Goal: Task Accomplishment & Management: Complete application form

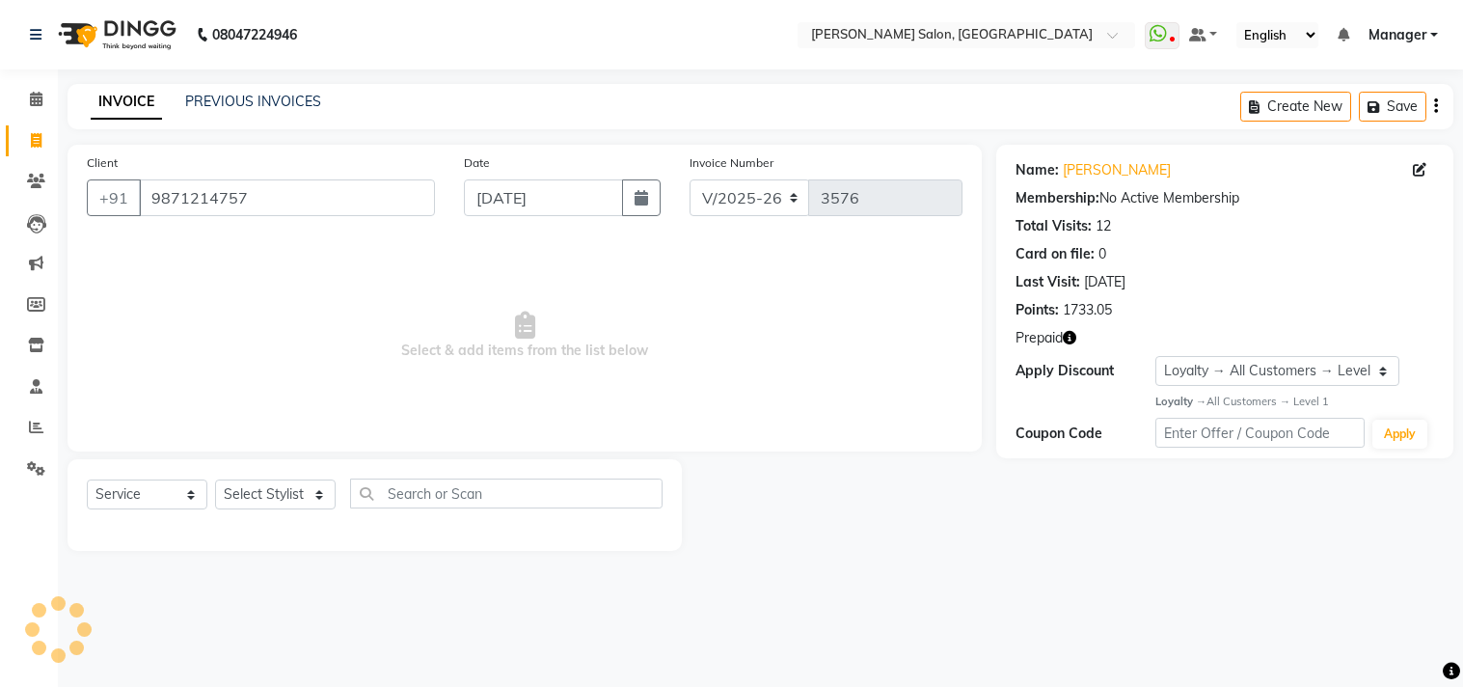
select select "7229"
select select "service"
select select "1: Object"
click at [1071, 339] on icon "button" at bounding box center [1070, 338] width 14 height 14
click at [310, 500] on select "Select Stylist [PERSON_NAME] Divya [PERSON_NAME] [PERSON_NAME] [PERSON_NAME] PE…" at bounding box center [275, 494] width 121 height 30
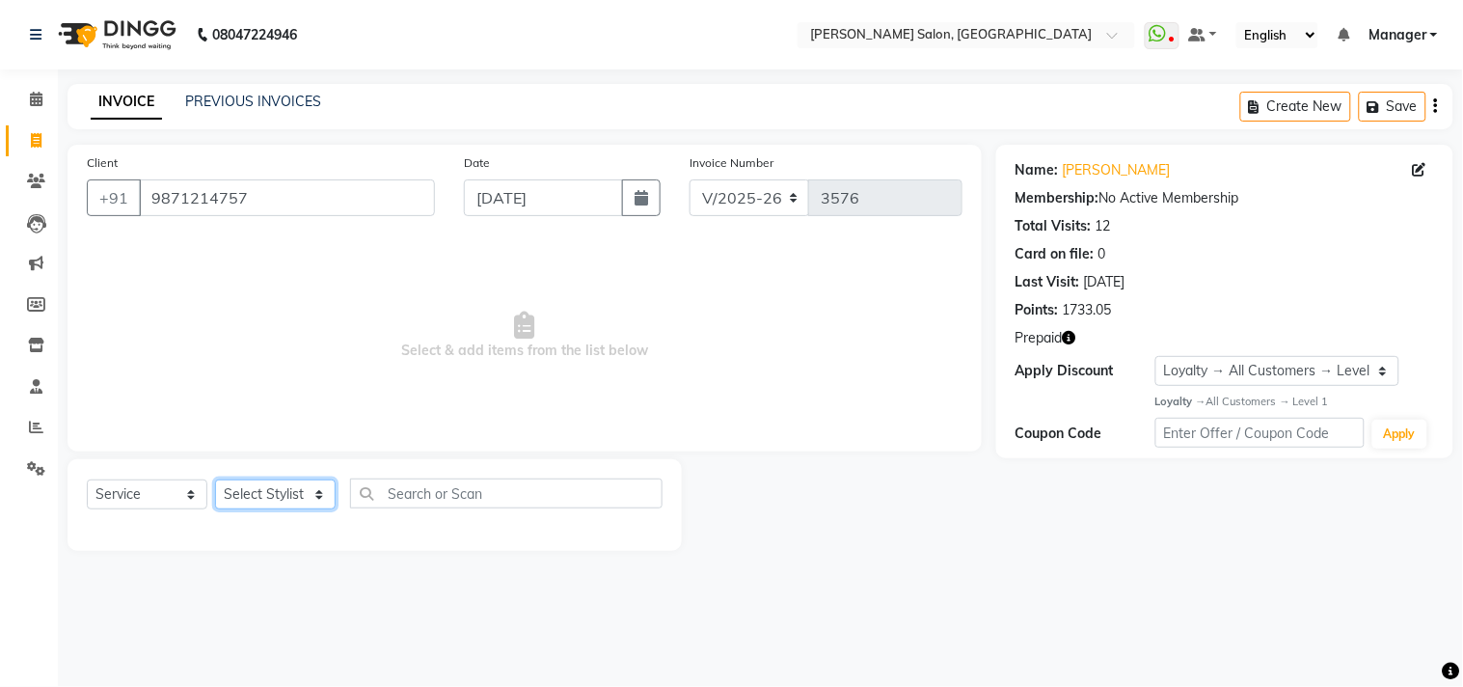
select select "63474"
click at [215, 480] on select "Select Stylist [PERSON_NAME] Divya [PERSON_NAME] [PERSON_NAME] [PERSON_NAME] PE…" at bounding box center [275, 494] width 121 height 30
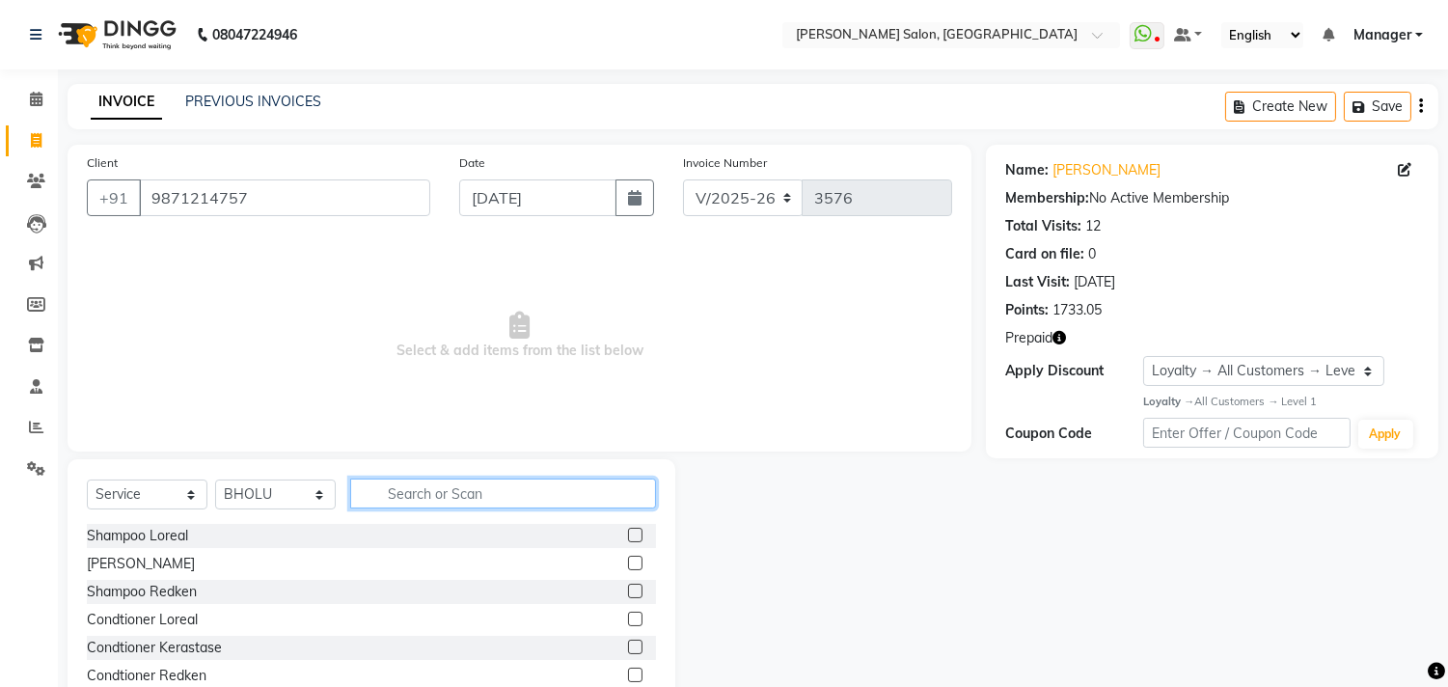
click at [465, 489] on input "text" at bounding box center [503, 493] width 306 height 30
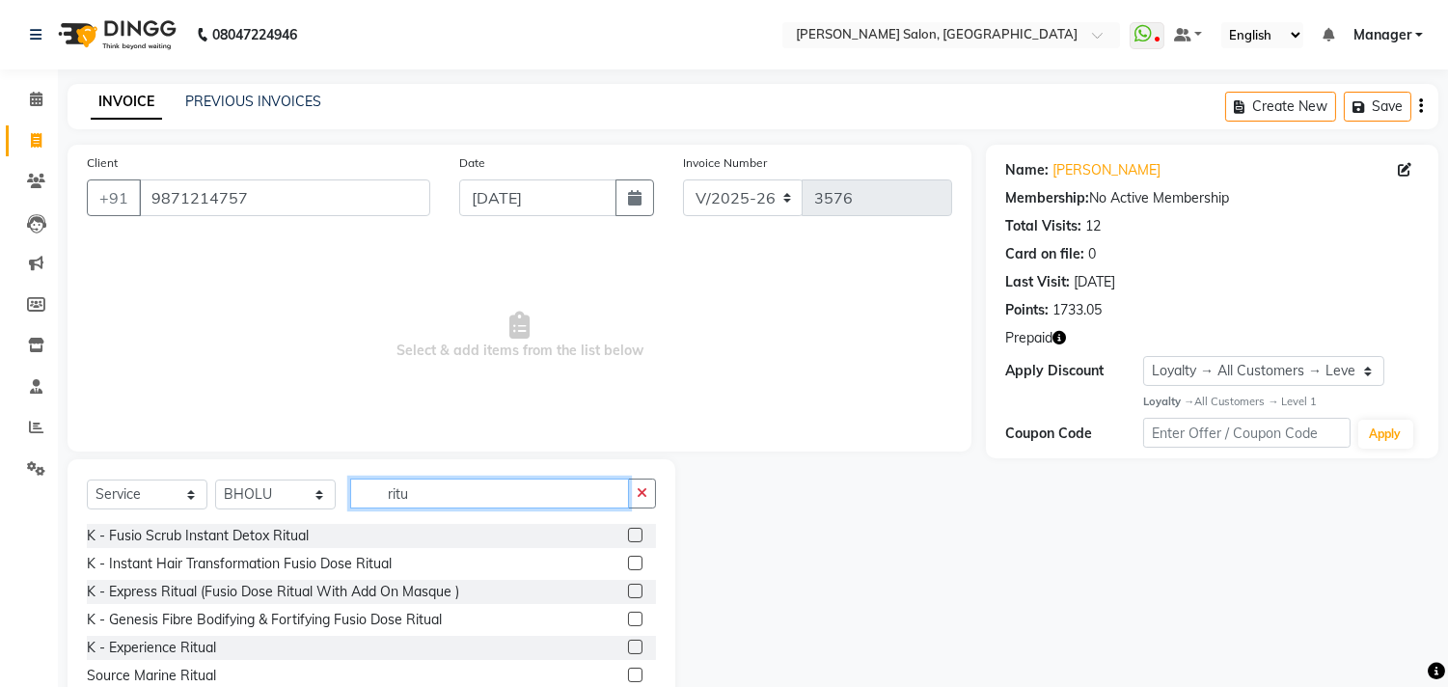
type input "ritu"
click at [628, 563] on label at bounding box center [635, 563] width 14 height 14
click at [628, 563] on input "checkbox" at bounding box center [634, 564] width 13 height 13
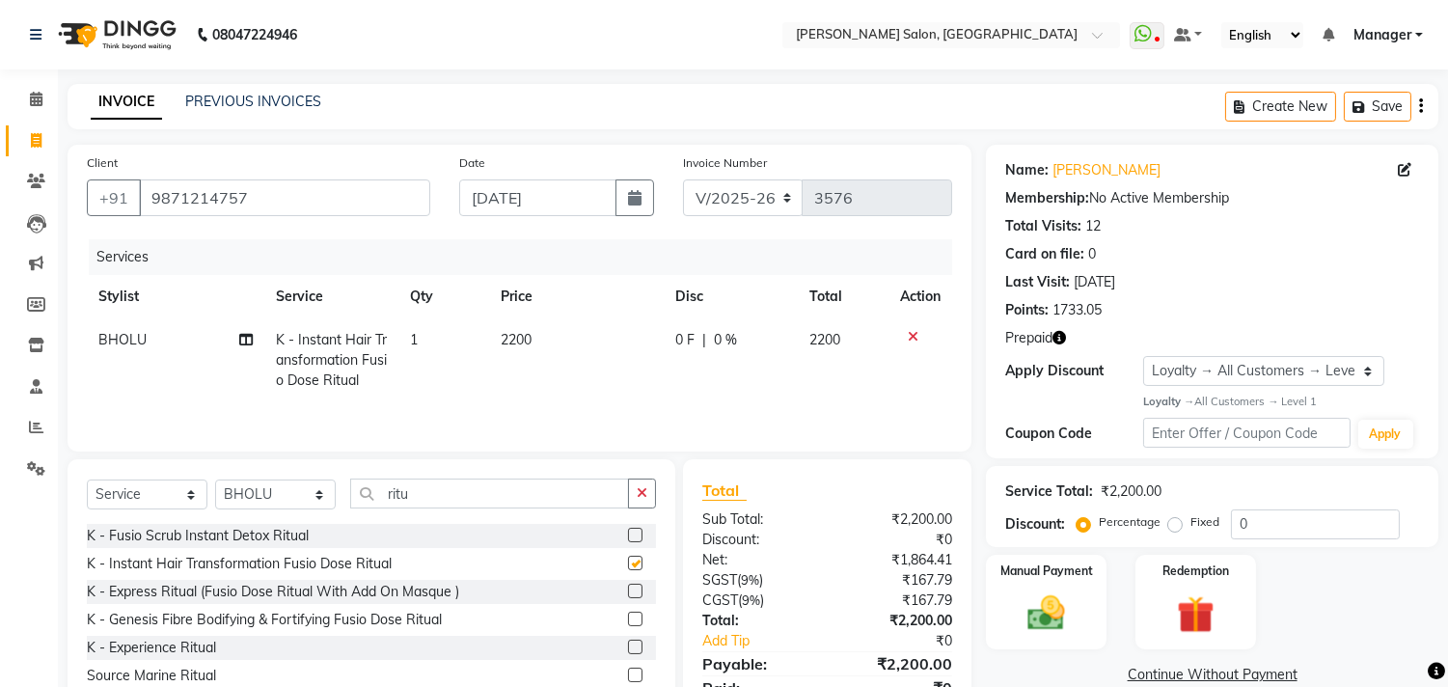
checkbox input "false"
click at [910, 341] on icon at bounding box center [913, 337] width 11 height 14
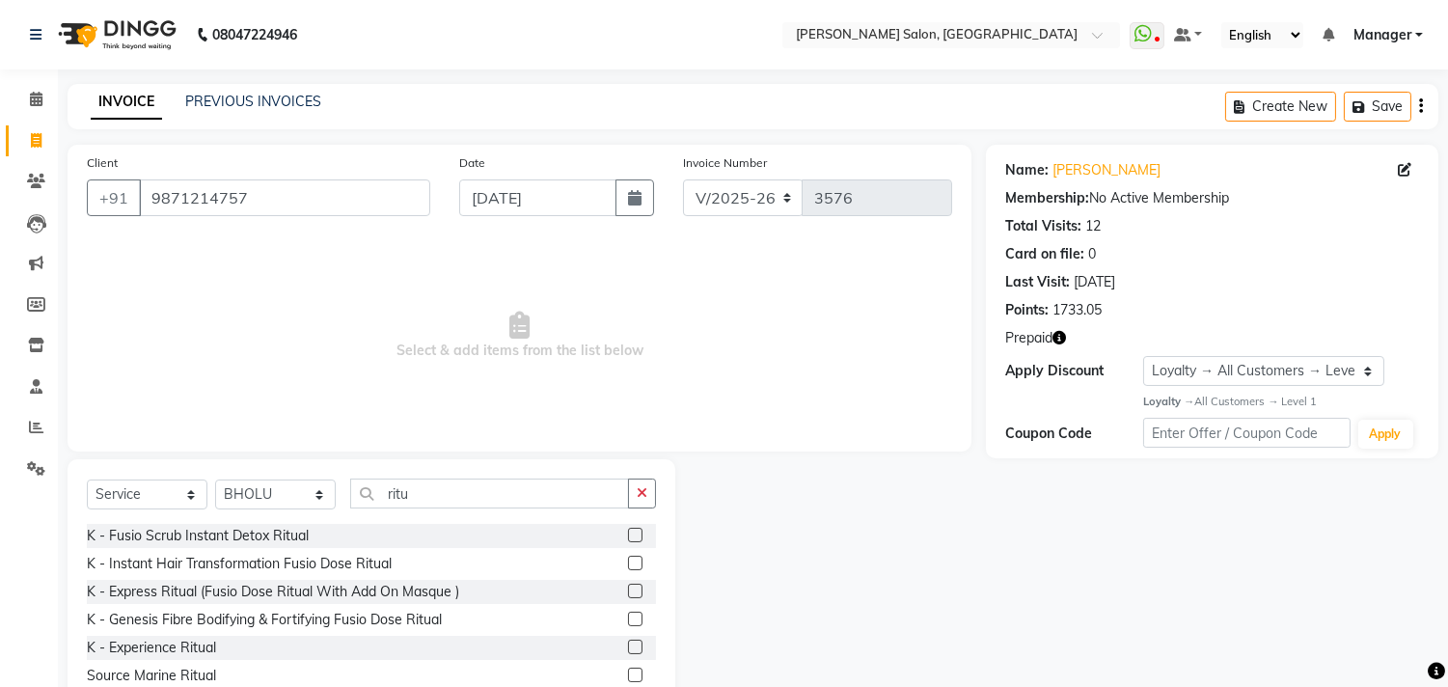
click at [628, 647] on label at bounding box center [635, 647] width 14 height 14
click at [628, 647] on input "checkbox" at bounding box center [634, 647] width 13 height 13
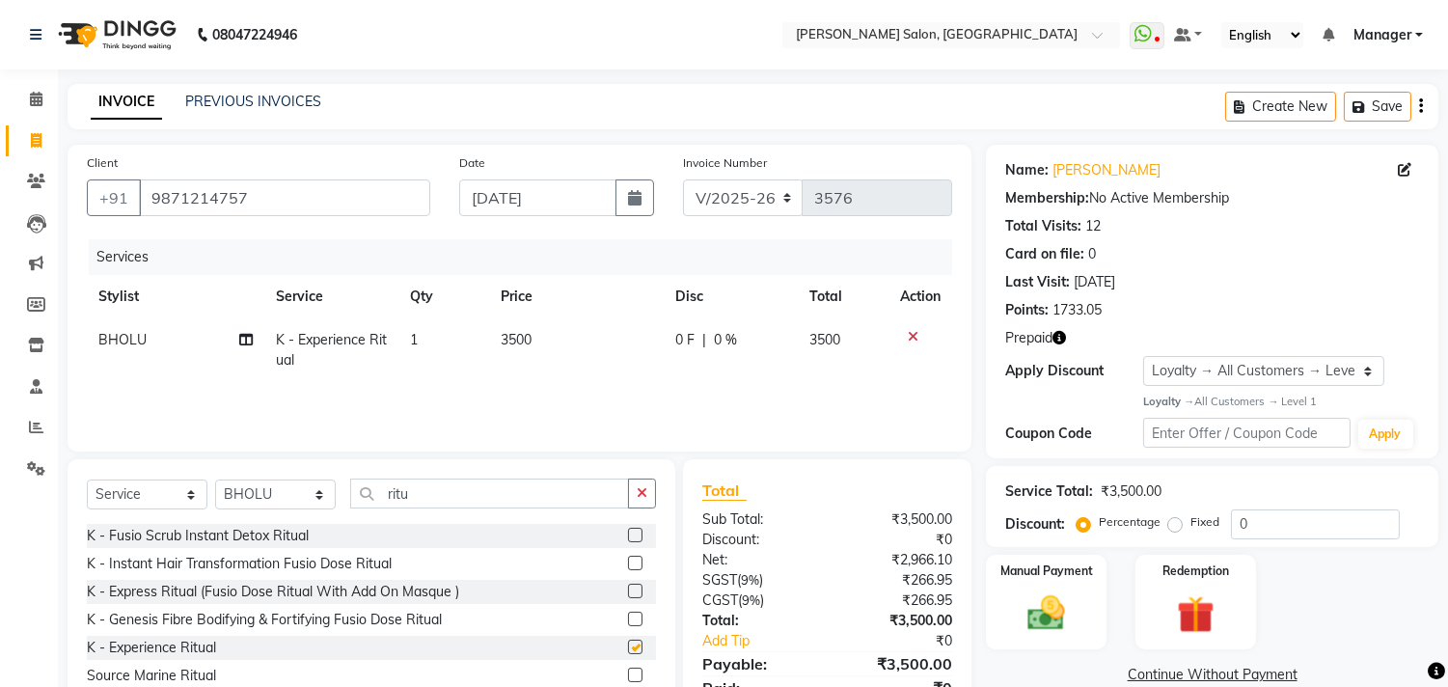
checkbox input "false"
click at [571, 348] on td "3500" at bounding box center [576, 350] width 175 height 64
select select "63474"
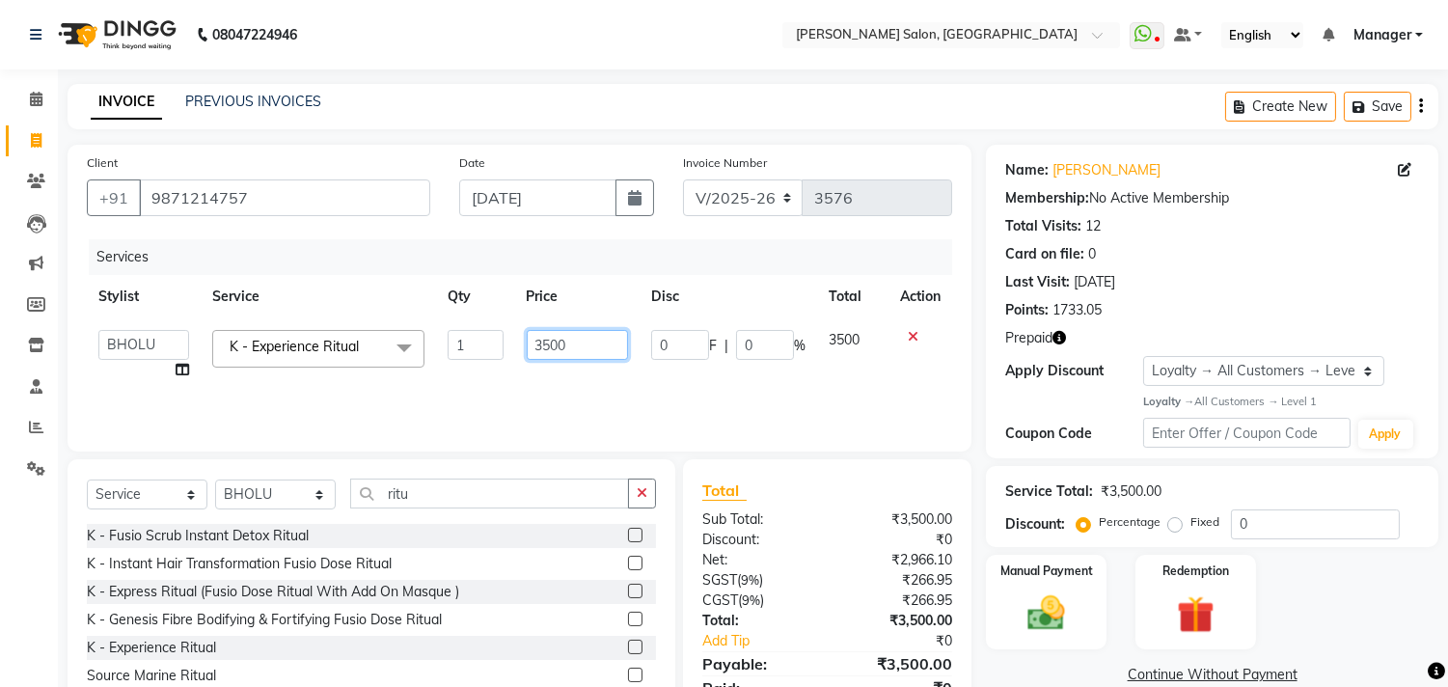
click at [600, 344] on input "3500" at bounding box center [577, 345] width 101 height 30
type input "3000"
click at [705, 387] on div "Services Stylist Service Qty Price Disc Total Action [PERSON_NAME] Divya [PERSO…" at bounding box center [519, 335] width 865 height 193
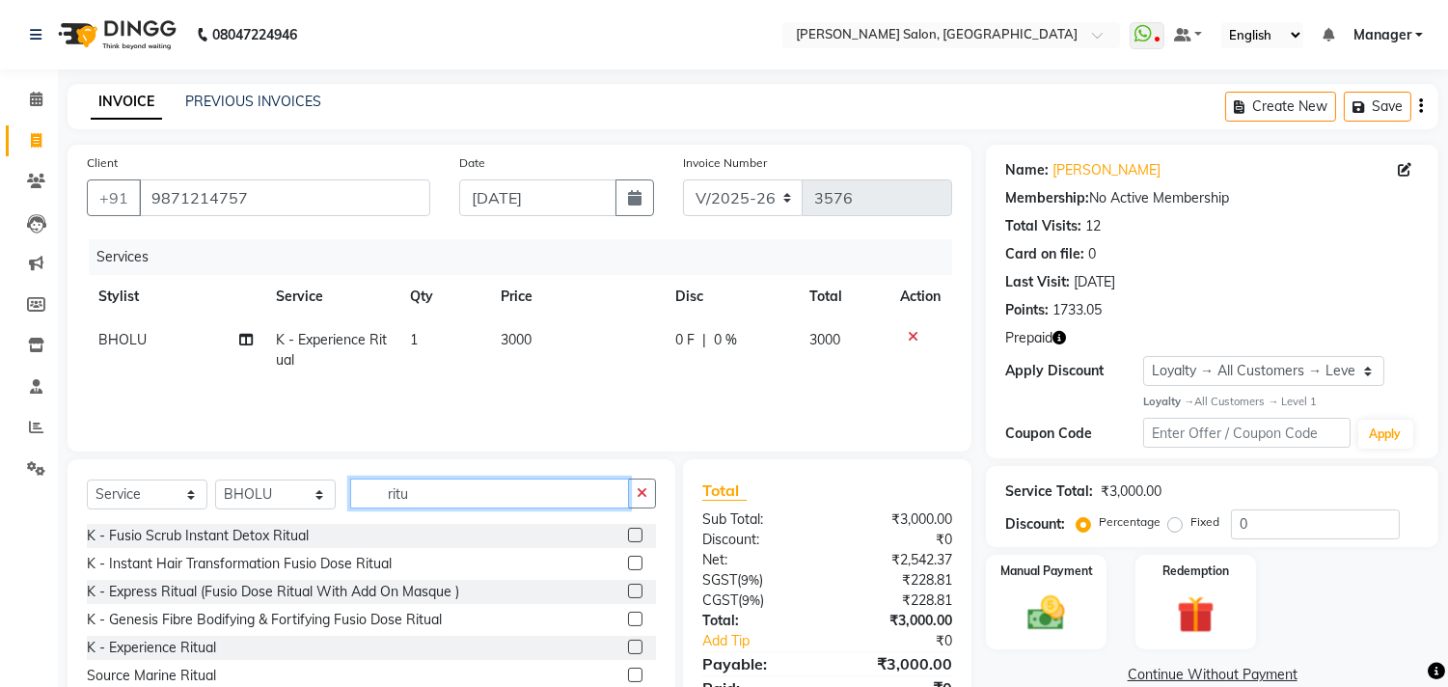
click at [466, 502] on input "ritu" at bounding box center [489, 493] width 279 height 30
type input "r"
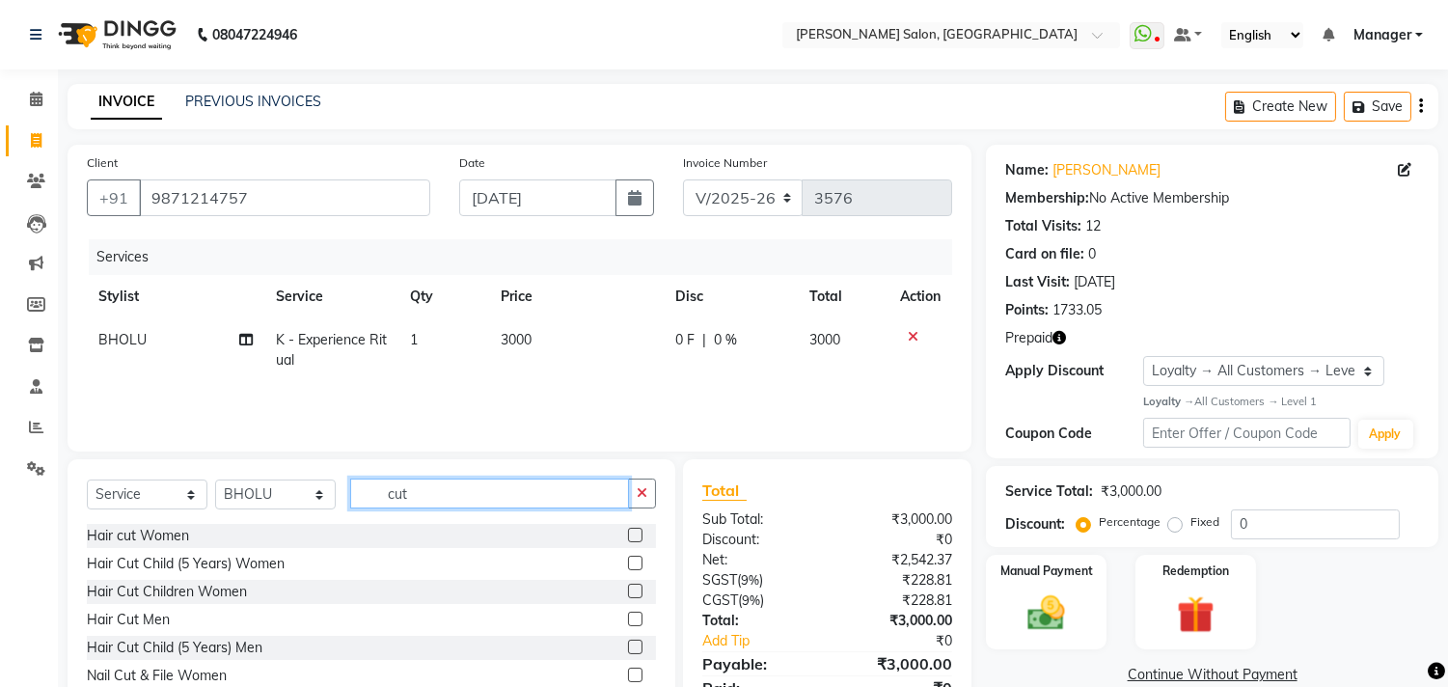
type input "cut"
click at [628, 535] on label at bounding box center [635, 535] width 14 height 14
click at [628, 535] on input "checkbox" at bounding box center [634, 536] width 13 height 13
checkbox input "true"
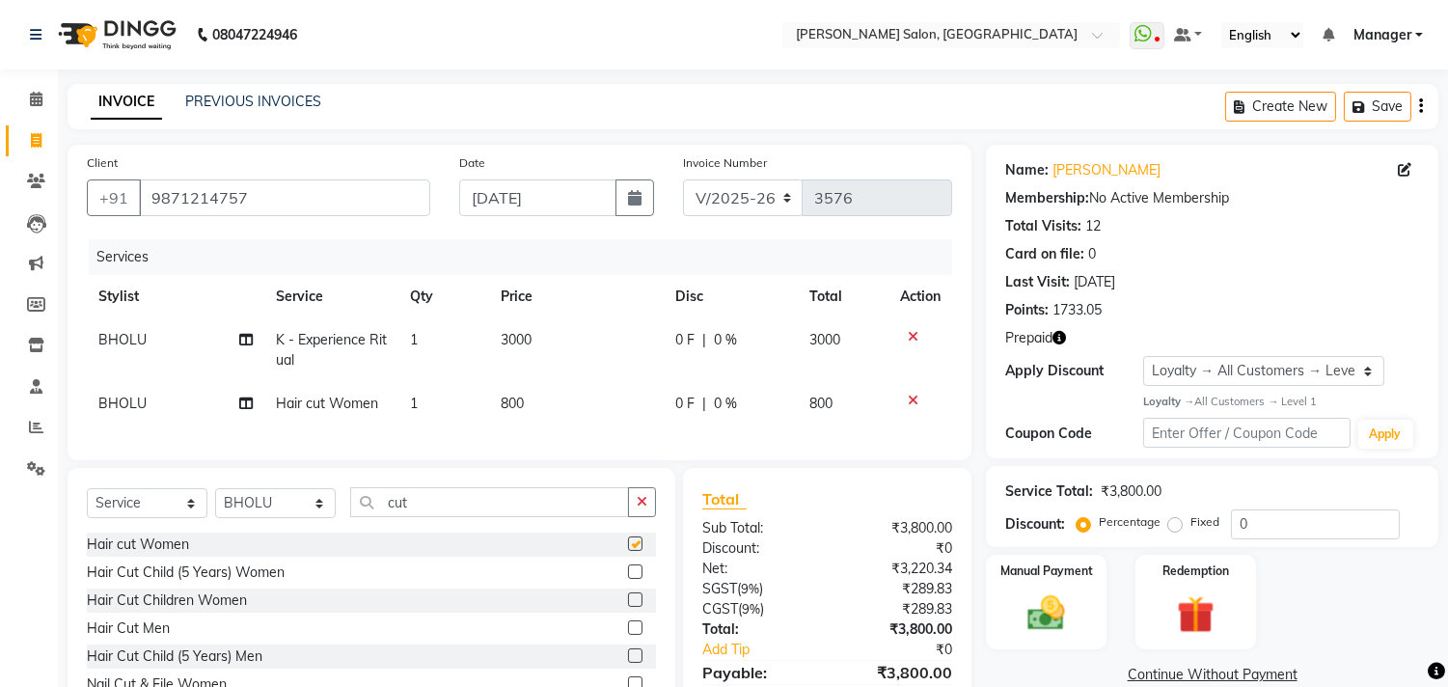
click at [573, 413] on td "800" at bounding box center [576, 403] width 175 height 43
select select "63474"
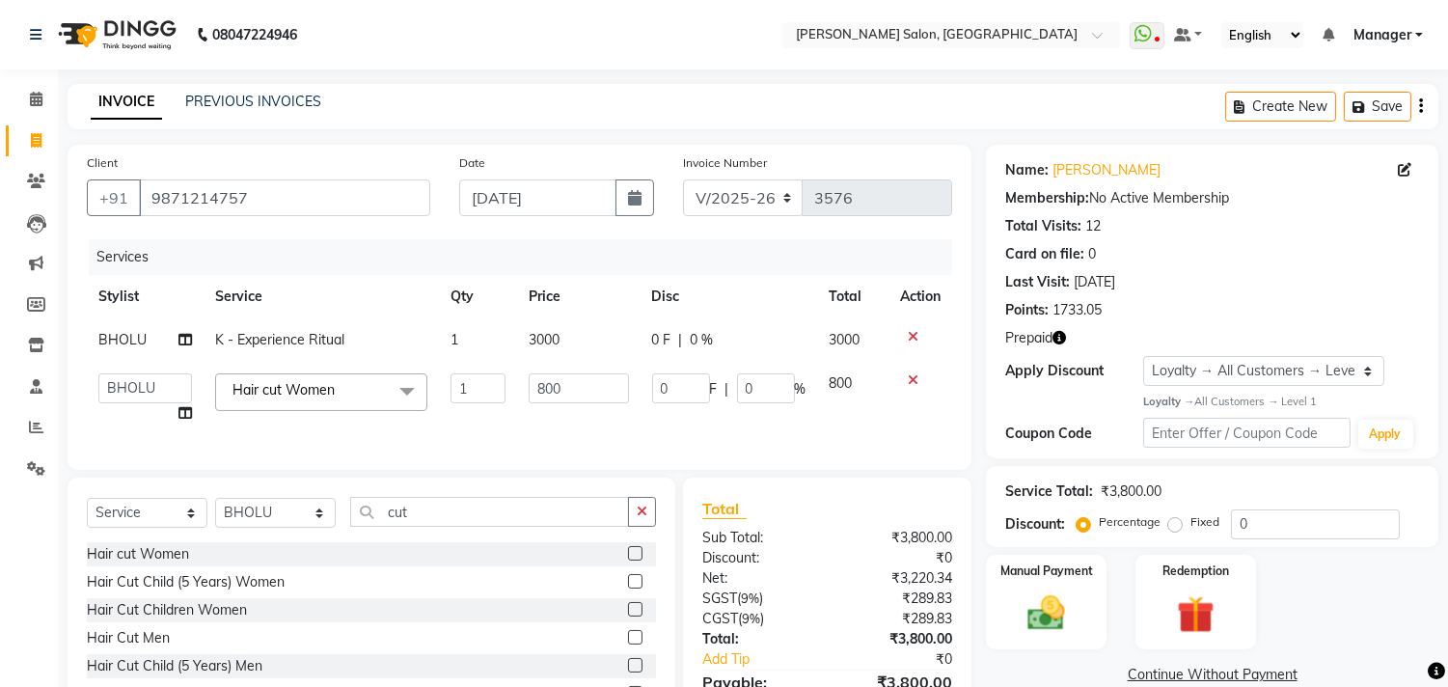
checkbox input "false"
click at [577, 393] on input "800" at bounding box center [579, 388] width 100 height 30
type input "8"
type input "700"
click at [591, 341] on td "3000" at bounding box center [578, 339] width 123 height 43
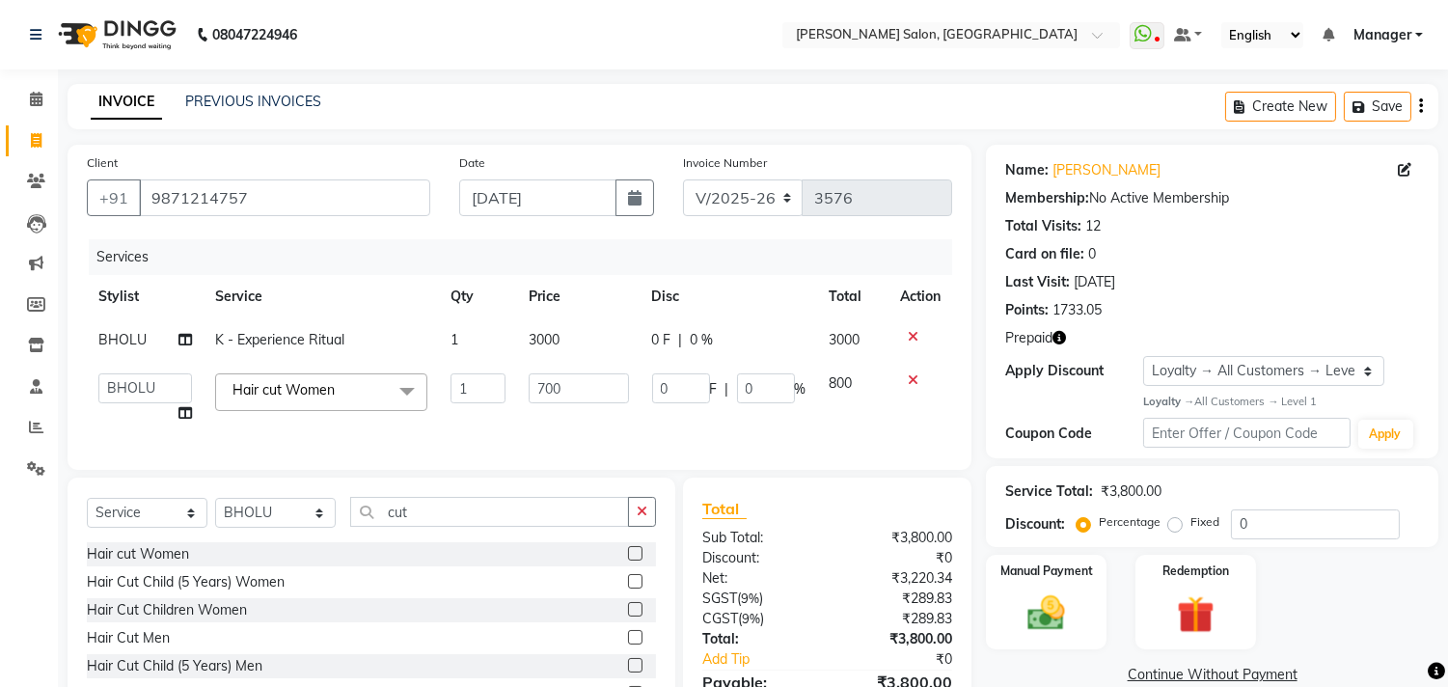
select select "63474"
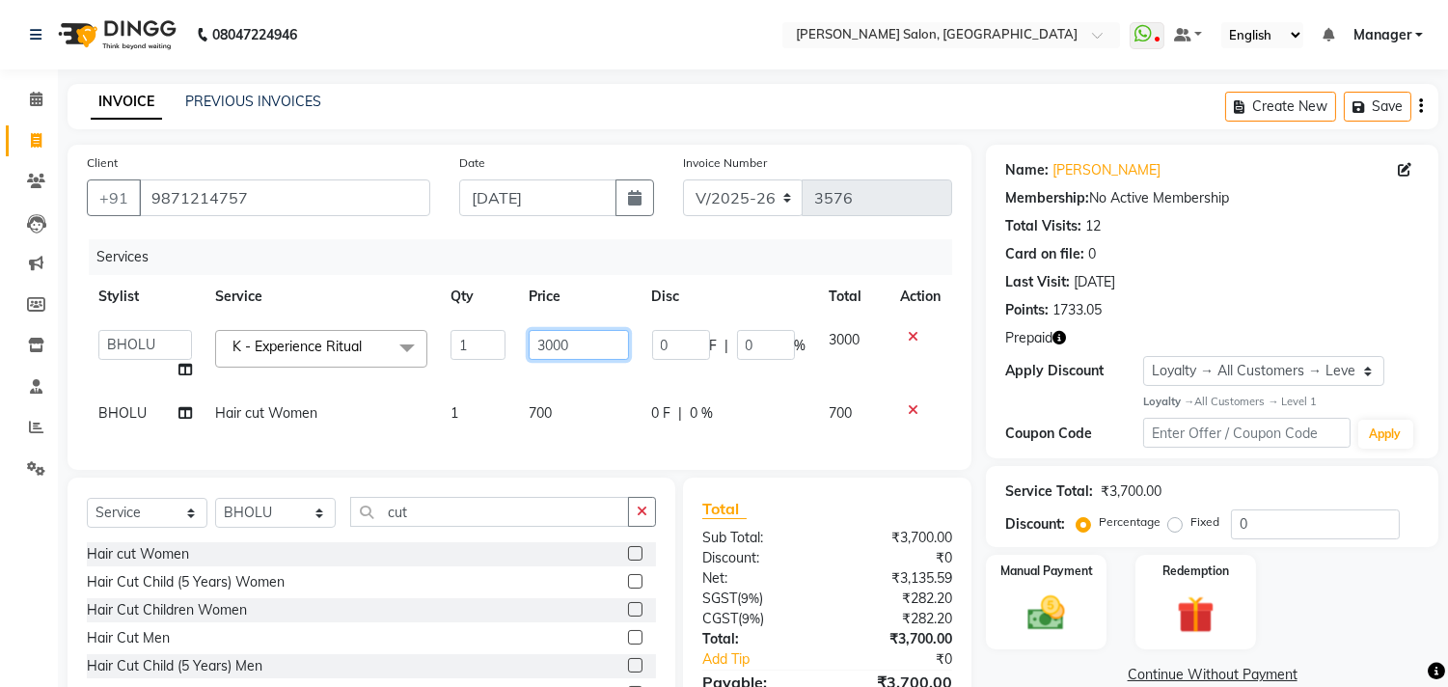
click at [593, 348] on input "3000" at bounding box center [579, 345] width 100 height 30
type input "3540"
click at [584, 419] on td "700" at bounding box center [578, 413] width 123 height 43
select select "63474"
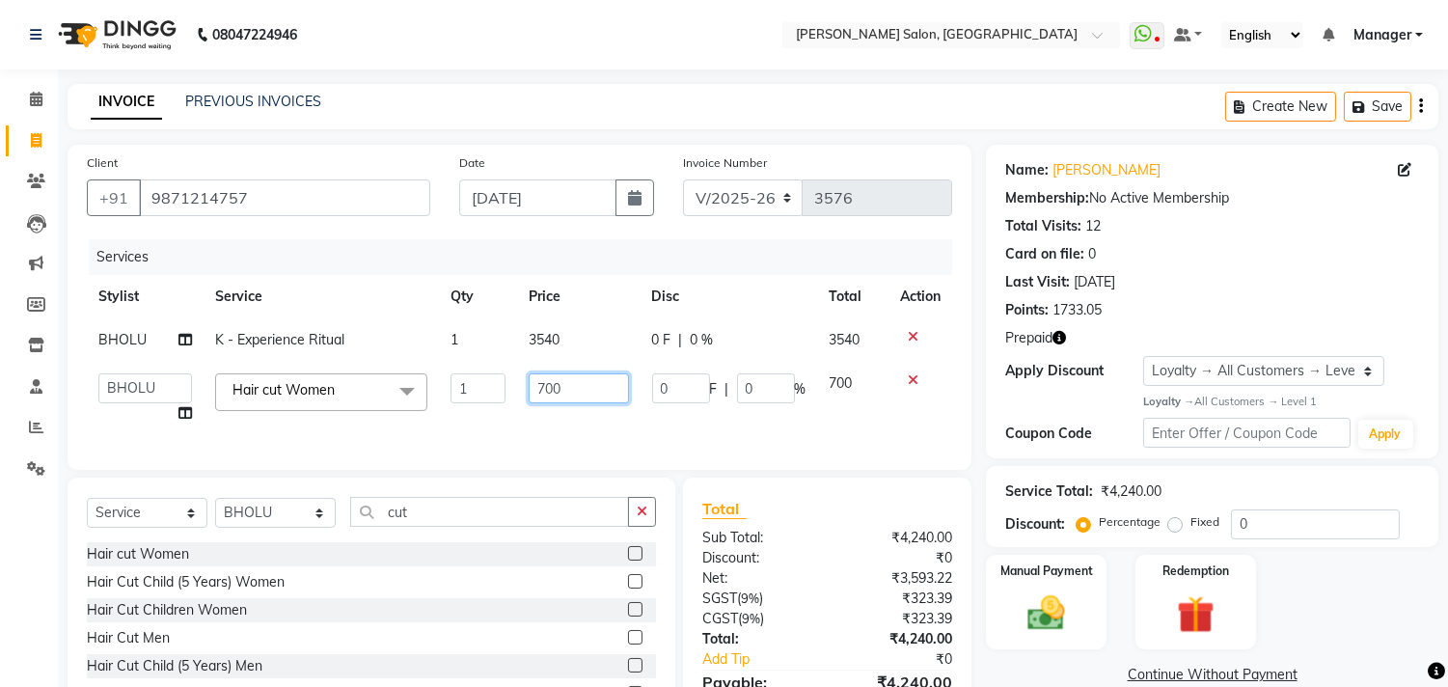
click at [605, 394] on input "700" at bounding box center [579, 388] width 100 height 30
type input "7"
type input "826"
click at [618, 435] on div "Services Stylist Service Qty Price Disc Total Action BHOLU K - Experience Ritua…" at bounding box center [519, 344] width 865 height 211
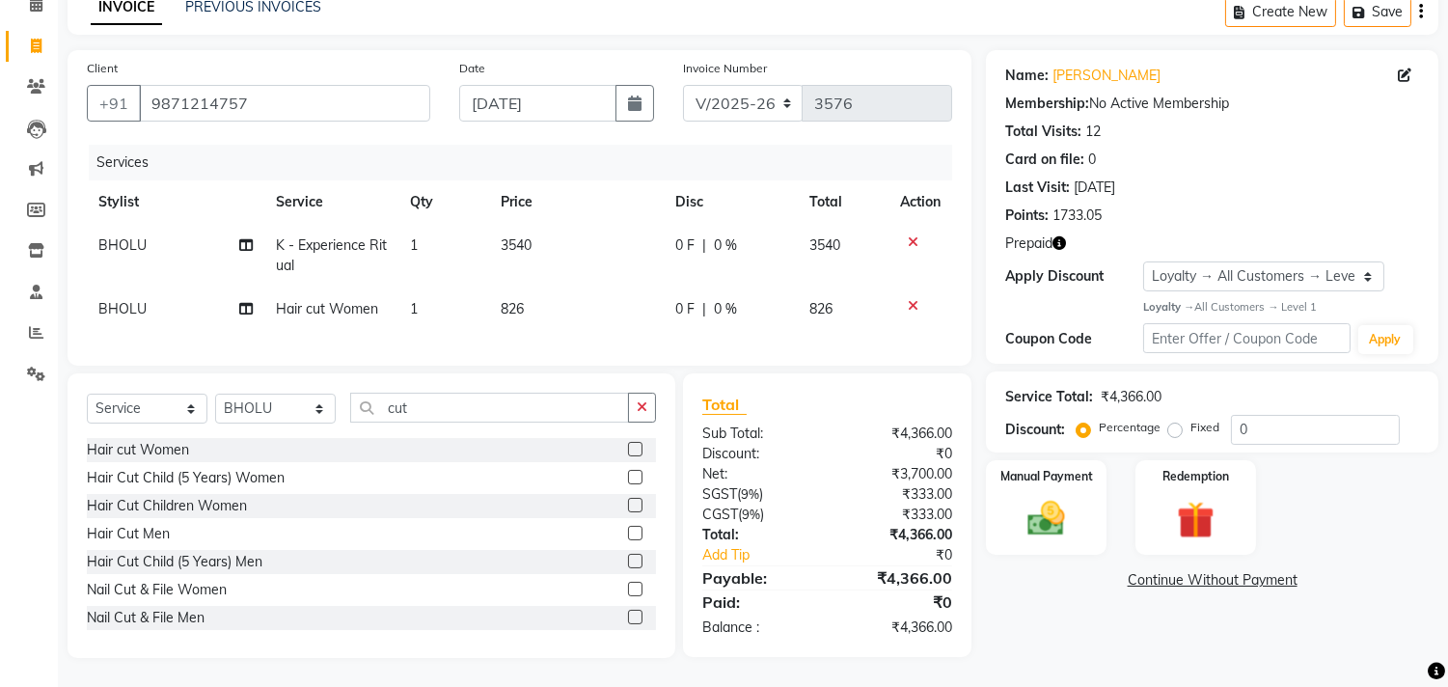
scroll to position [106, 0]
drag, startPoint x: 149, startPoint y: 87, endPoint x: 286, endPoint y: 98, distance: 138.4
click at [286, 96] on input "9871214757" at bounding box center [284, 103] width 291 height 37
paste input "9871214757"
type input "9871214757"
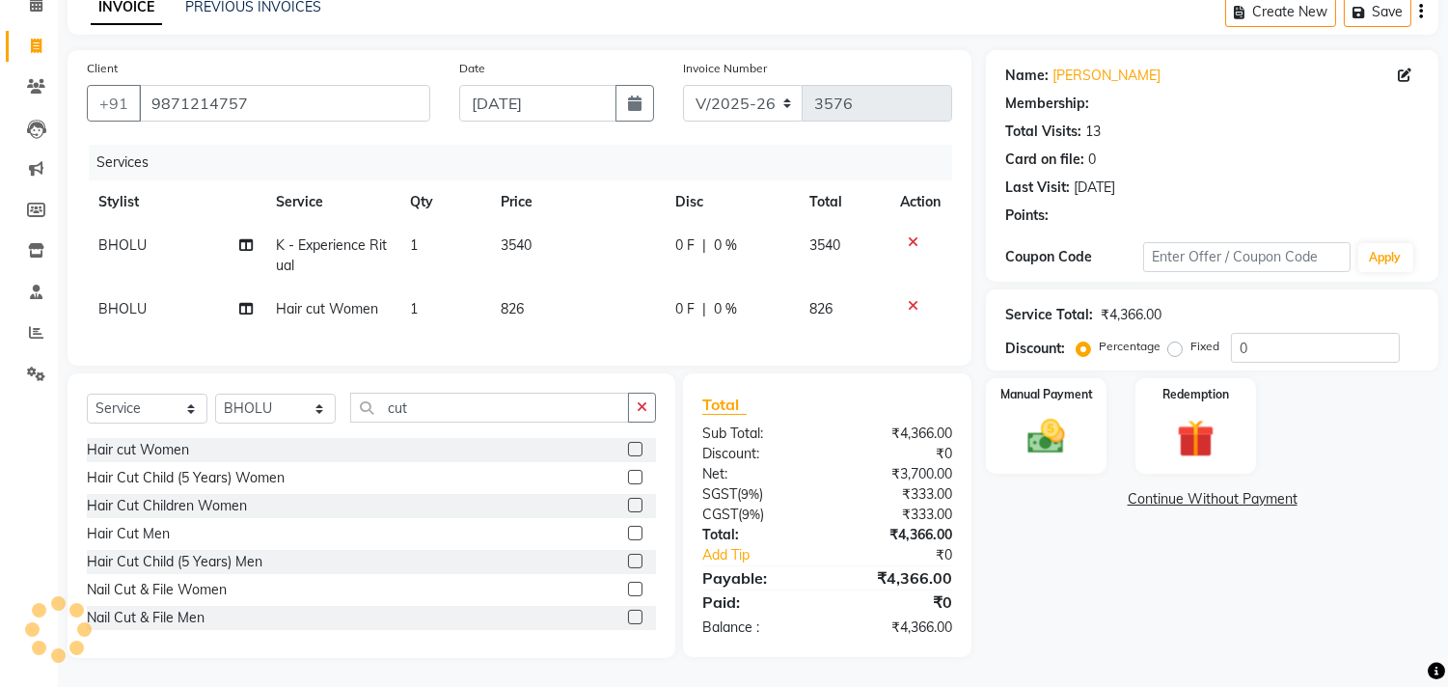
select select "1: Object"
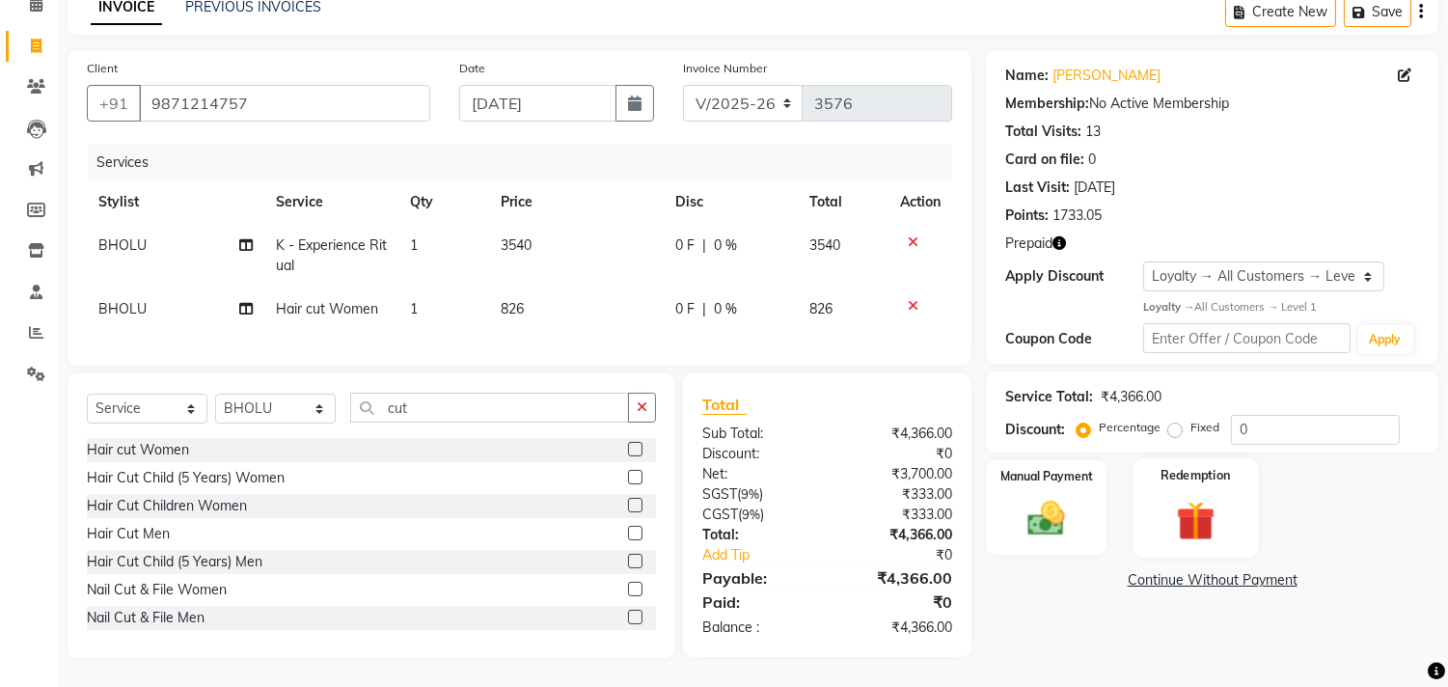
click at [1208, 516] on img at bounding box center [1195, 520] width 64 height 48
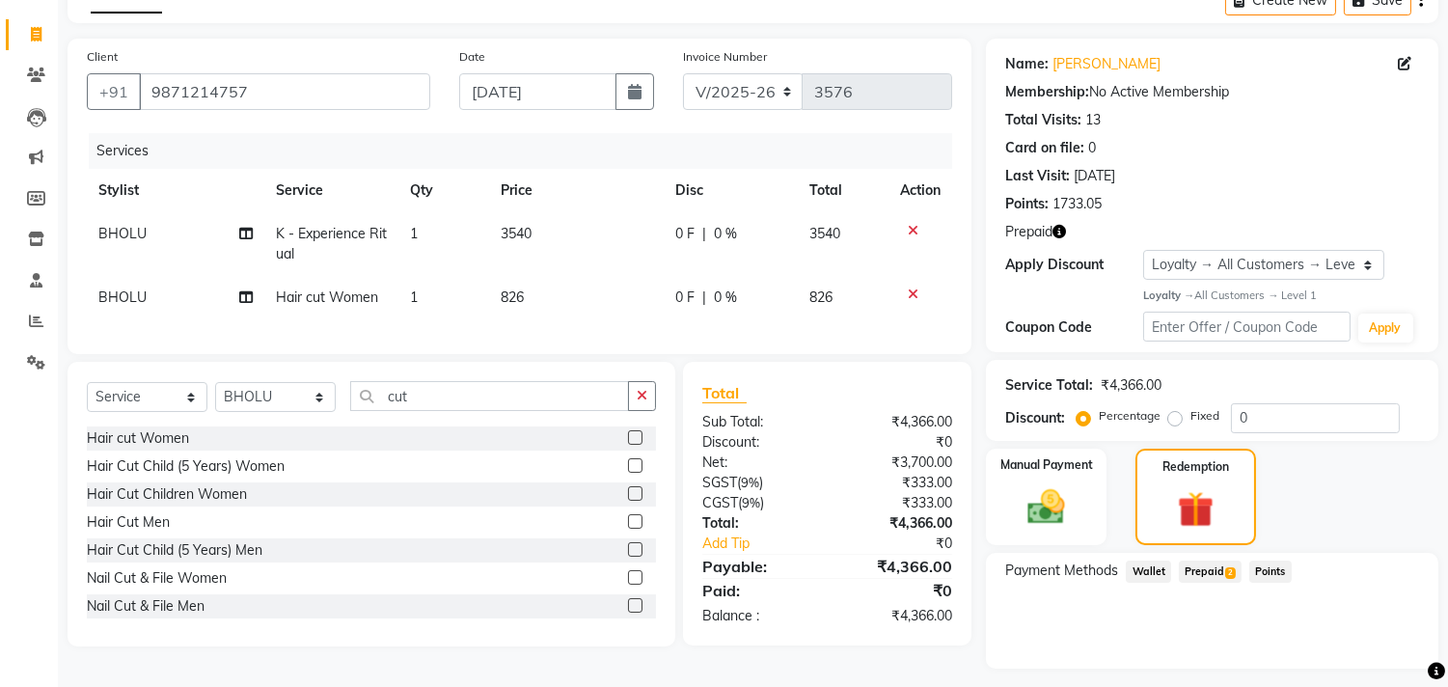
click at [1213, 574] on span "Prepaid 2" at bounding box center [1210, 571] width 63 height 22
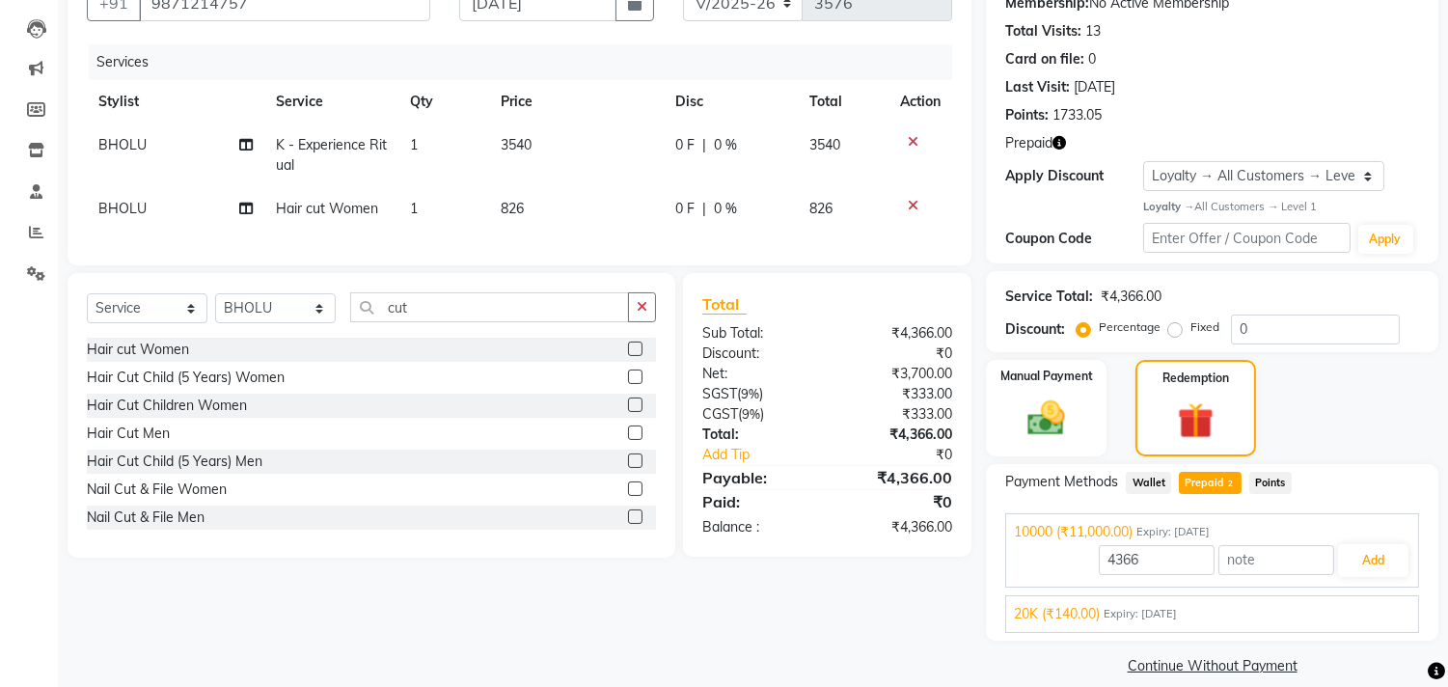
scroll to position [216, 0]
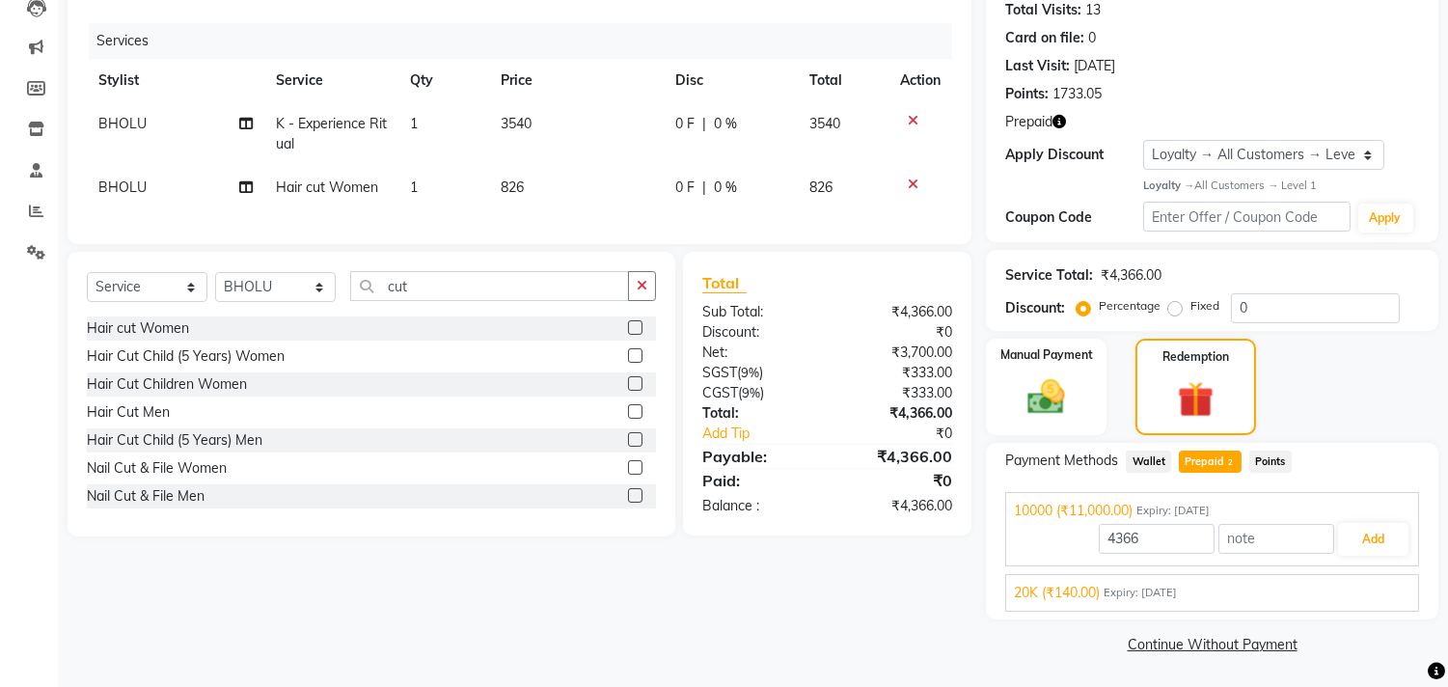
click at [576, 141] on td "3540" at bounding box center [576, 134] width 175 height 64
select select "63474"
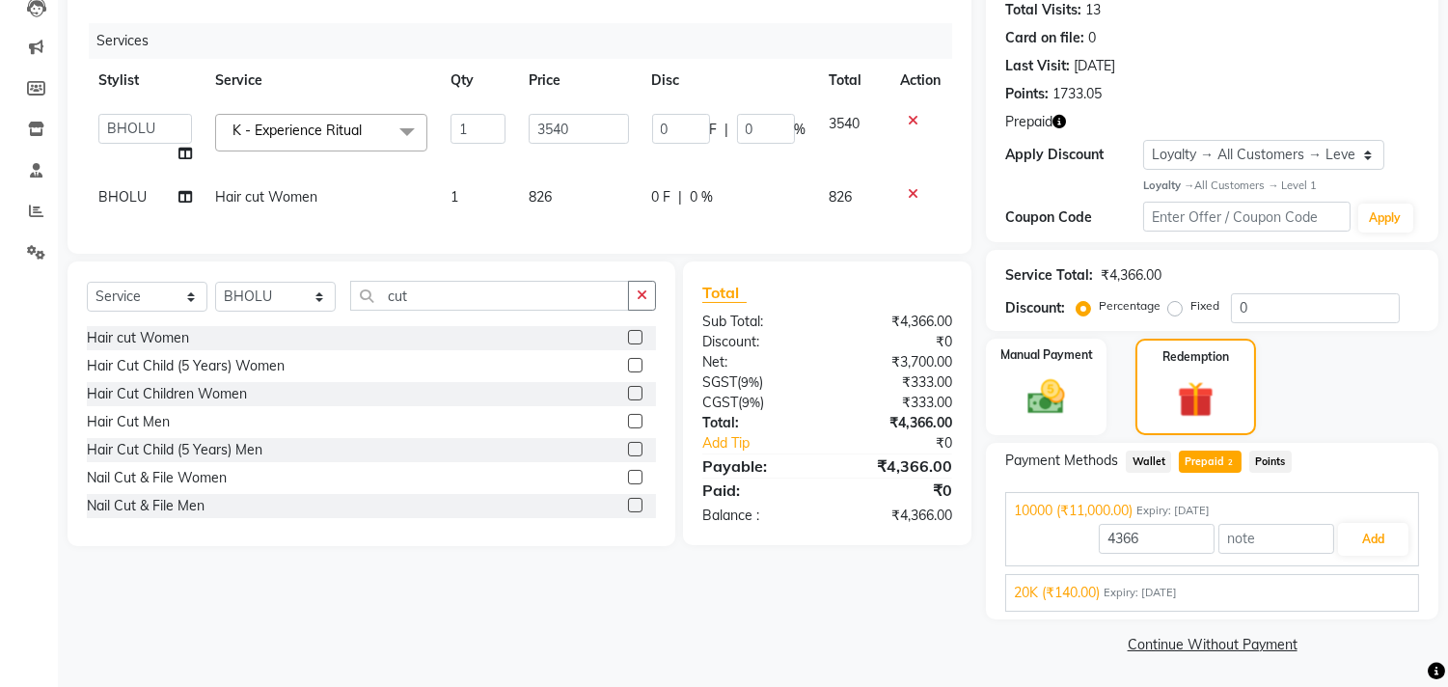
click at [912, 119] on icon at bounding box center [913, 121] width 11 height 14
type input "11000"
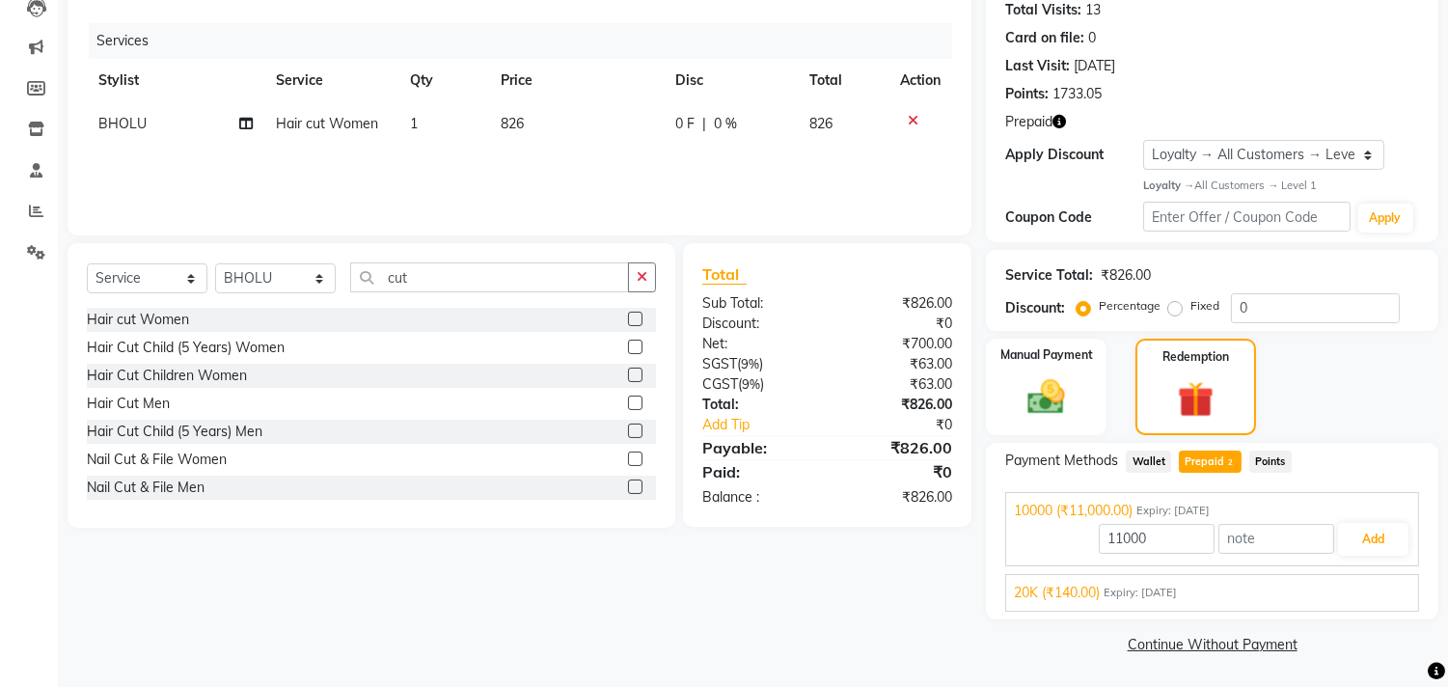
click at [913, 123] on icon at bounding box center [913, 121] width 11 height 14
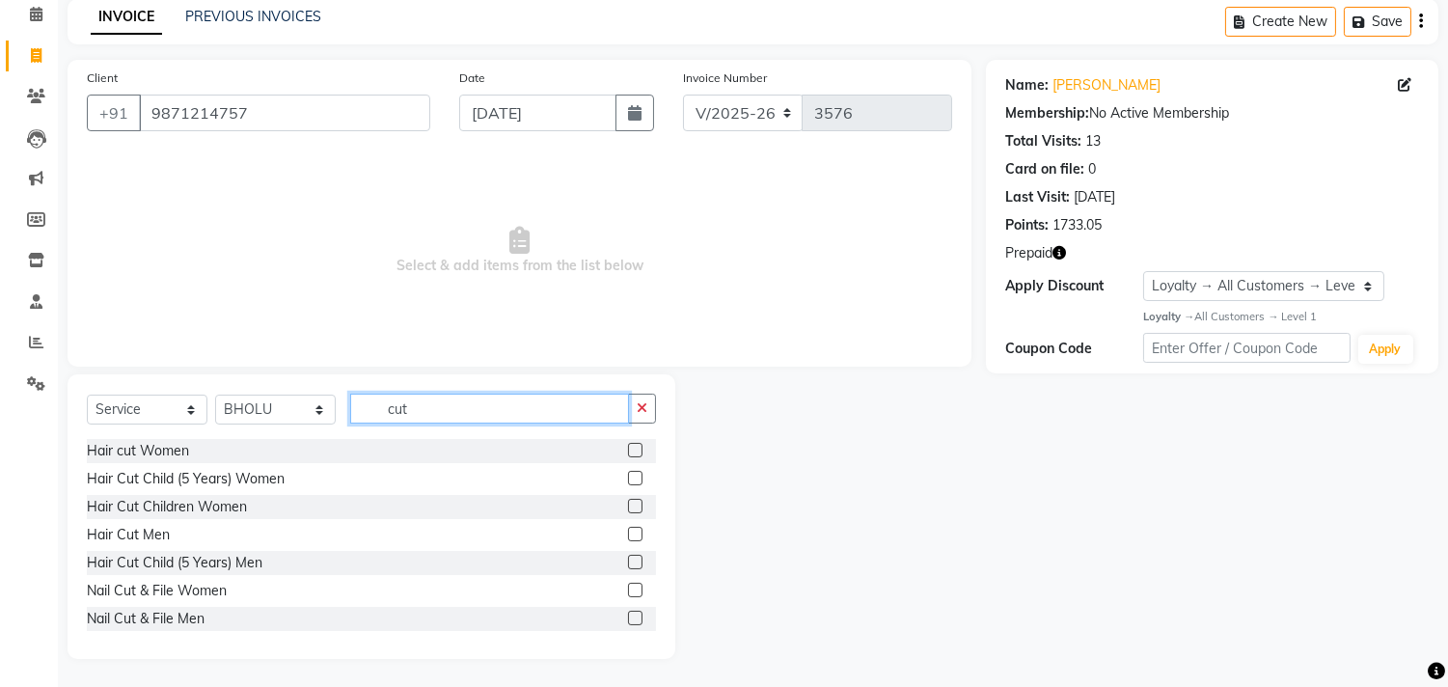
click at [463, 407] on input "cut" at bounding box center [489, 409] width 279 height 30
type input "c"
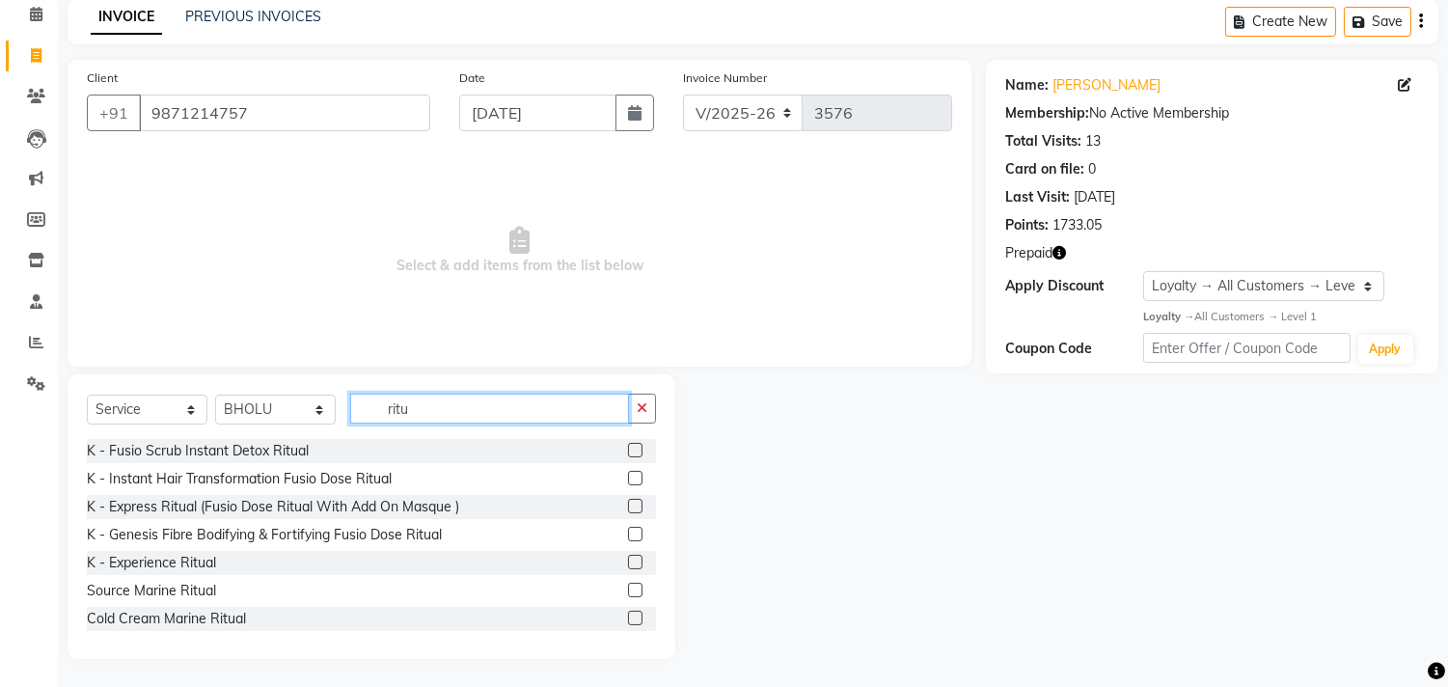
type input "ritu"
click at [628, 505] on label at bounding box center [635, 506] width 14 height 14
click at [628, 505] on input "checkbox" at bounding box center [634, 507] width 13 height 13
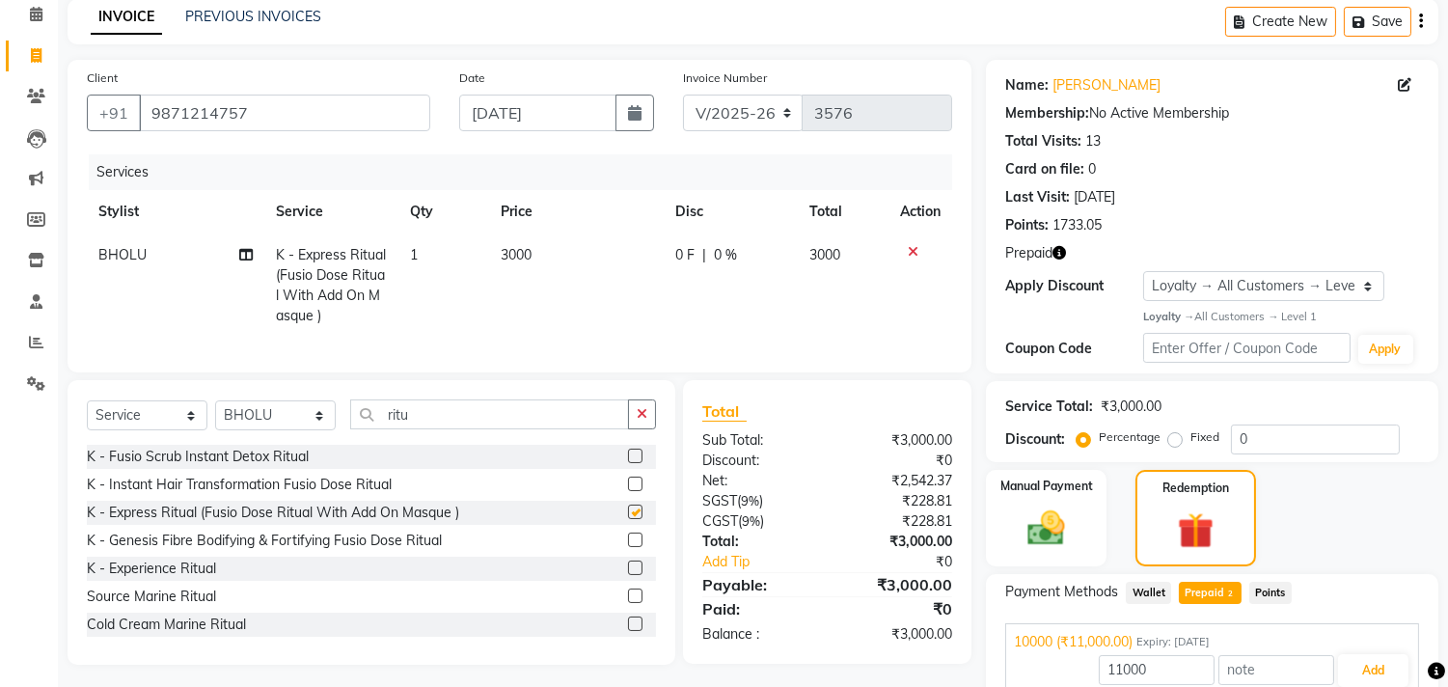
checkbox input "false"
click at [494, 427] on input "ritu" at bounding box center [489, 414] width 279 height 30
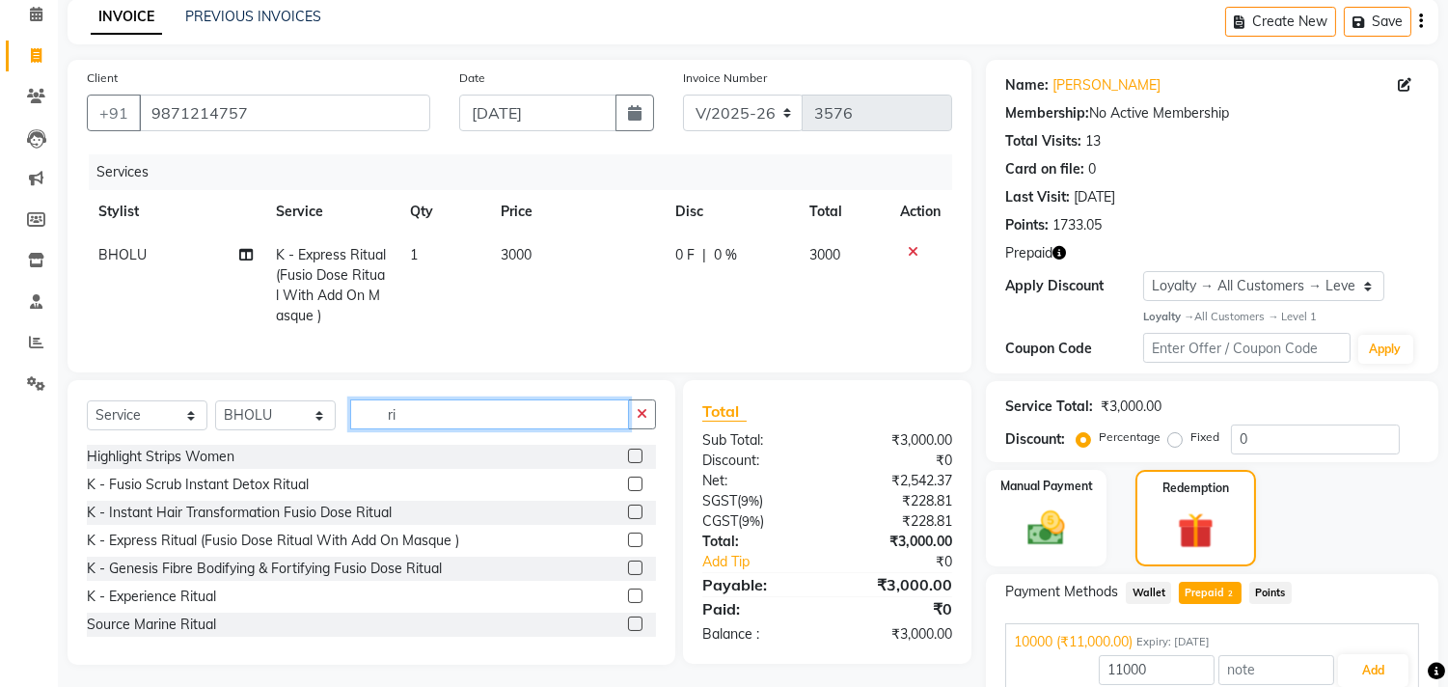
type input "r"
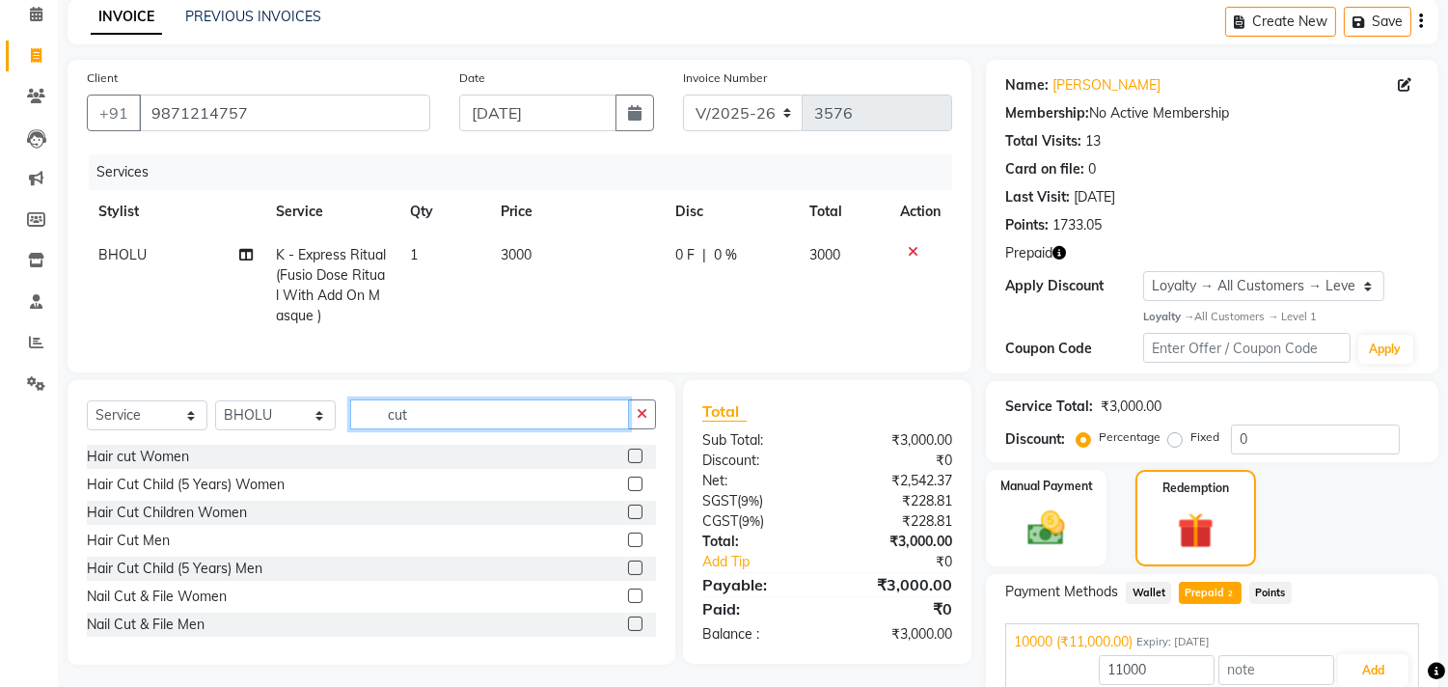
type input "cut"
click at [628, 463] on label at bounding box center [635, 456] width 14 height 14
click at [628, 463] on input "checkbox" at bounding box center [634, 456] width 13 height 13
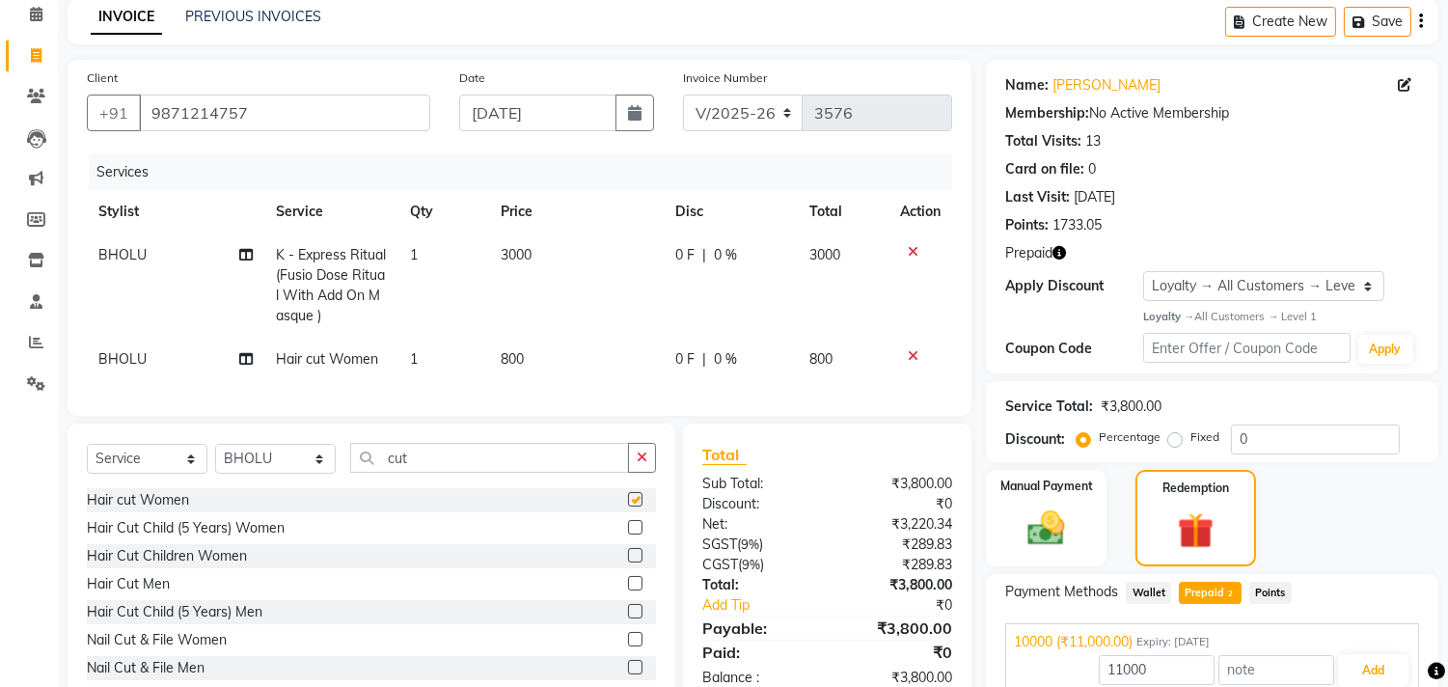
checkbox input "false"
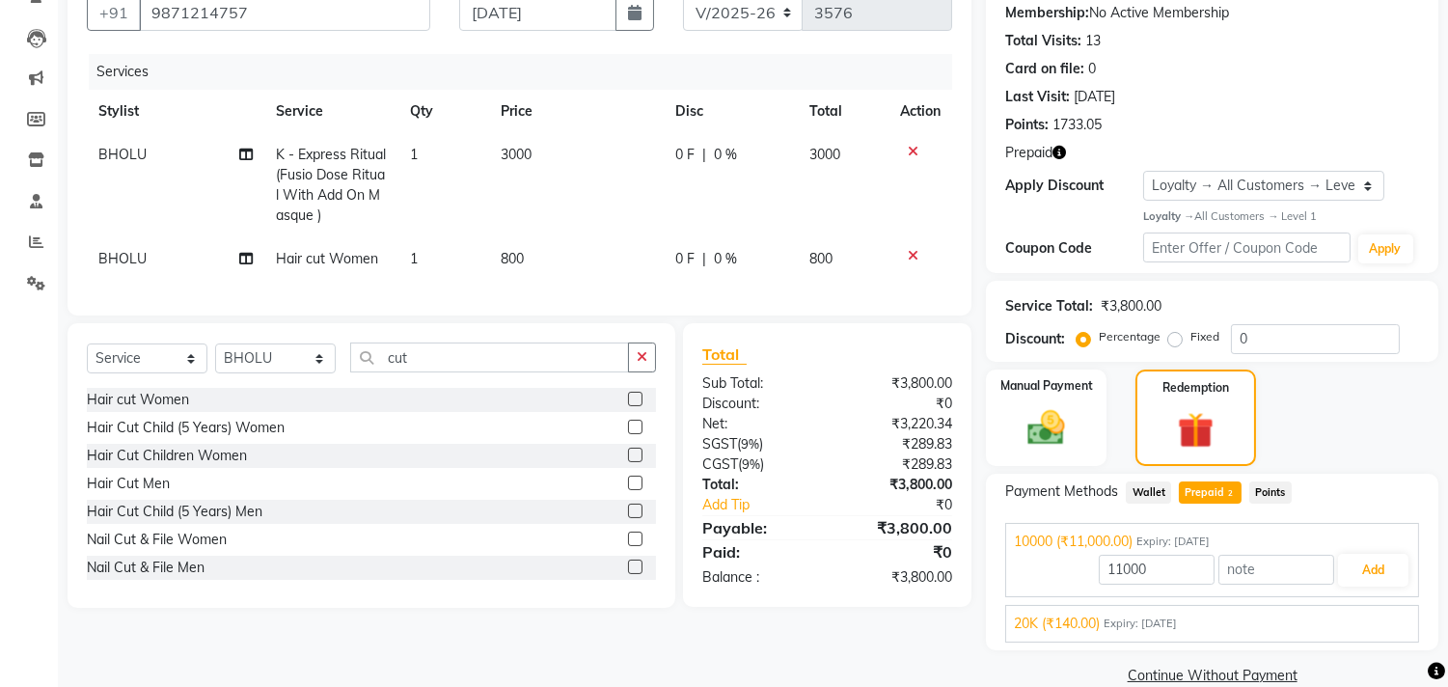
scroll to position [207, 0]
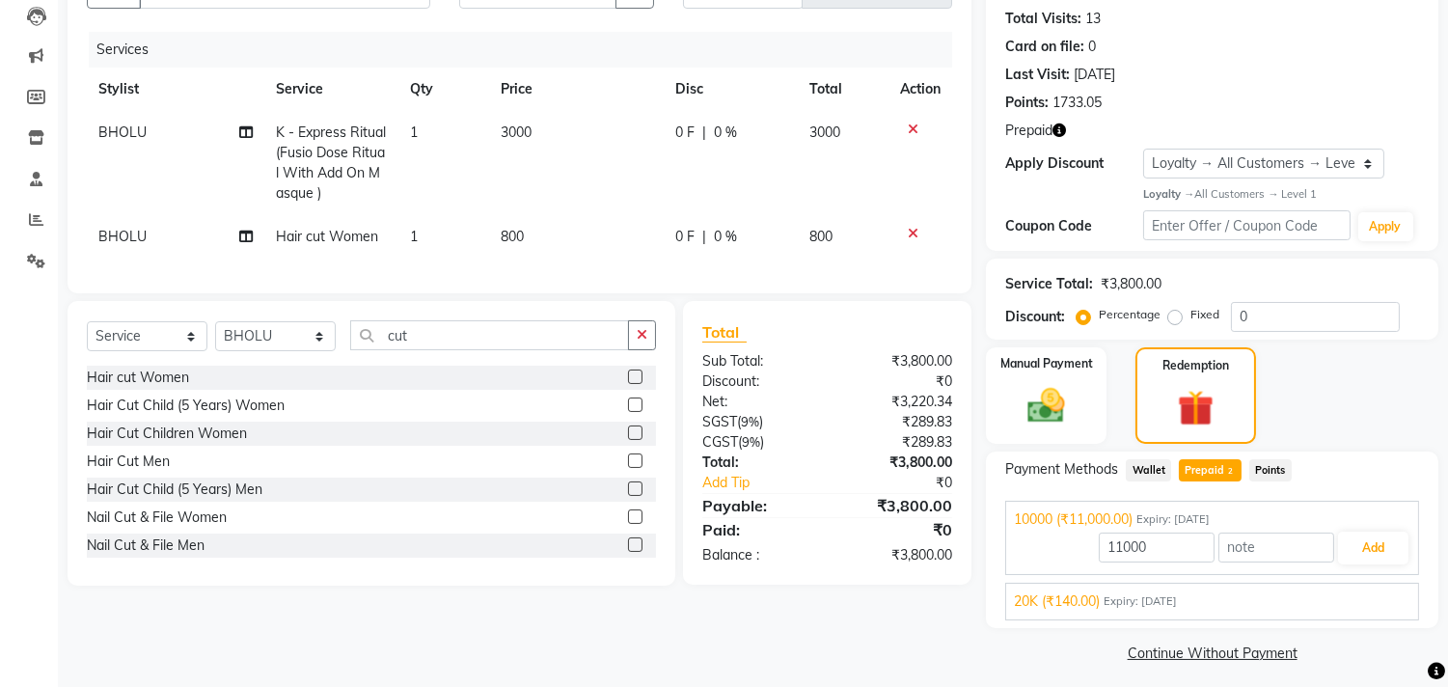
click at [1047, 394] on img at bounding box center [1046, 405] width 61 height 43
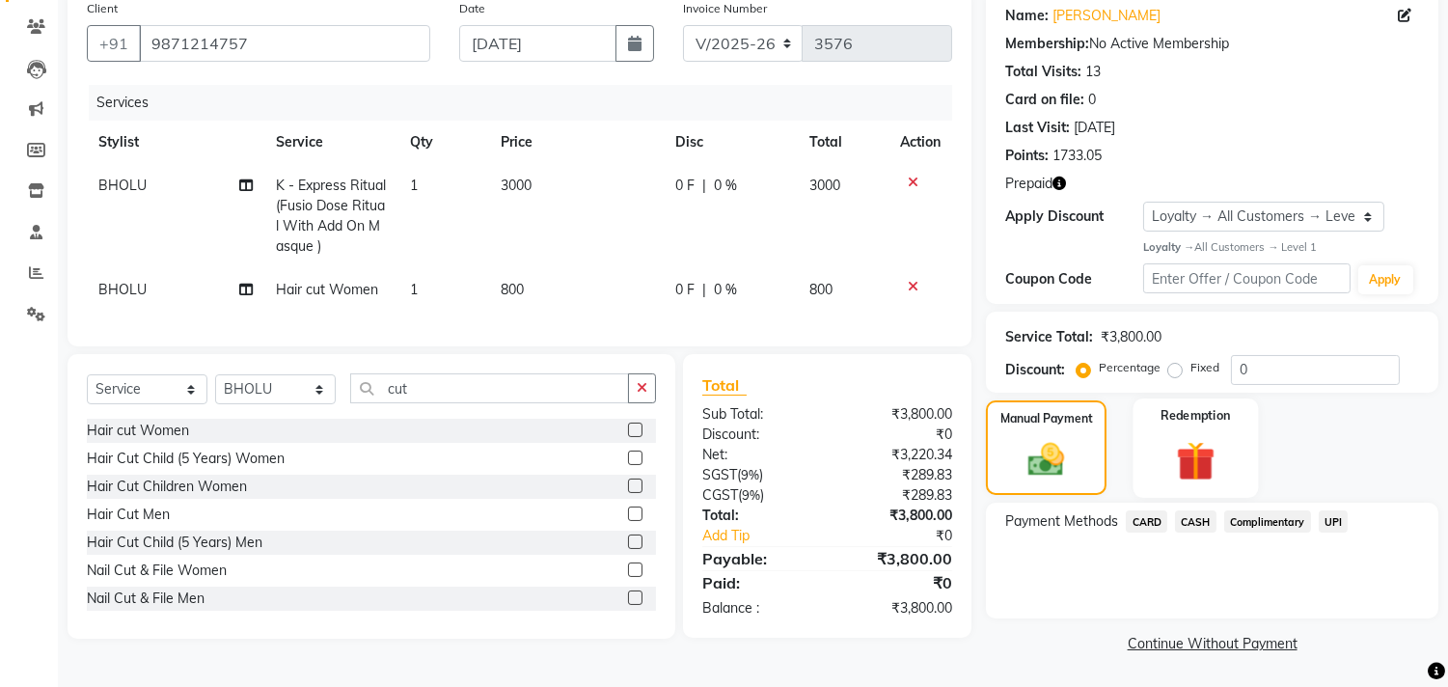
click at [1197, 457] on img at bounding box center [1195, 460] width 64 height 48
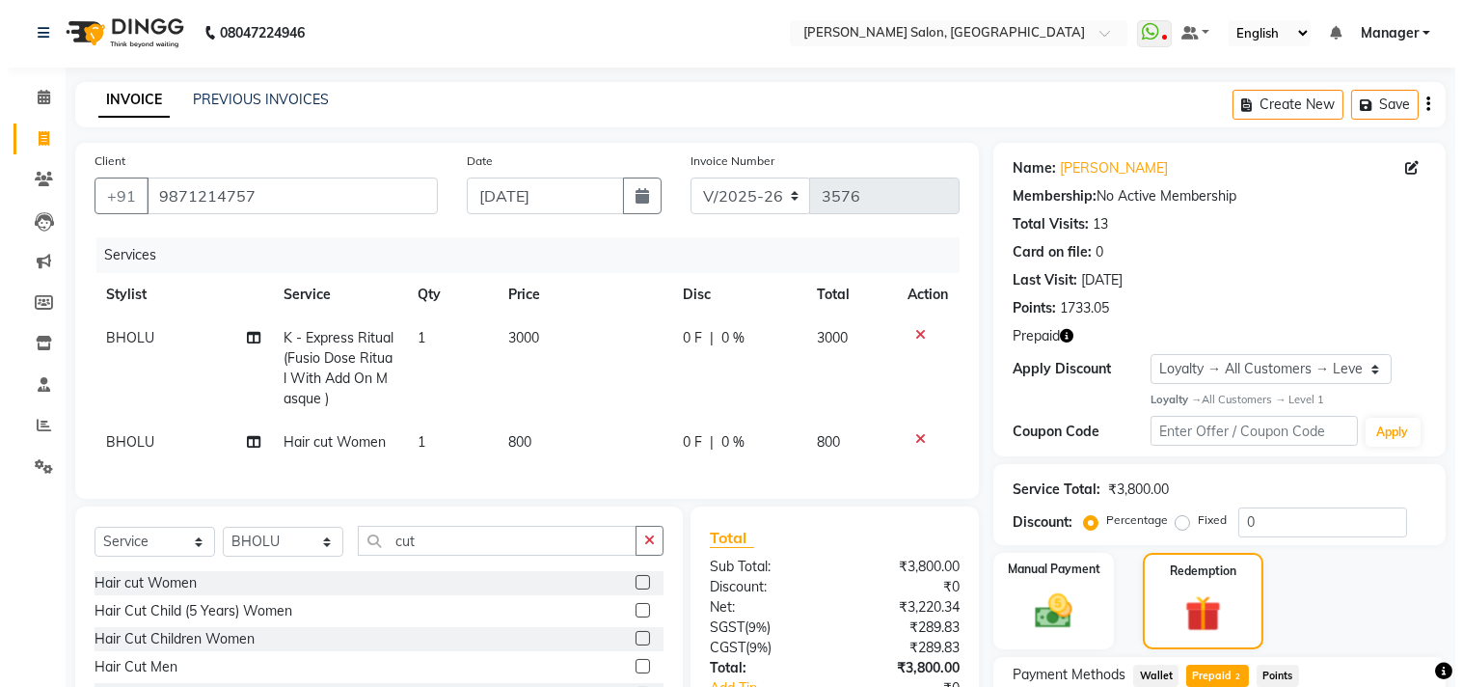
scroll to position [0, 0]
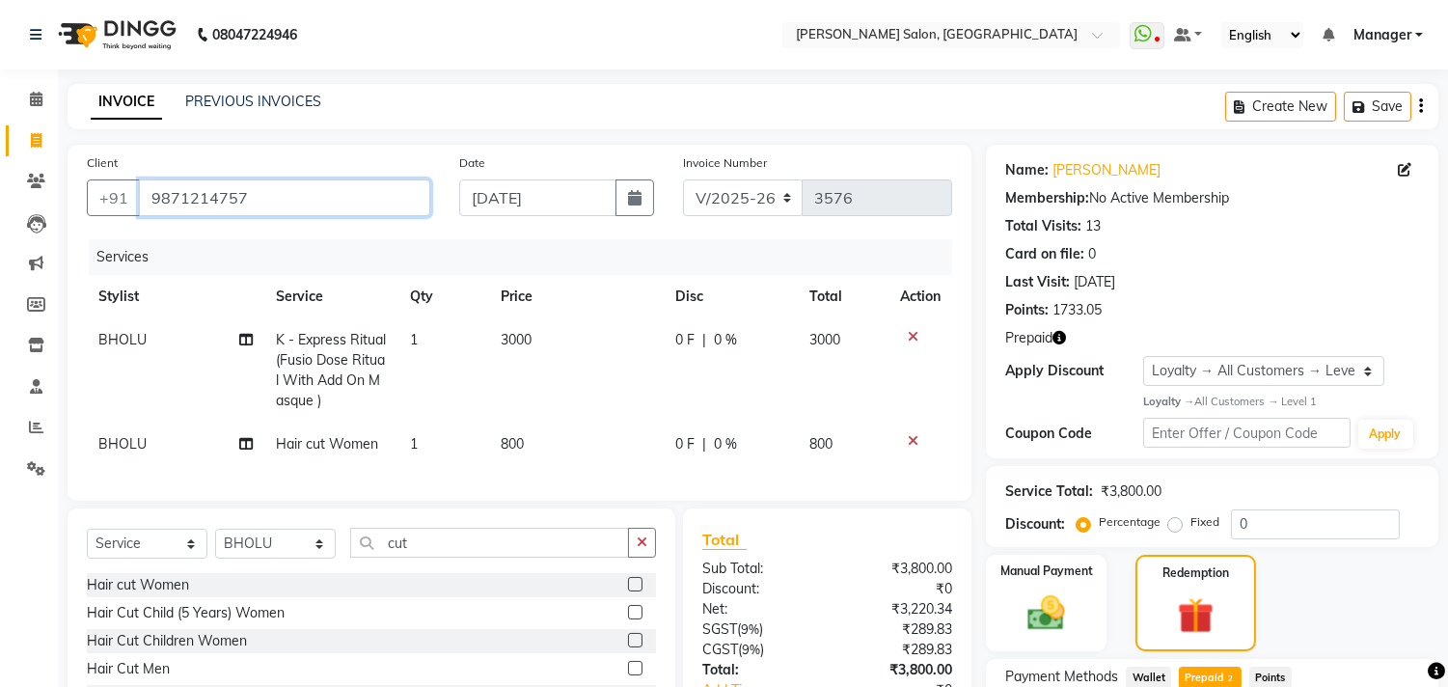
drag, startPoint x: 149, startPoint y: 195, endPoint x: 312, endPoint y: 203, distance: 163.2
click at [311, 203] on input "9871214757" at bounding box center [284, 197] width 291 height 37
click at [32, 100] on icon at bounding box center [36, 99] width 13 height 14
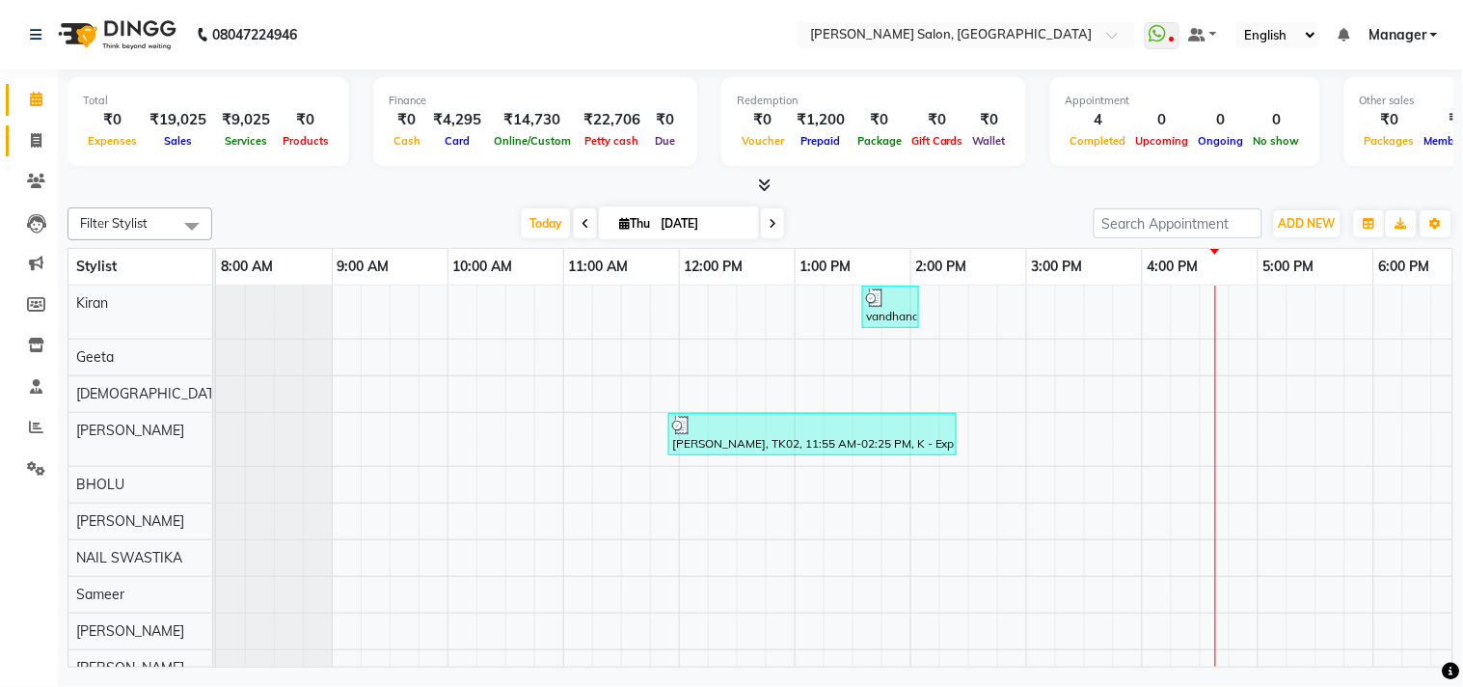
click at [39, 140] on icon at bounding box center [36, 140] width 11 height 14
select select "service"
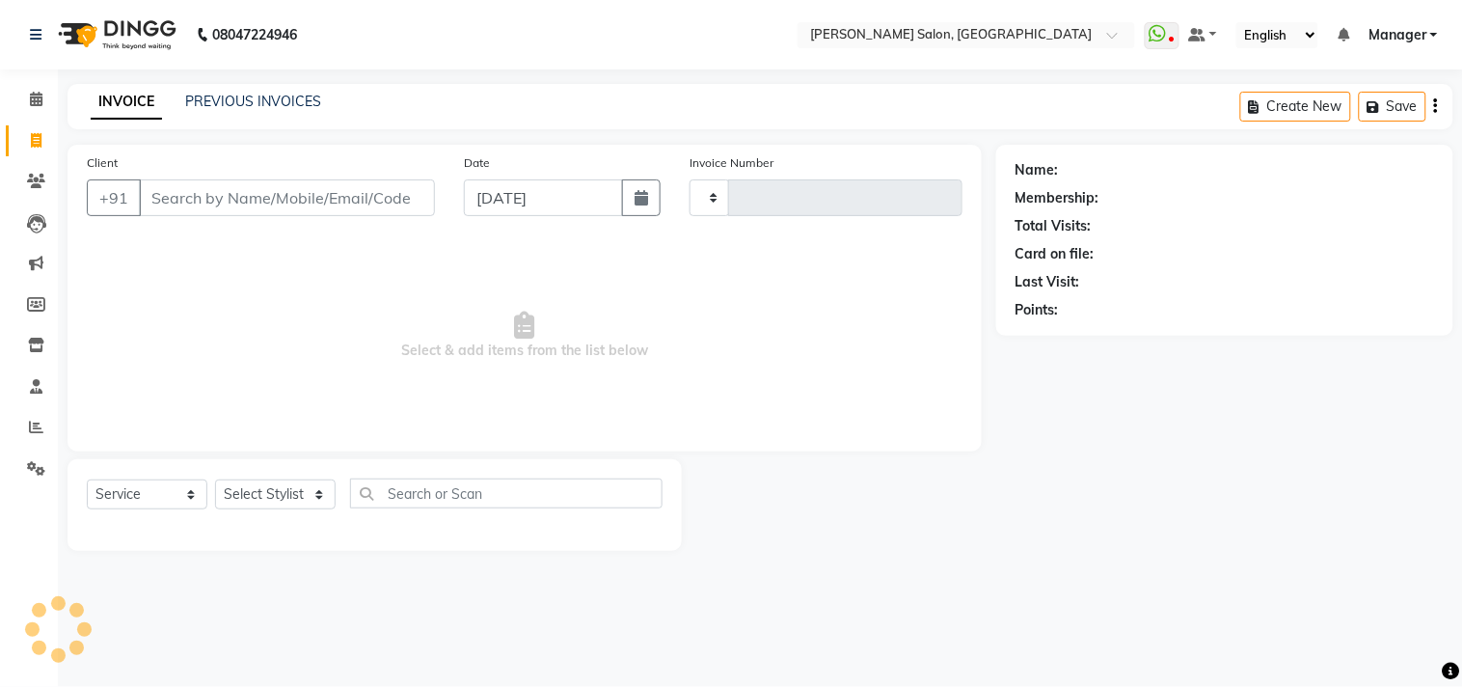
type input "3577"
select select "7229"
type input "9871214757"
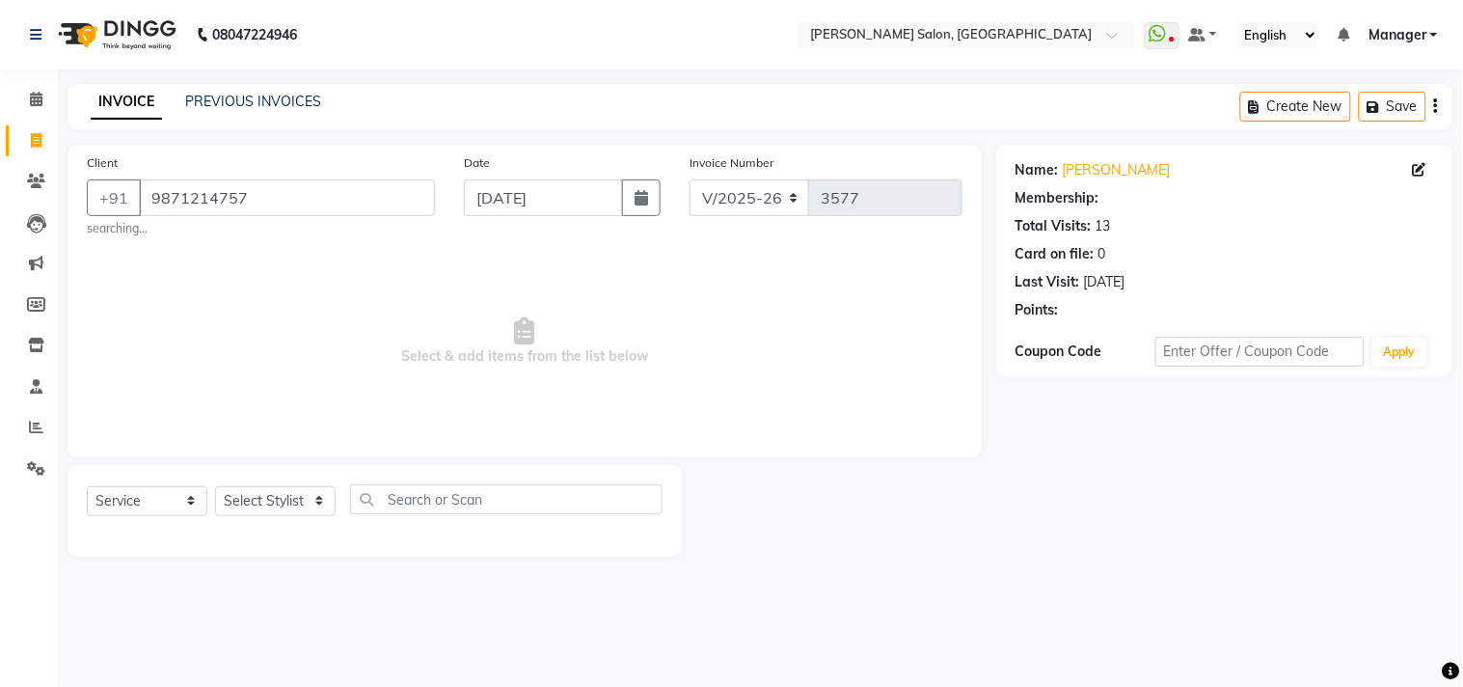
select select "1: Object"
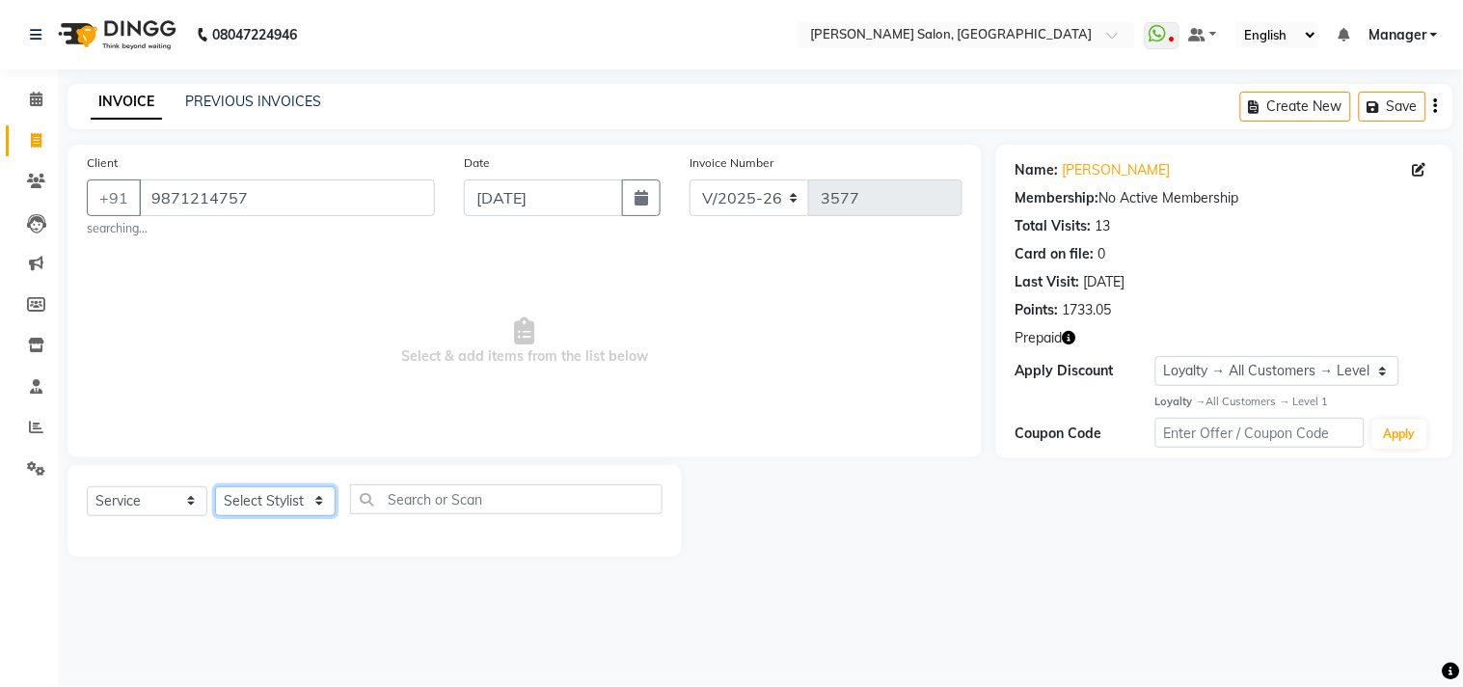
click at [322, 511] on select "Select Stylist [PERSON_NAME] Divya [PERSON_NAME] [PERSON_NAME] [PERSON_NAME] PE…" at bounding box center [275, 501] width 121 height 30
select select "63474"
click at [215, 486] on select "Select Stylist [PERSON_NAME] Divya [PERSON_NAME] [PERSON_NAME] [PERSON_NAME] PE…" at bounding box center [275, 501] width 121 height 30
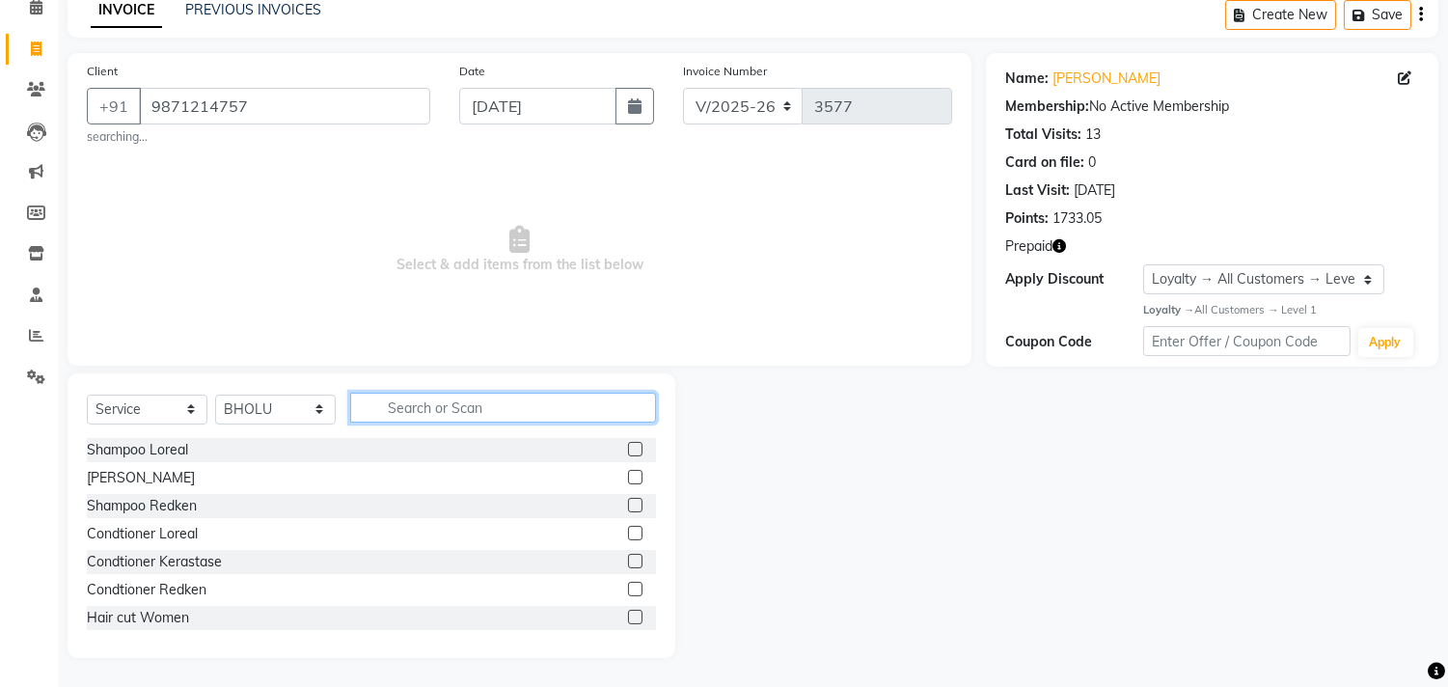
click at [504, 413] on input "text" at bounding box center [503, 408] width 306 height 30
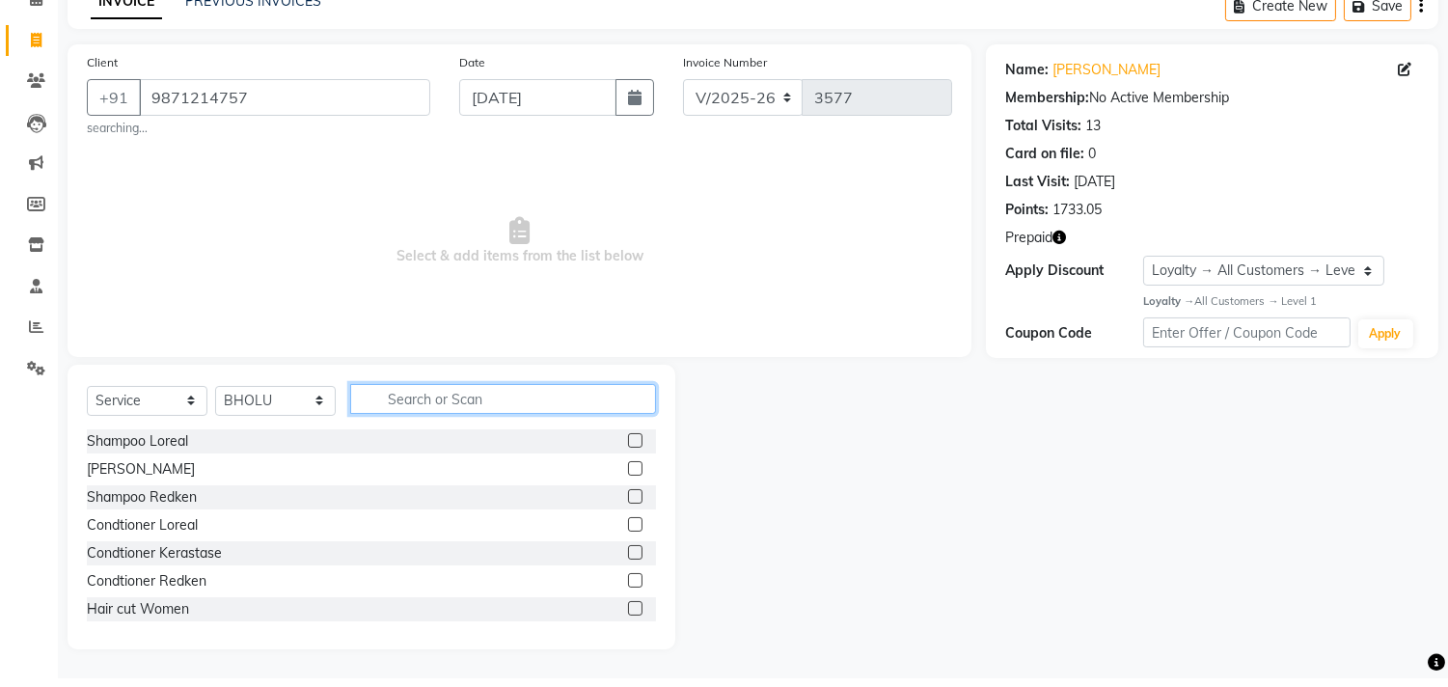
scroll to position [92, 0]
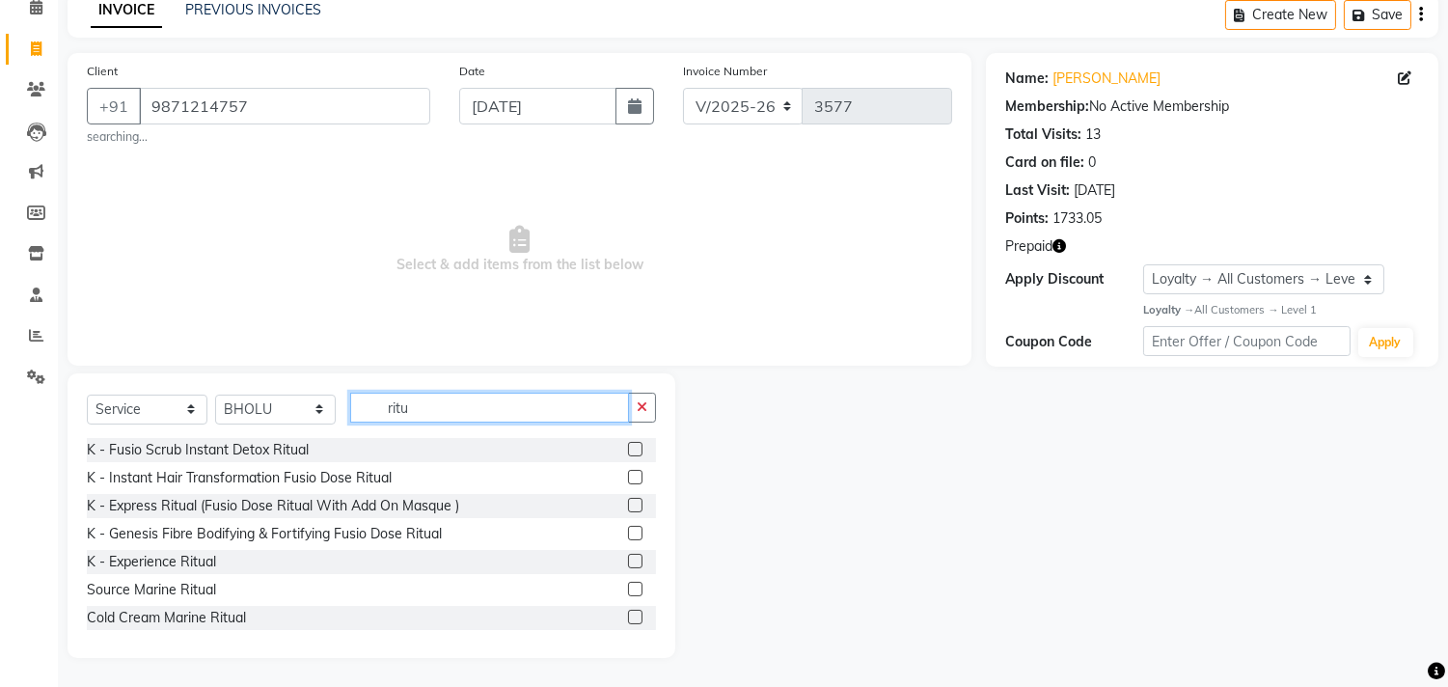
type input "ritu"
click at [628, 532] on label at bounding box center [635, 533] width 14 height 14
click at [628, 532] on input "checkbox" at bounding box center [634, 534] width 13 height 13
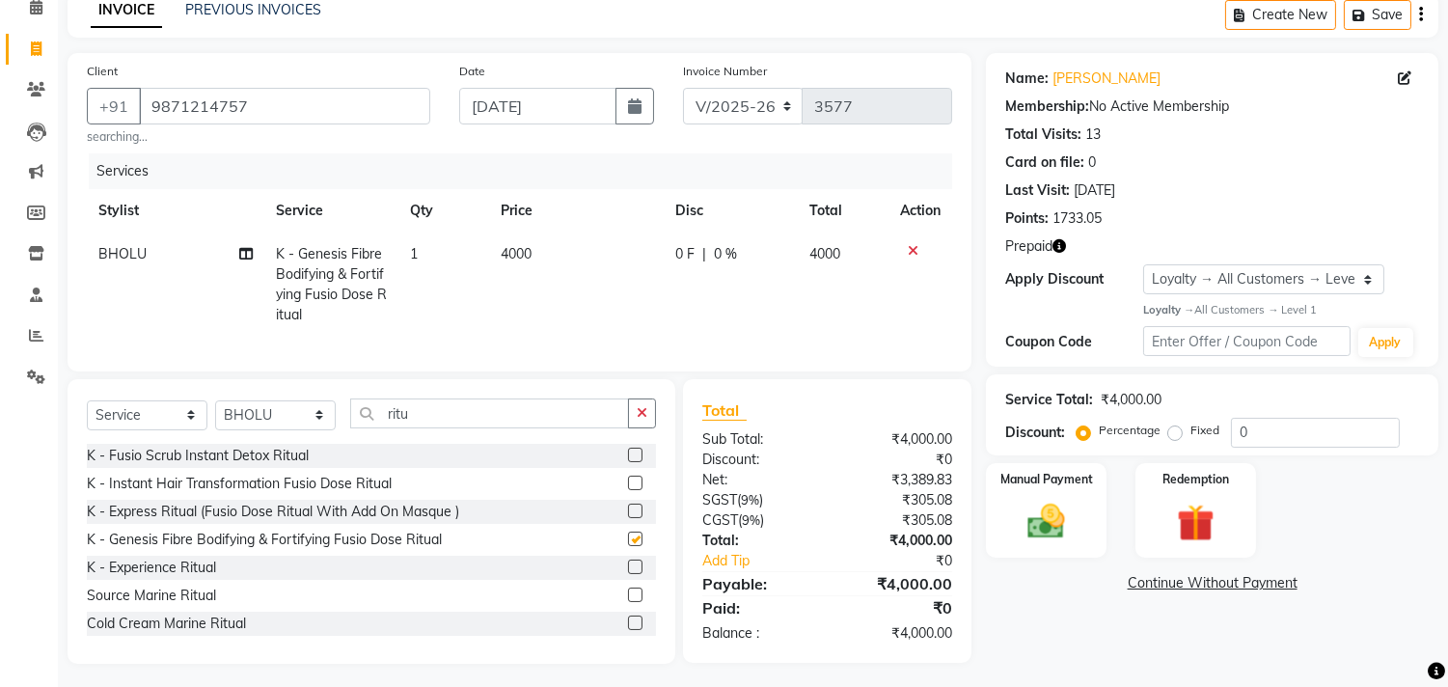
checkbox input "false"
click at [912, 256] on icon at bounding box center [913, 251] width 11 height 14
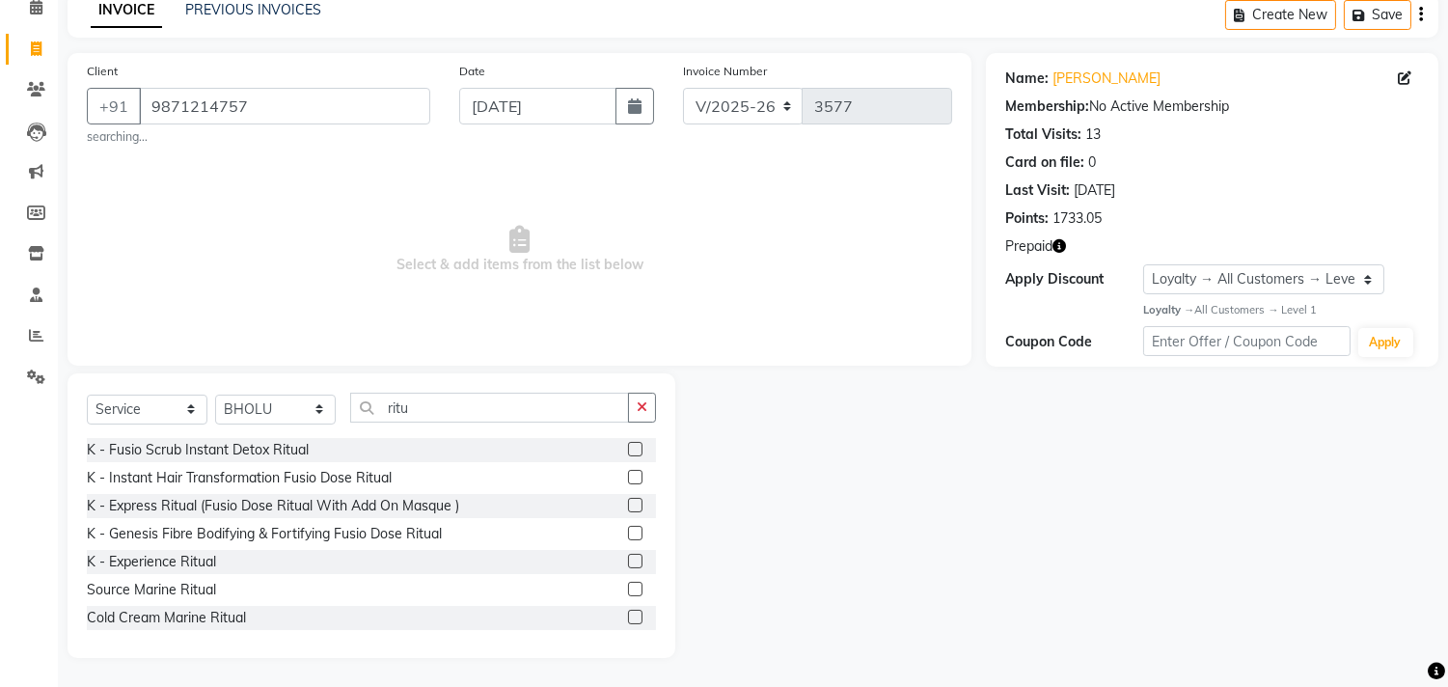
click at [628, 505] on label at bounding box center [635, 505] width 14 height 14
click at [628, 505] on input "checkbox" at bounding box center [634, 506] width 13 height 13
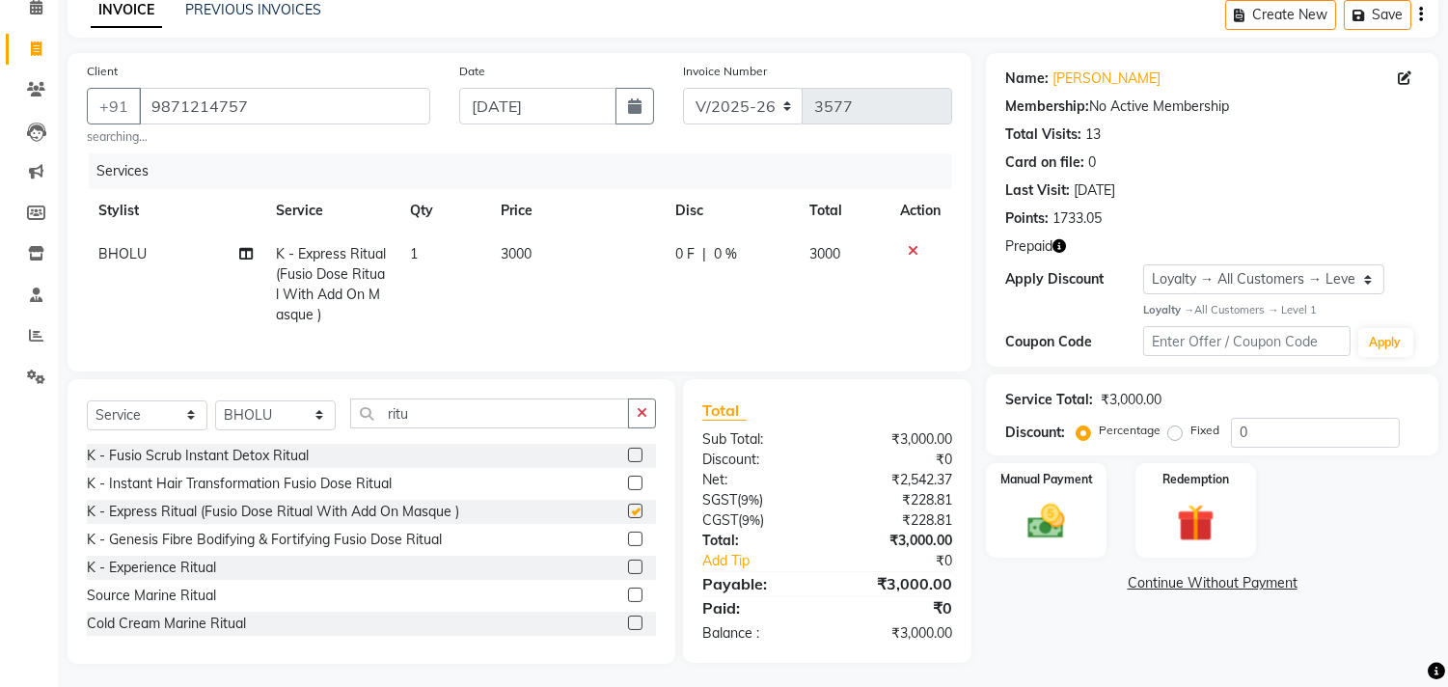
checkbox input "false"
click at [474, 428] on input "ritu" at bounding box center [489, 413] width 279 height 30
type input "r"
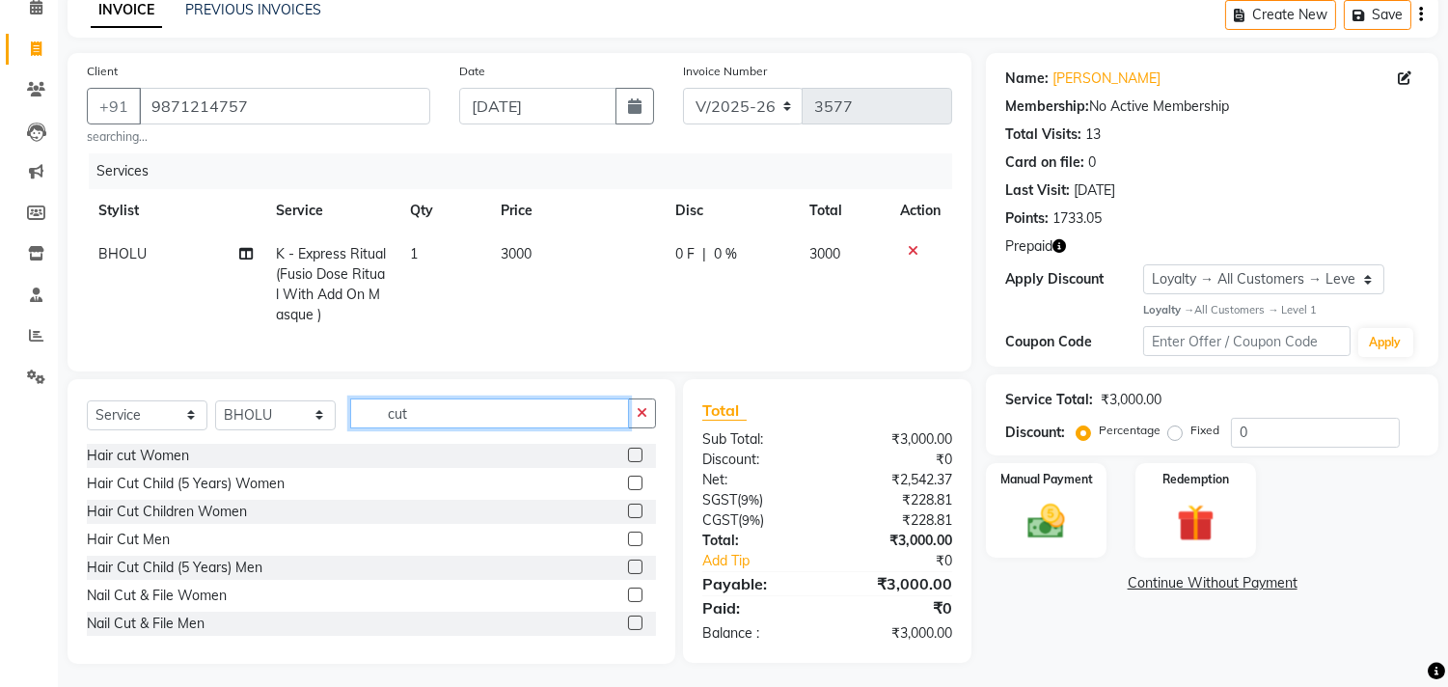
type input "cut"
click at [628, 462] on label at bounding box center [635, 455] width 14 height 14
click at [628, 462] on input "checkbox" at bounding box center [634, 456] width 13 height 13
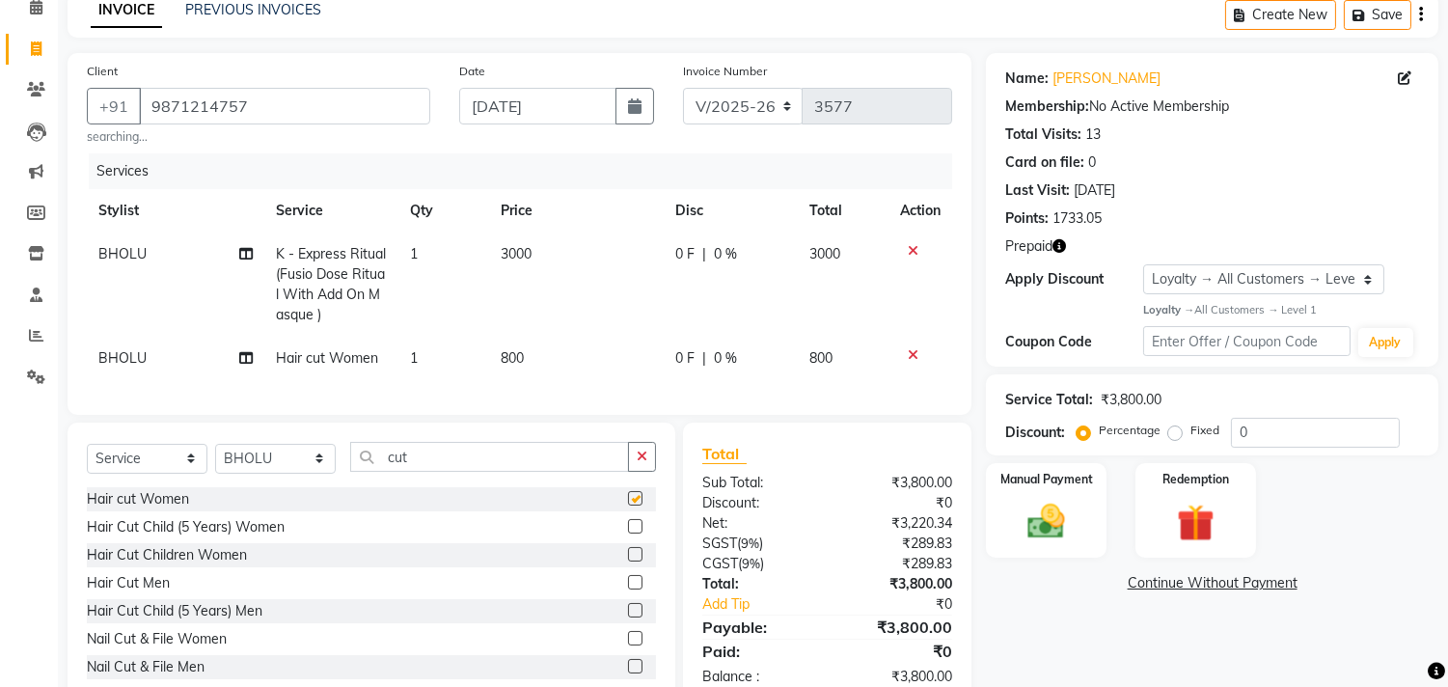
checkbox input "false"
click at [561, 355] on td "800" at bounding box center [576, 358] width 175 height 43
select select "63474"
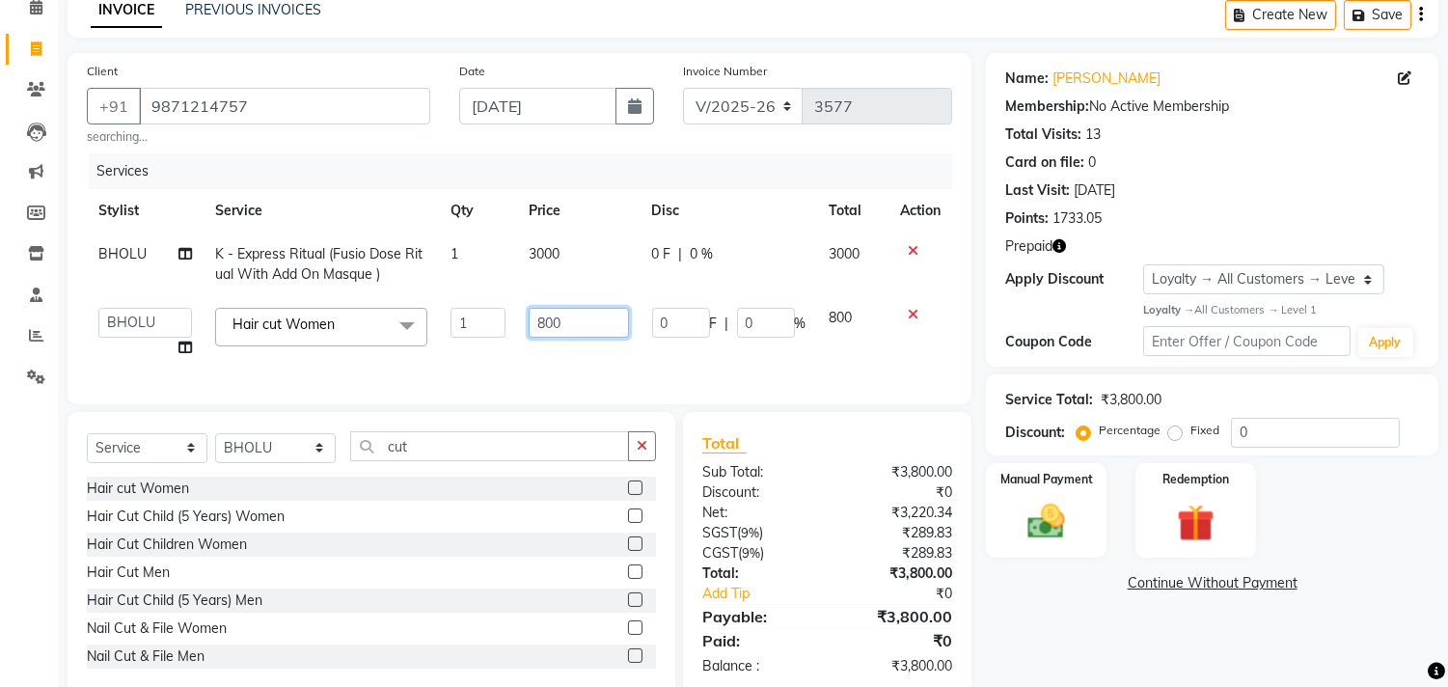
click at [586, 338] on input "800" at bounding box center [579, 323] width 100 height 30
type input "8"
type input "700"
click at [717, 368] on td "0 F | 0 %" at bounding box center [728, 332] width 177 height 73
select select "63474"
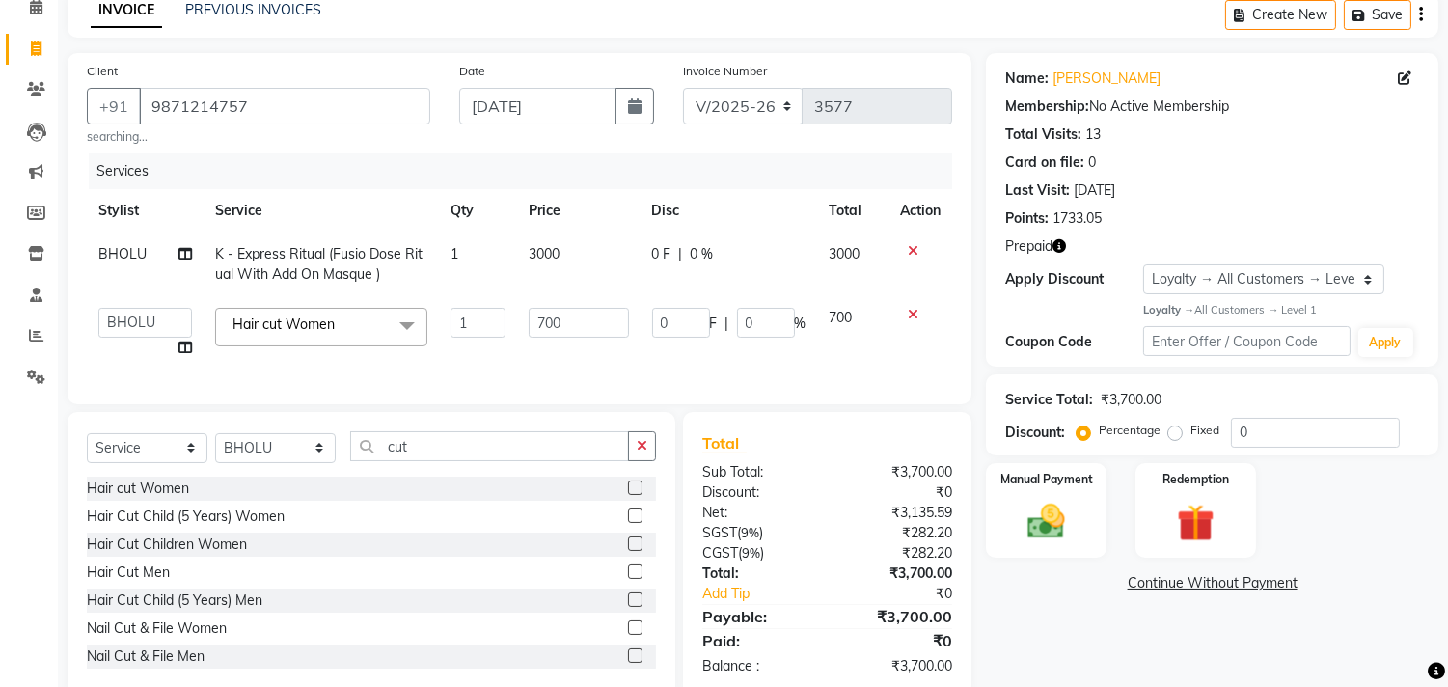
scroll to position [147, 0]
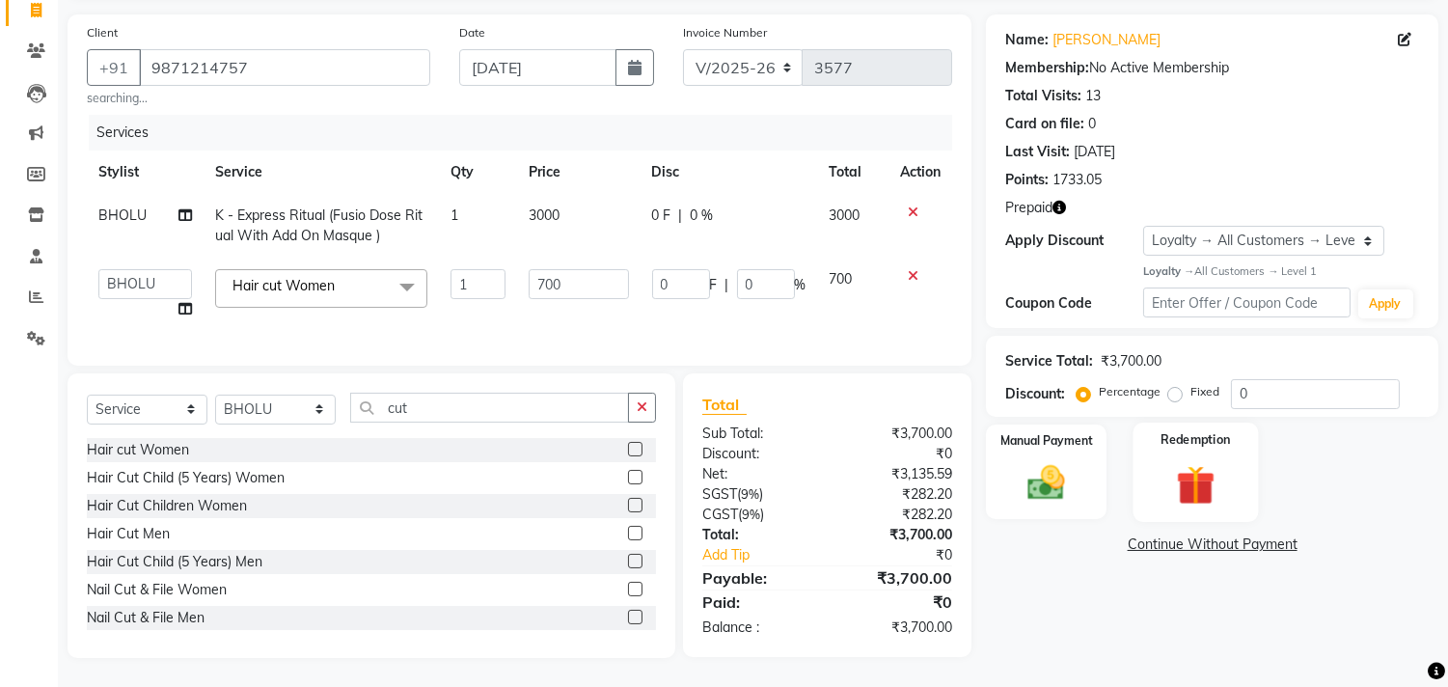
click at [1184, 461] on img at bounding box center [1195, 484] width 64 height 48
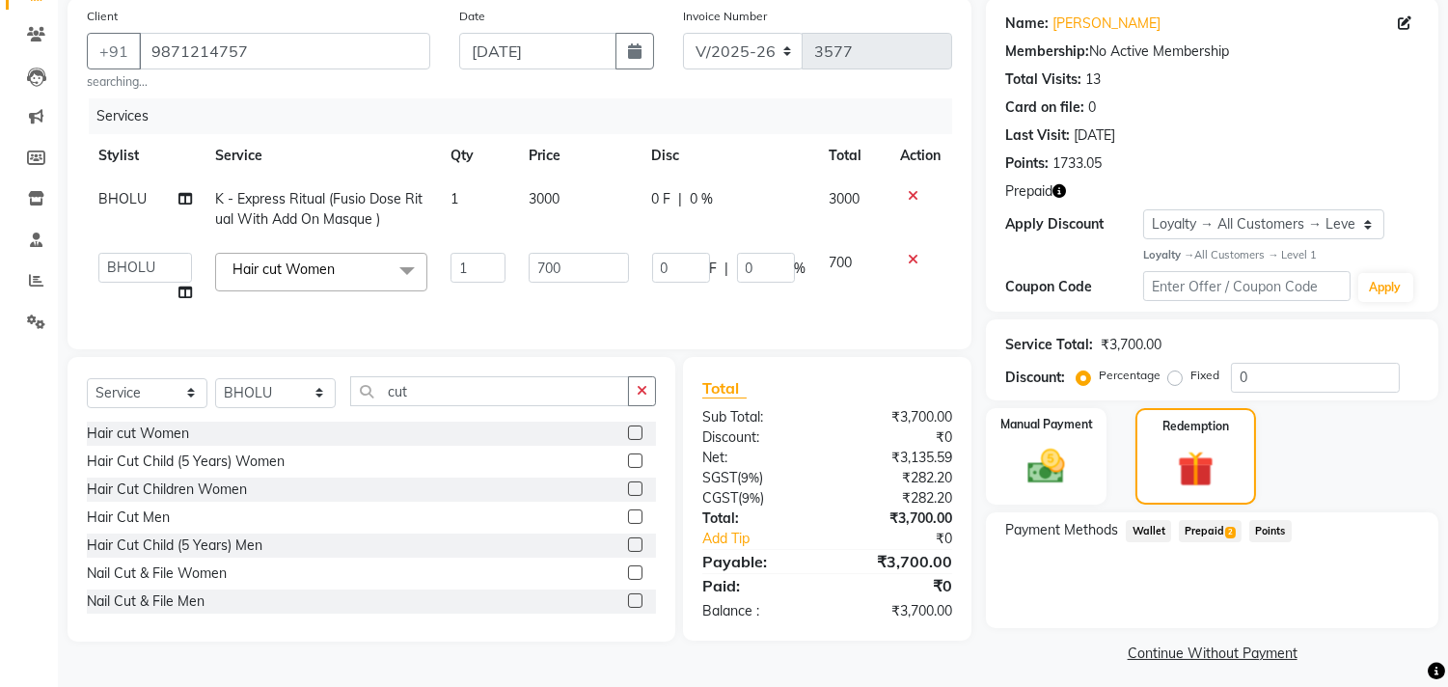
click at [1209, 529] on span "Prepaid 2" at bounding box center [1210, 531] width 63 height 22
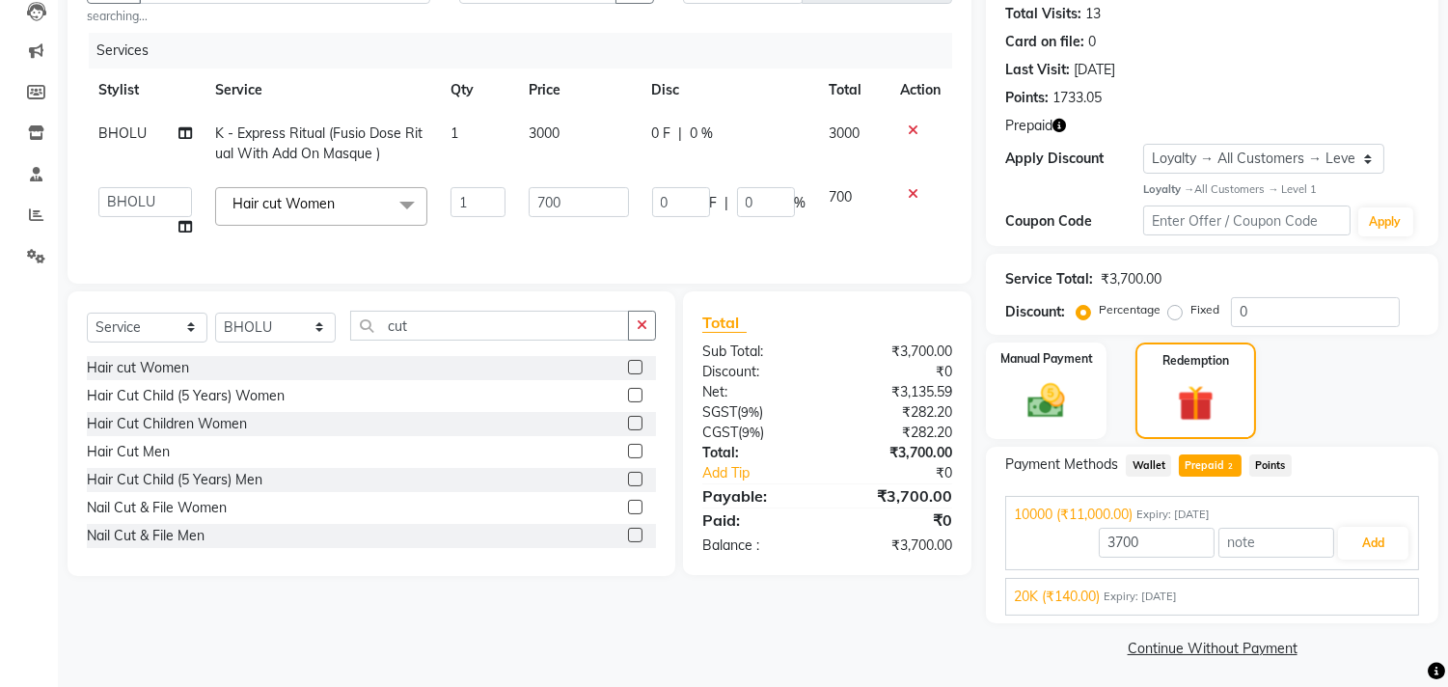
scroll to position [216, 0]
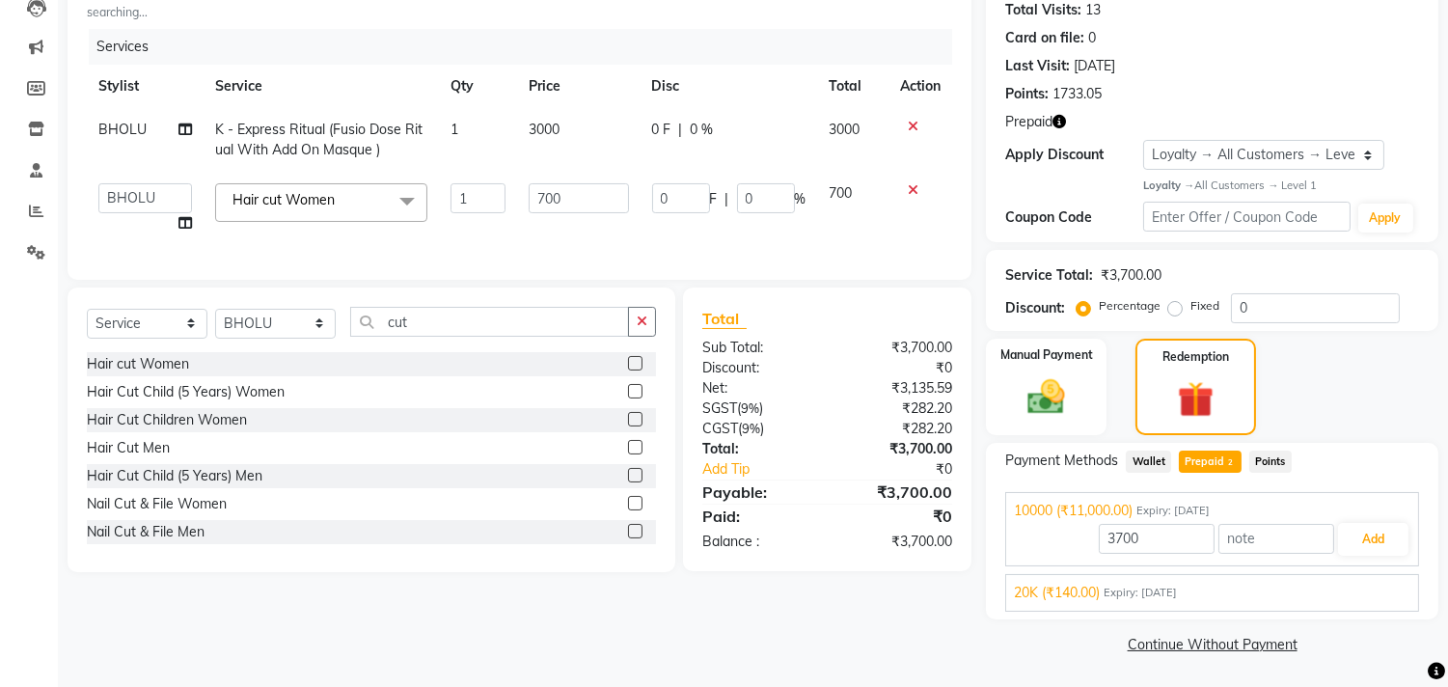
click at [1168, 596] on span "Expiry: [DATE]" at bounding box center [1140, 593] width 73 height 16
click at [1373, 583] on button "Add" at bounding box center [1373, 584] width 70 height 33
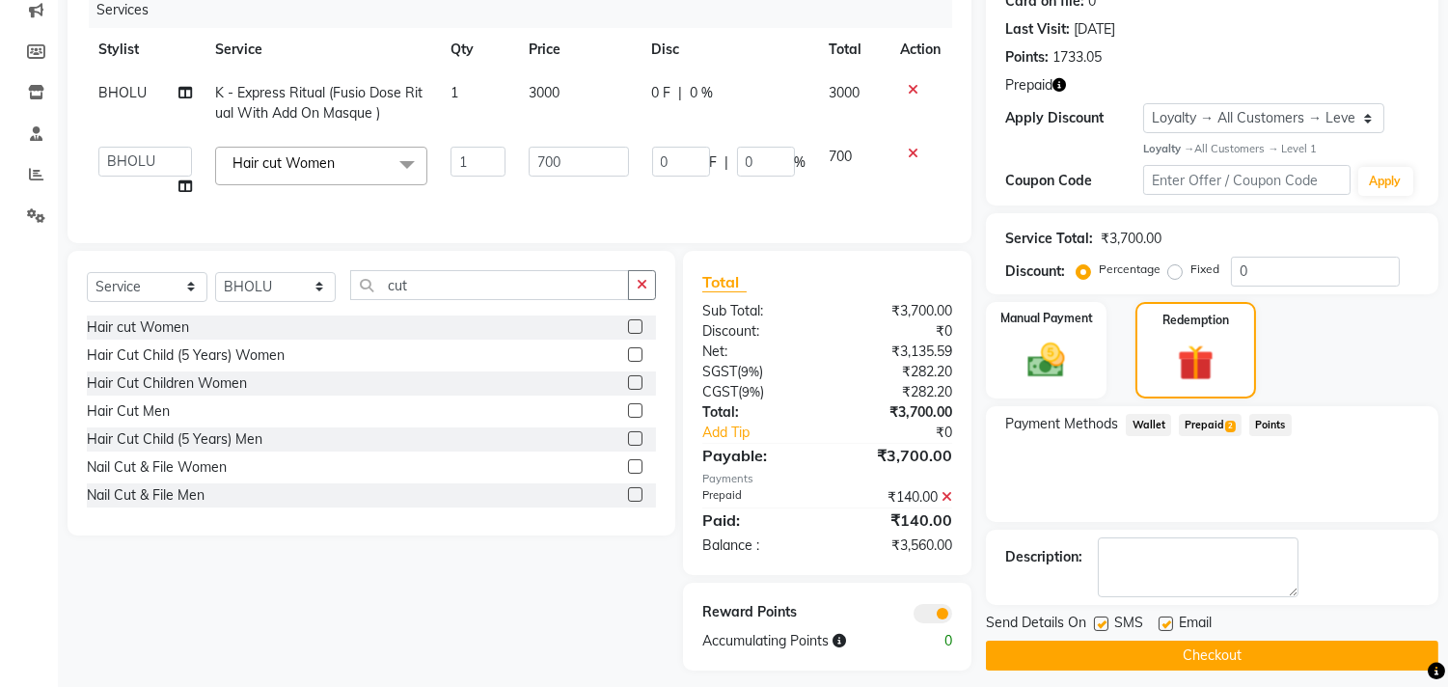
scroll to position [282, 0]
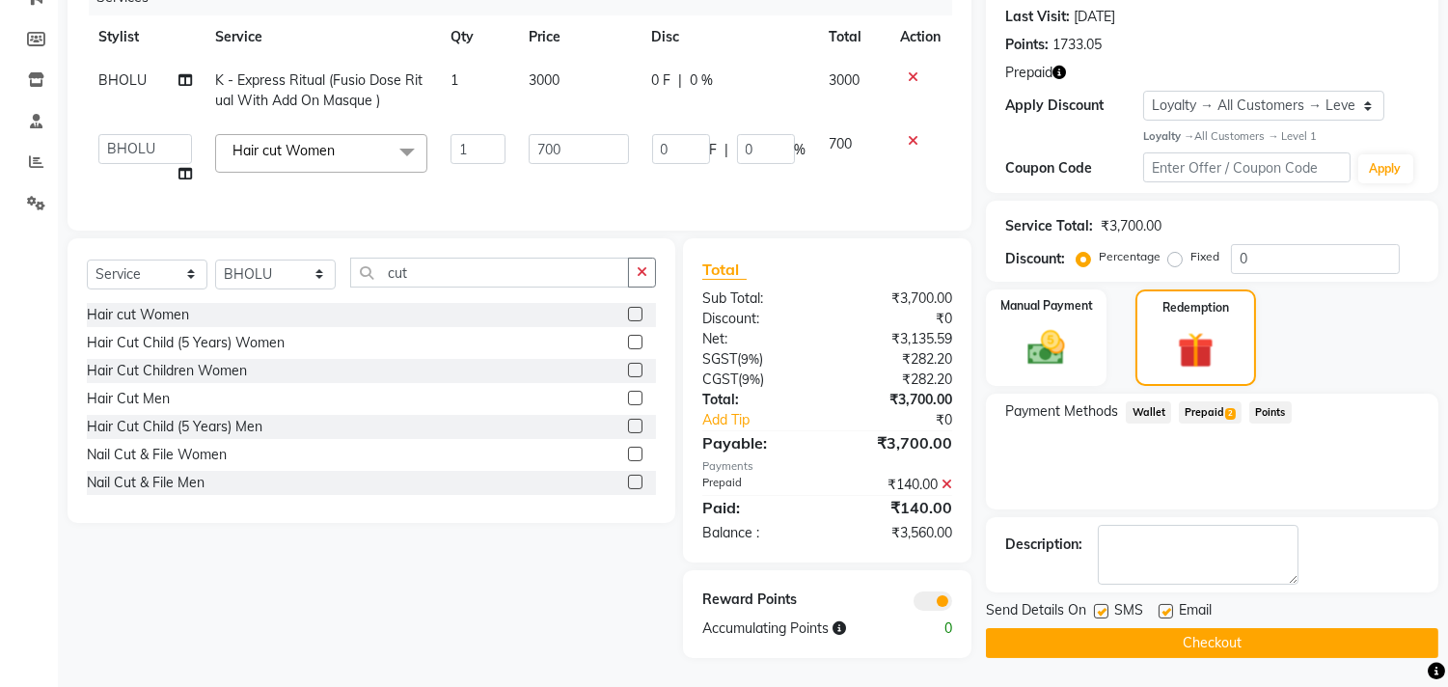
click at [1215, 402] on span "Prepaid 2" at bounding box center [1210, 412] width 63 height 22
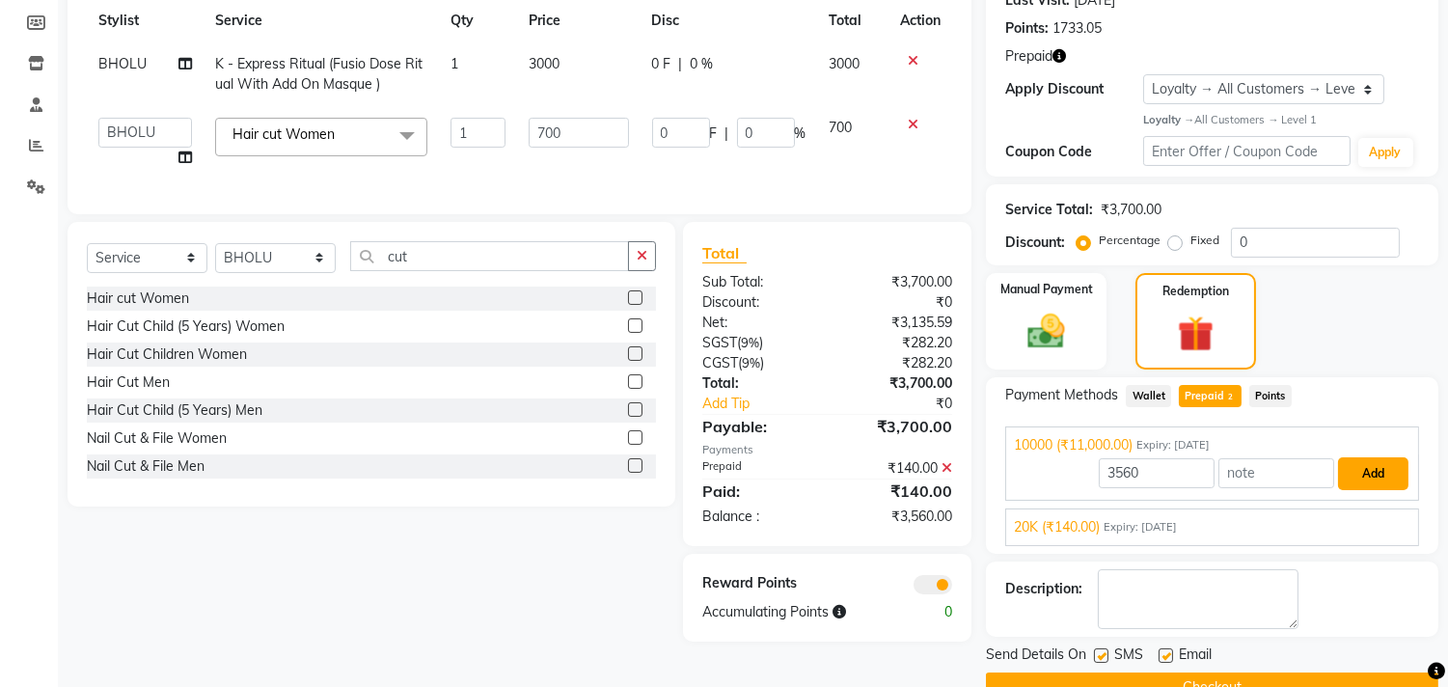
click at [1377, 477] on button "Add" at bounding box center [1373, 473] width 70 height 33
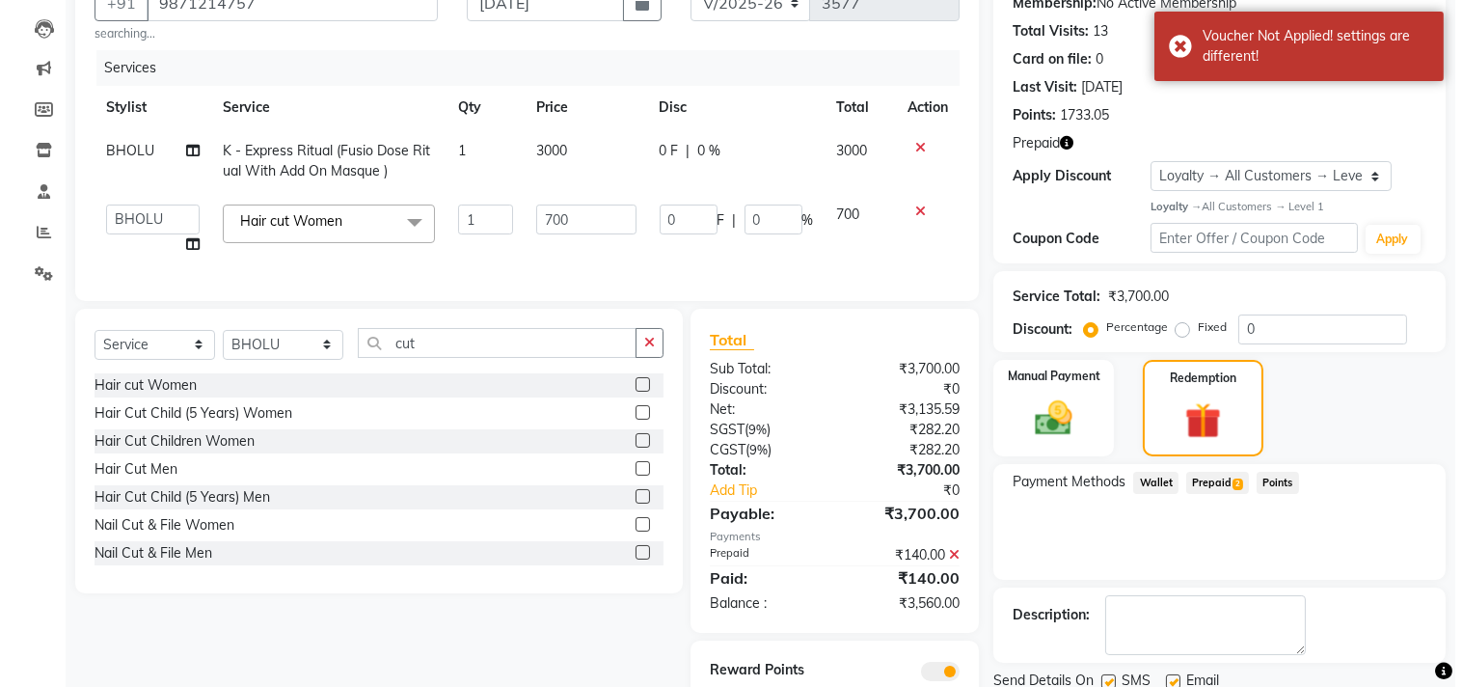
scroll to position [0, 0]
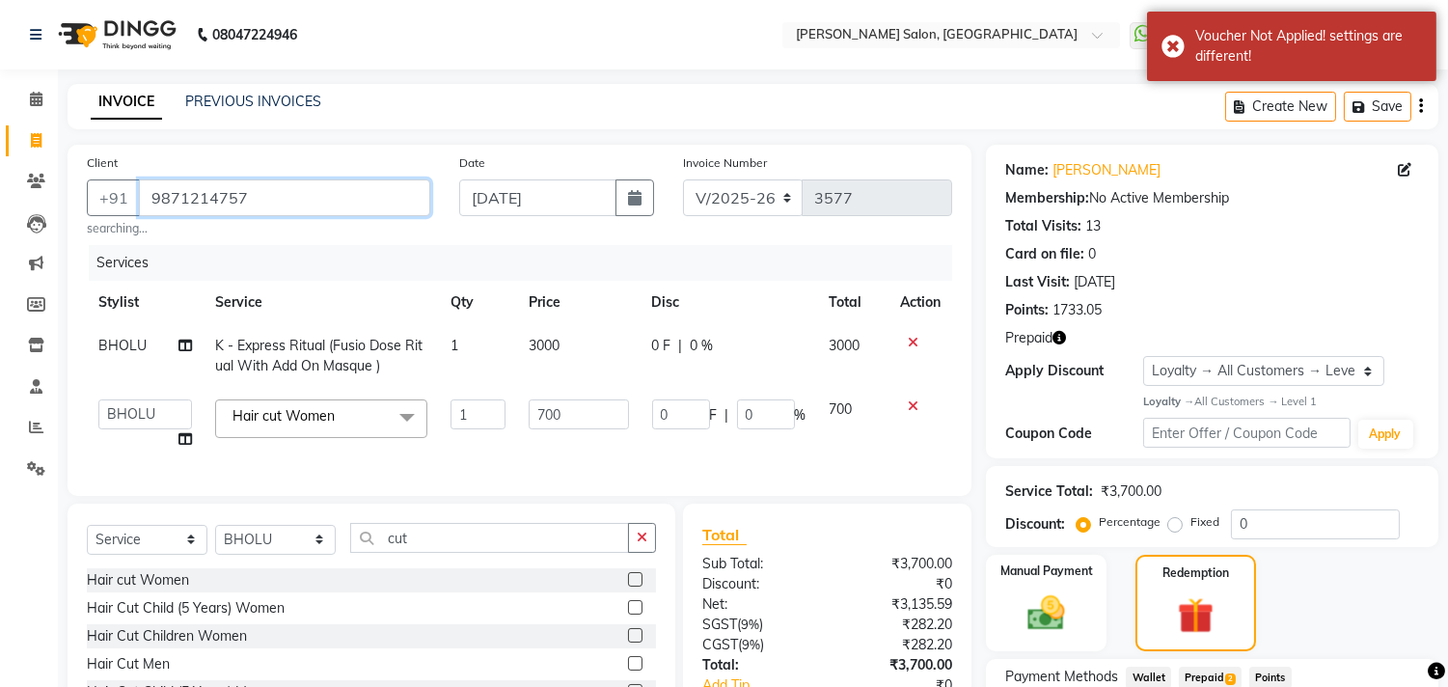
drag, startPoint x: 147, startPoint y: 191, endPoint x: 368, endPoint y: 206, distance: 221.4
click at [368, 206] on input "9871214757" at bounding box center [284, 197] width 291 height 37
click at [39, 106] on icon at bounding box center [36, 99] width 13 height 14
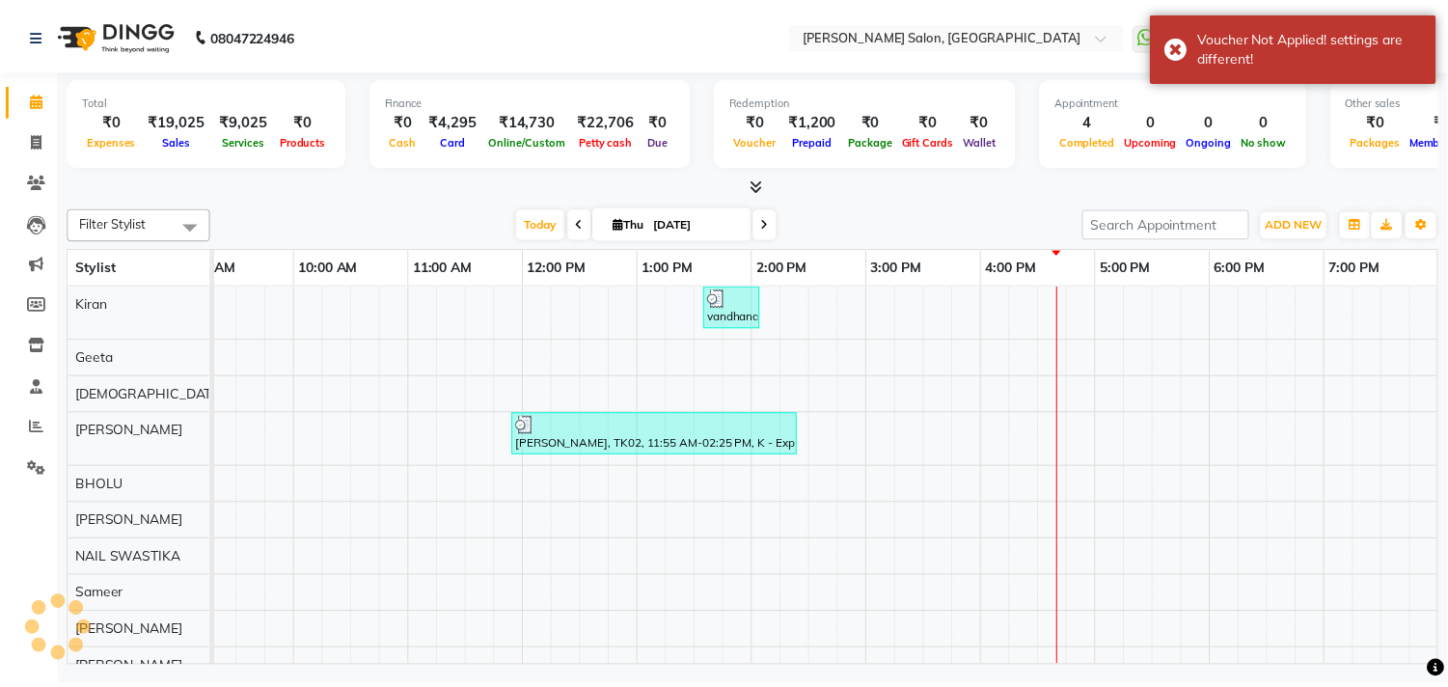
scroll to position [0, 267]
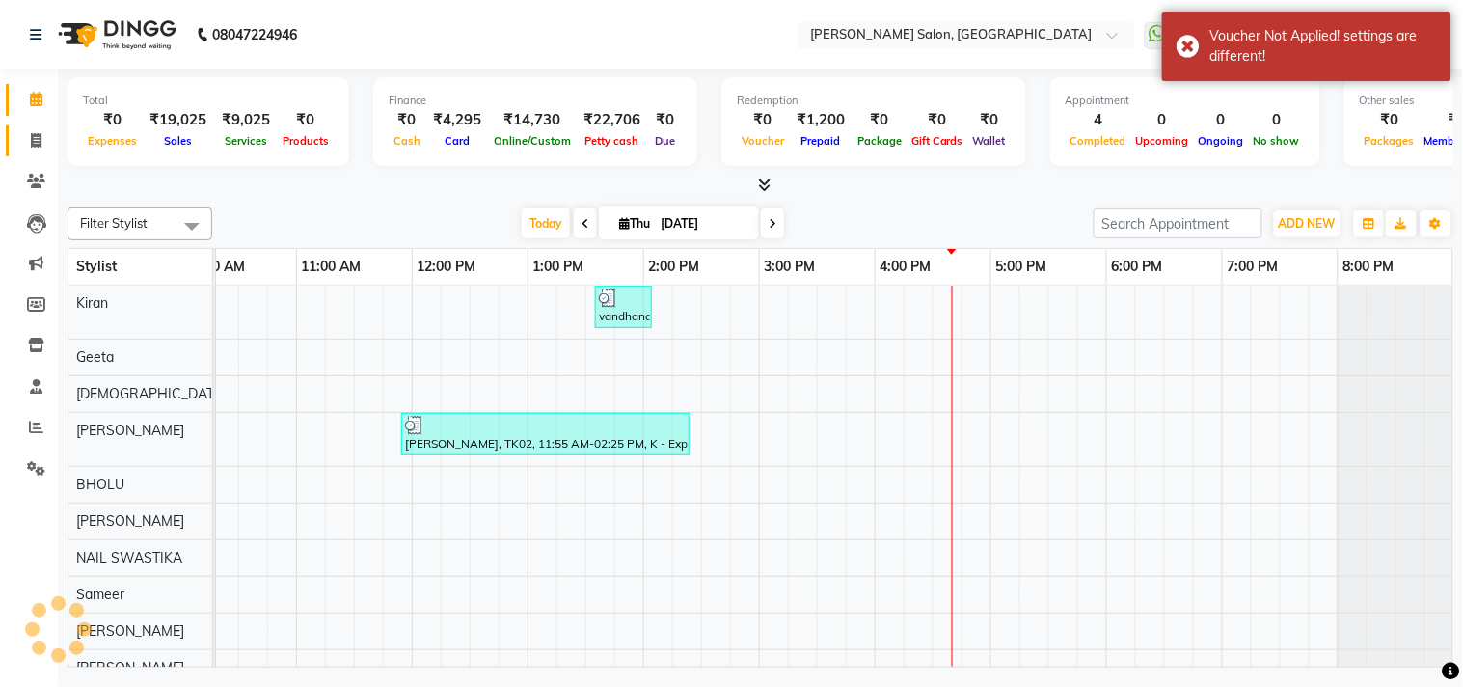
click at [32, 147] on icon at bounding box center [36, 140] width 11 height 14
select select "service"
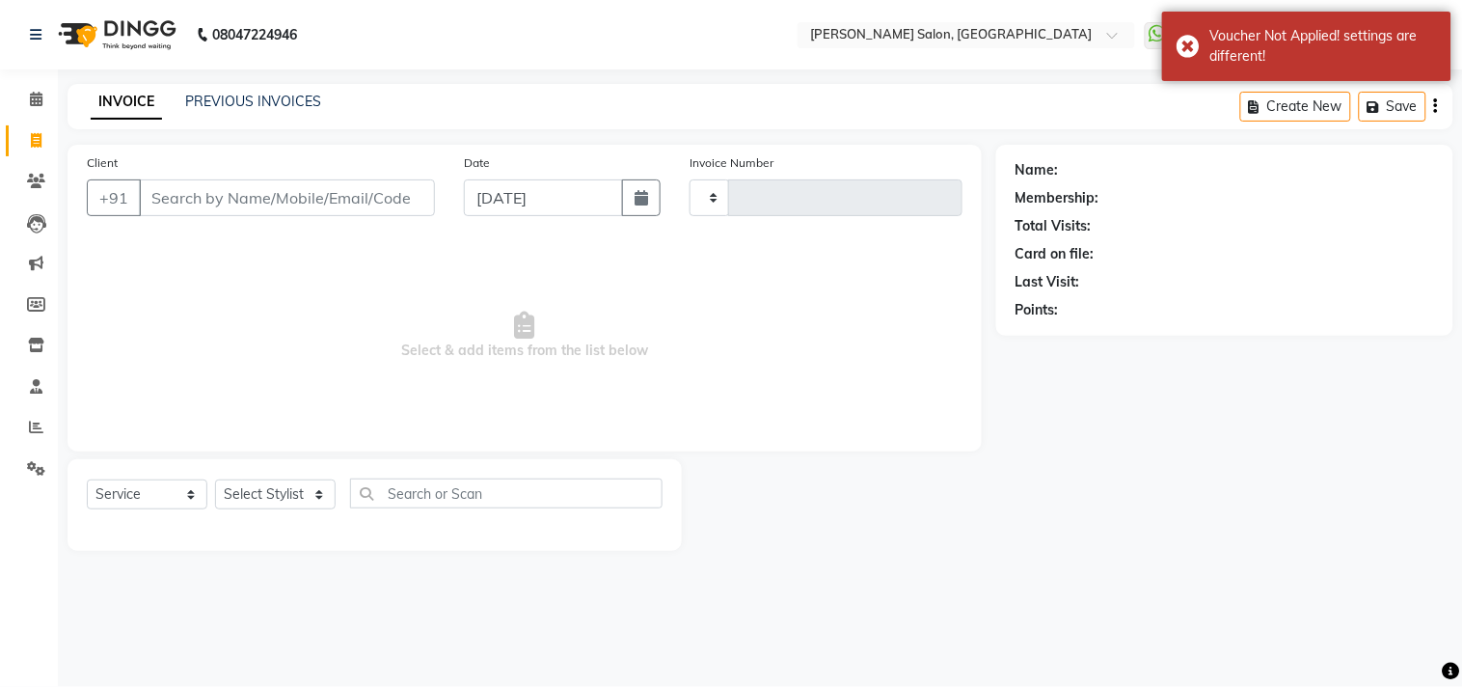
type input "3577"
select select "7229"
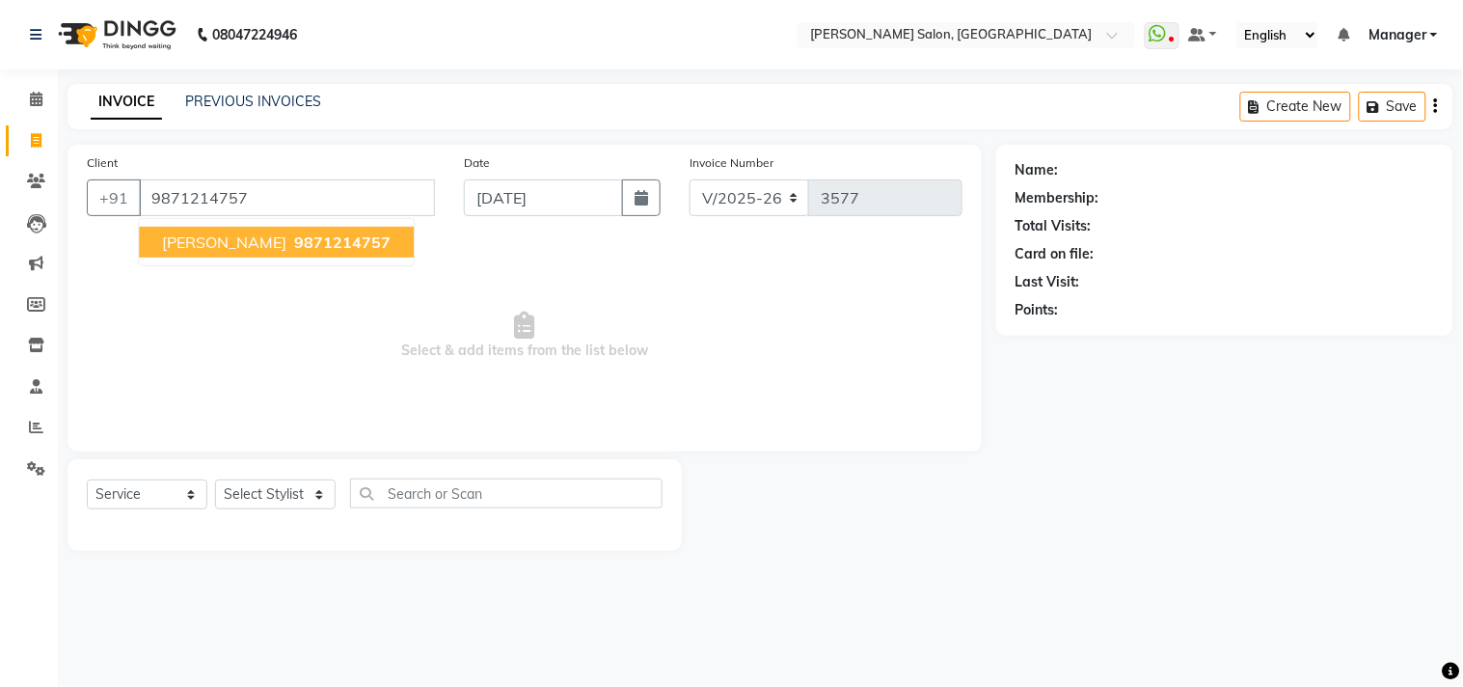
type input "9871214757"
select select "1: Object"
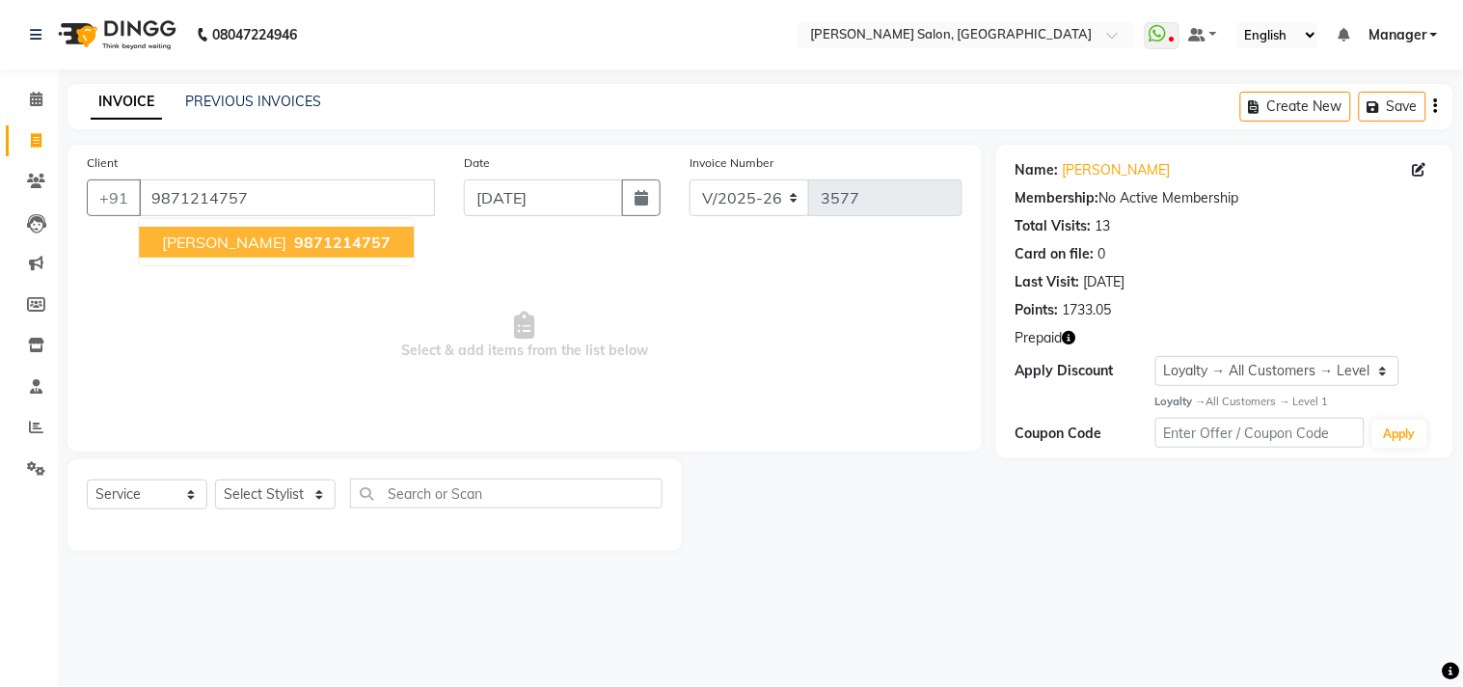
click at [341, 238] on span "9871214757" at bounding box center [342, 241] width 96 height 19
select select "1: Object"
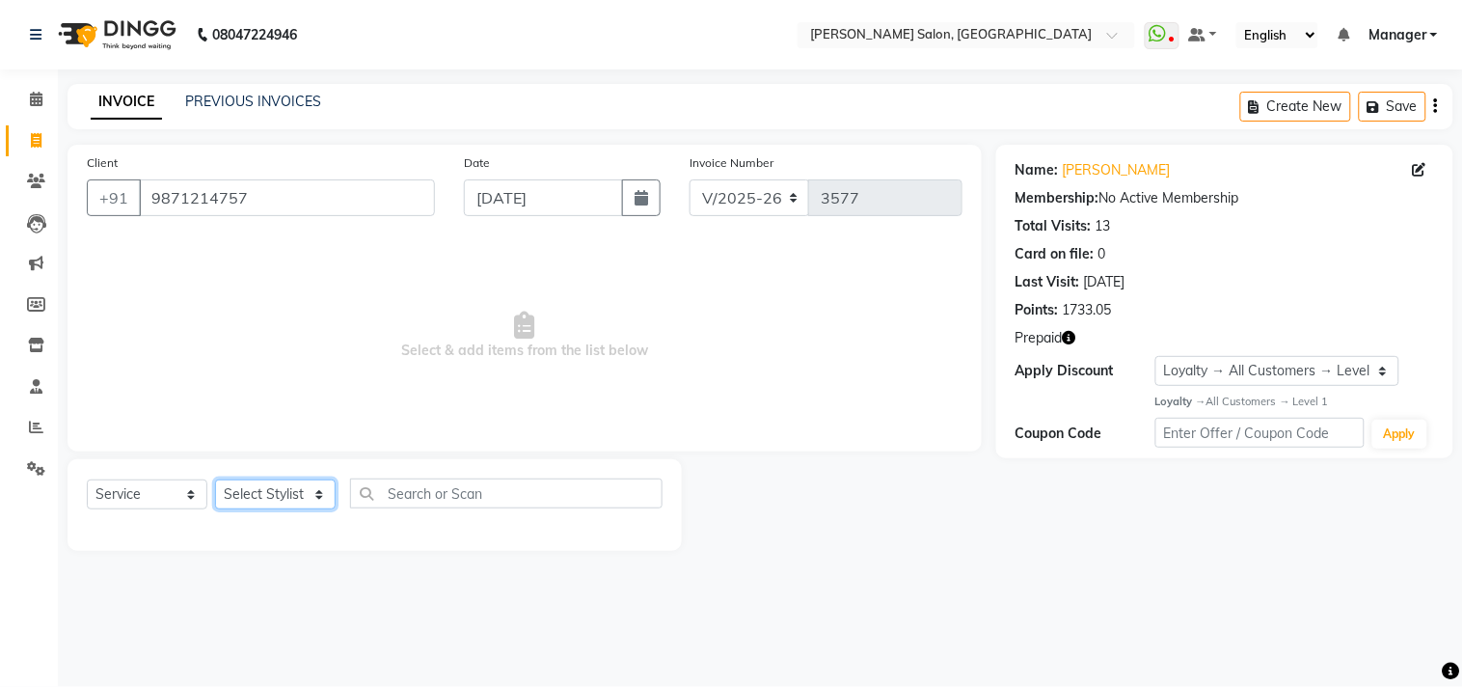
click at [319, 508] on select "Select Stylist [PERSON_NAME] Divya [PERSON_NAME] [PERSON_NAME] [PERSON_NAME] PE…" at bounding box center [275, 494] width 121 height 30
select select "63474"
click at [215, 480] on select "Select Stylist [PERSON_NAME] Divya [PERSON_NAME] [PERSON_NAME] [PERSON_NAME] PE…" at bounding box center [275, 494] width 121 height 30
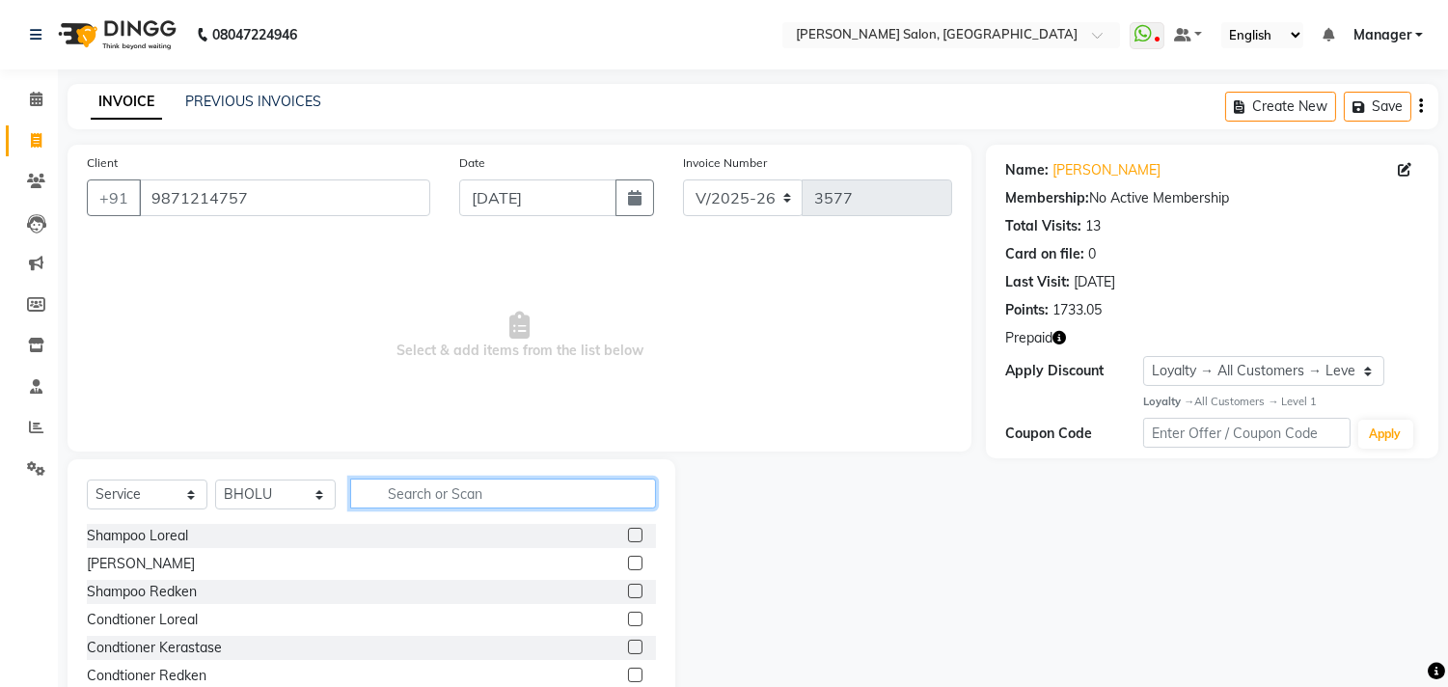
click at [465, 495] on input "text" at bounding box center [503, 493] width 306 height 30
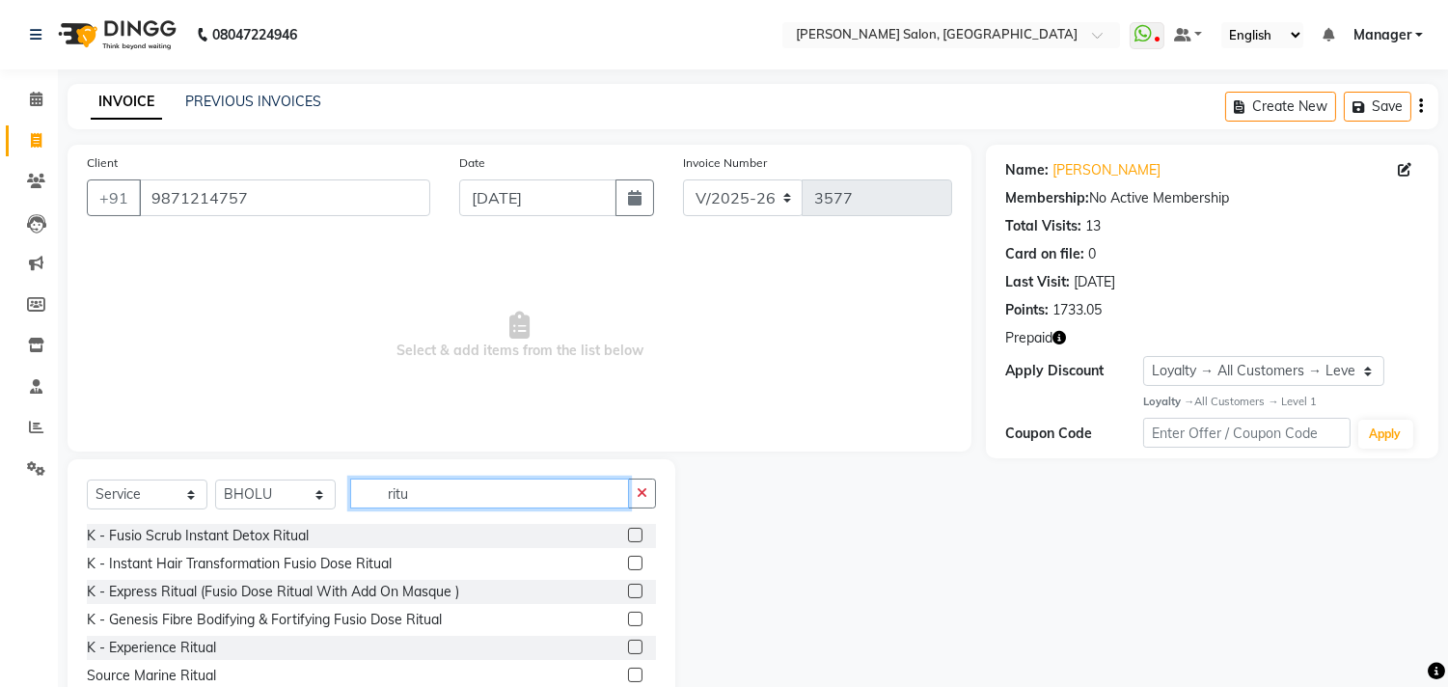
type input "ritu"
click at [628, 591] on label at bounding box center [635, 591] width 14 height 14
click at [628, 591] on input "checkbox" at bounding box center [634, 592] width 13 height 13
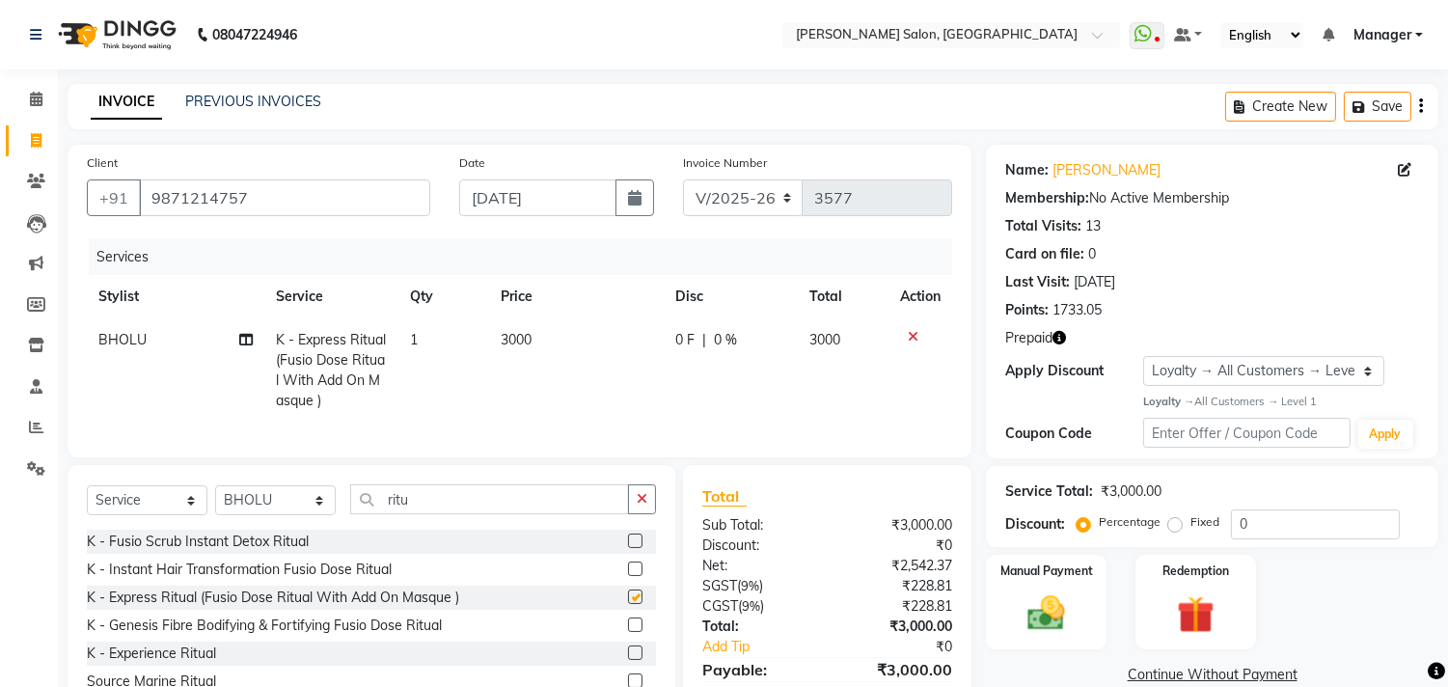
checkbox input "false"
click at [521, 514] on input "ritu" at bounding box center [489, 499] width 279 height 30
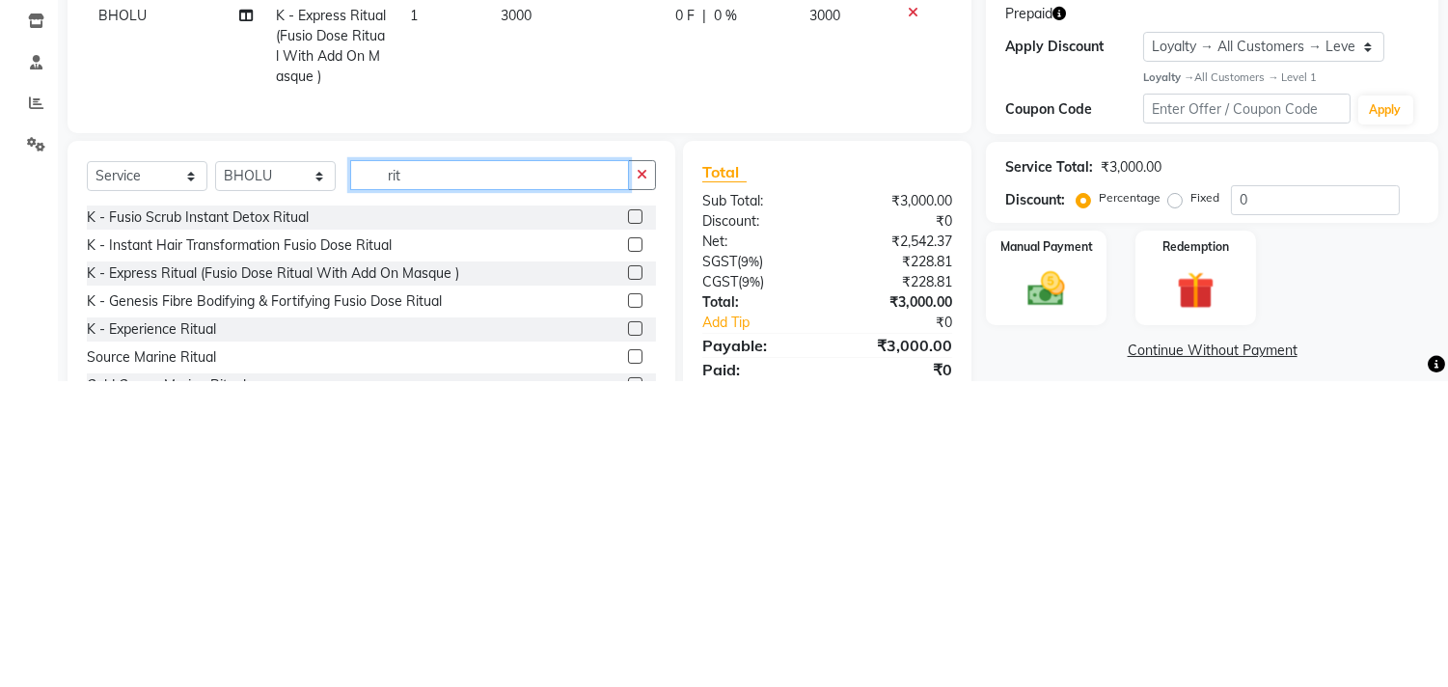
scroll to position [17, 0]
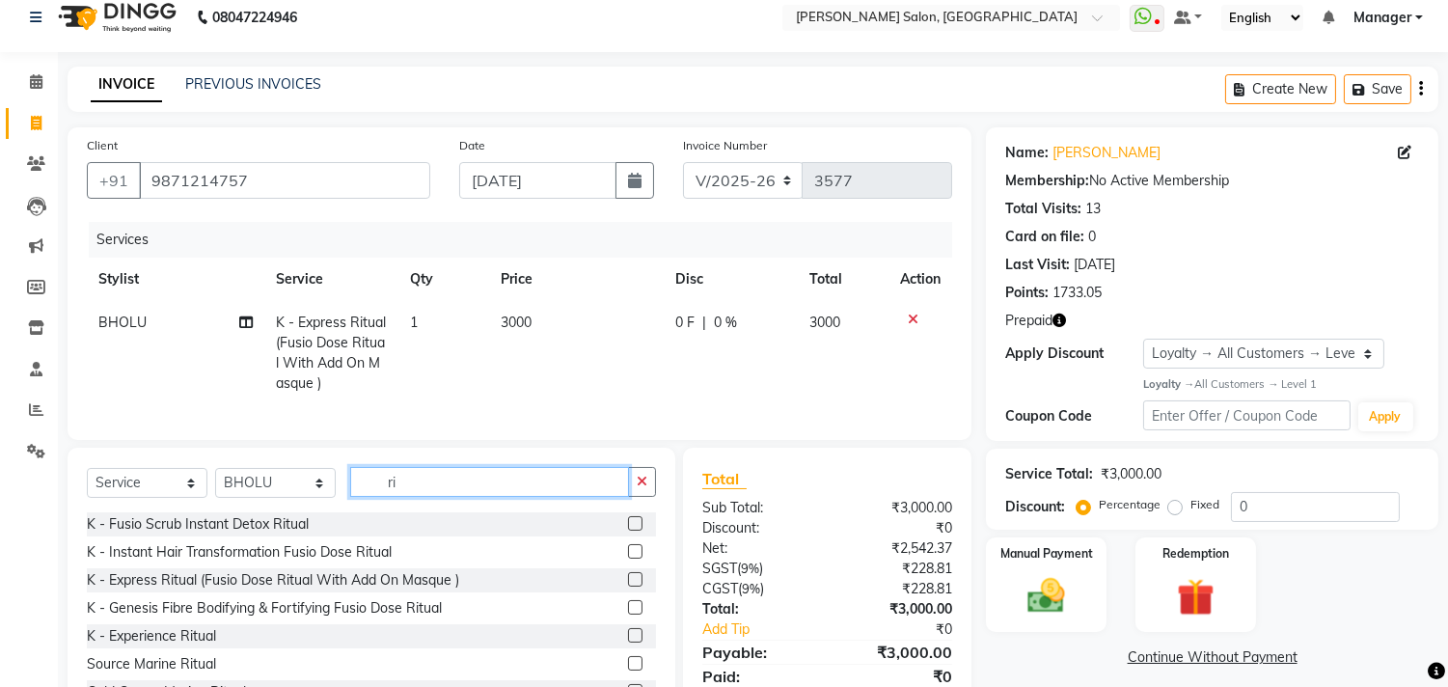
type input "r"
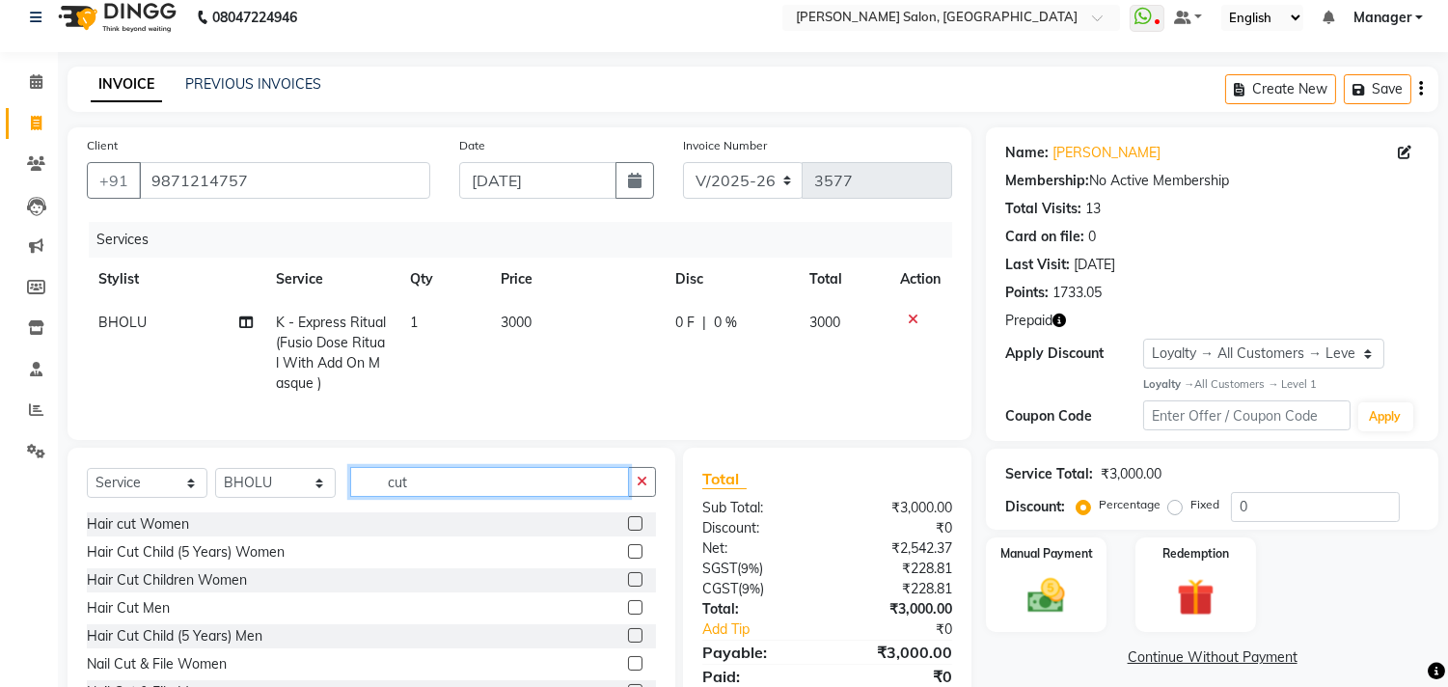
type input "cut"
click at [628, 531] on label at bounding box center [635, 523] width 14 height 14
click at [628, 531] on input "checkbox" at bounding box center [634, 524] width 13 height 13
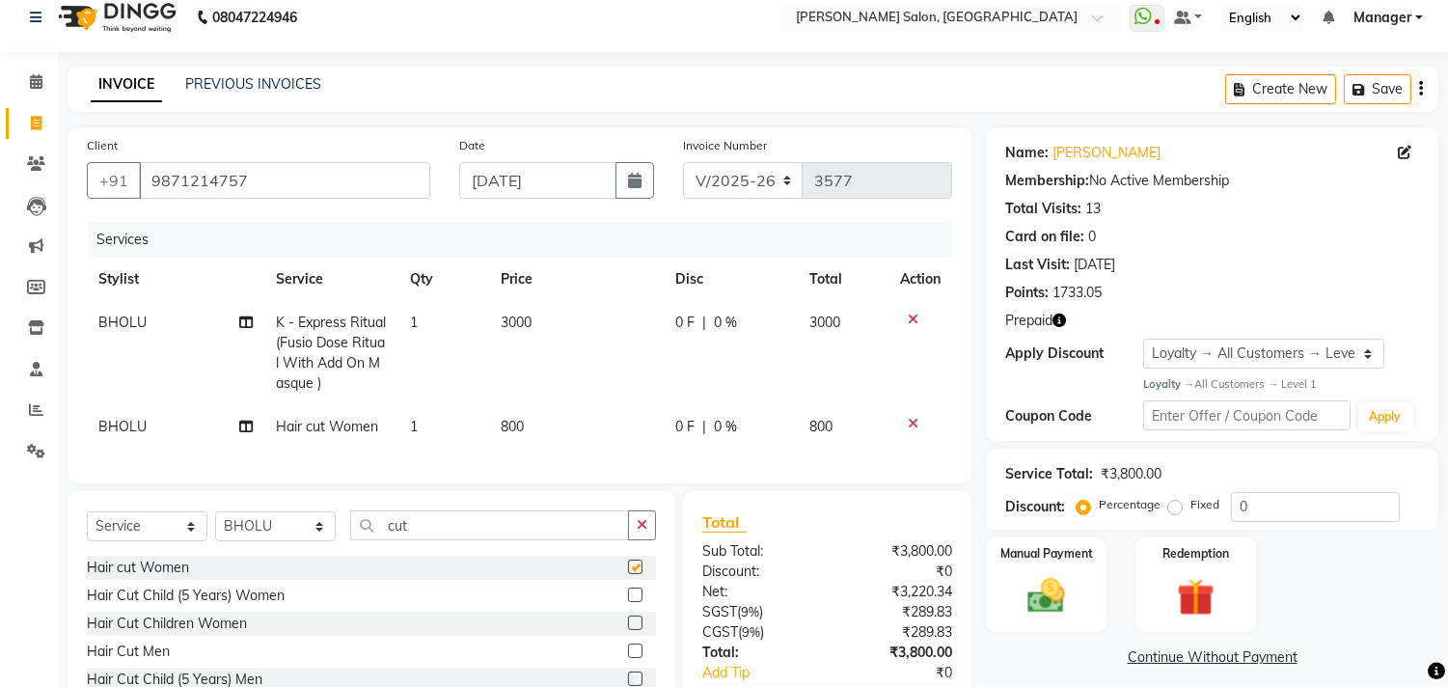
checkbox input "false"
click at [1188, 598] on img at bounding box center [1195, 597] width 64 height 48
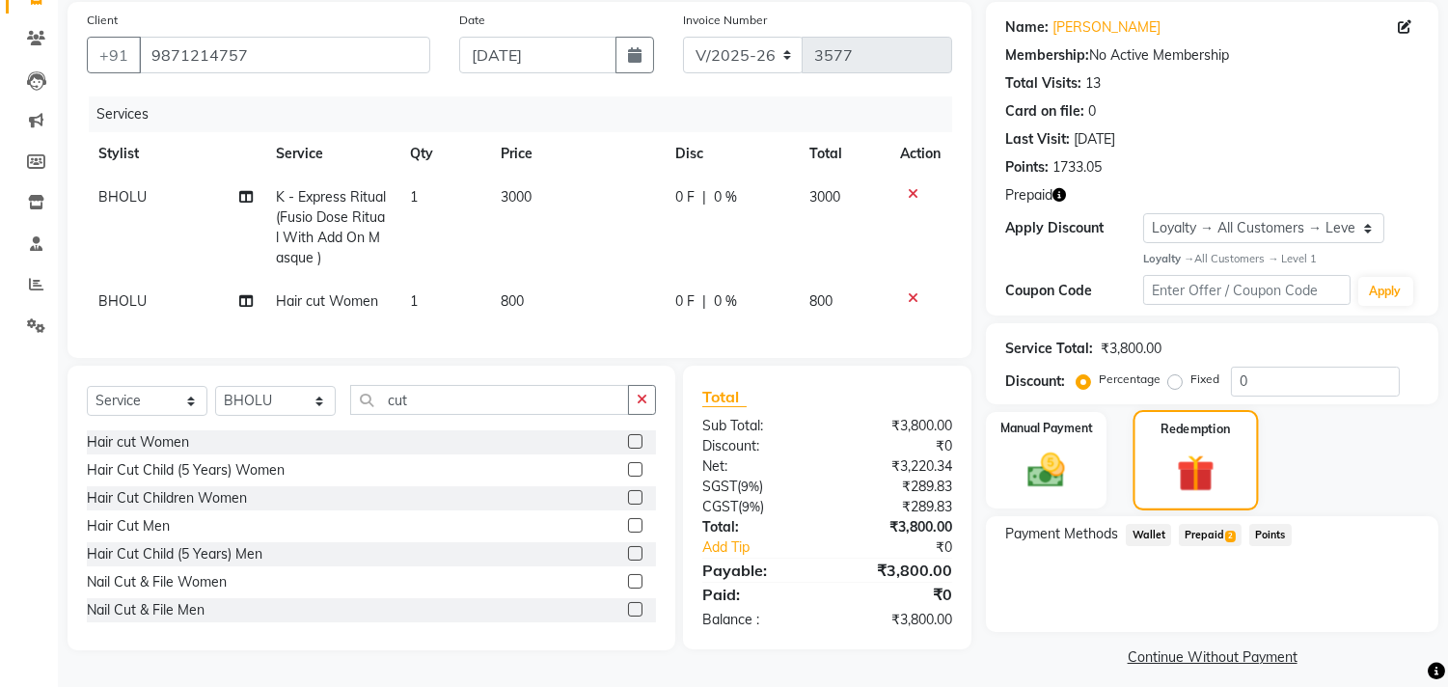
scroll to position [155, 0]
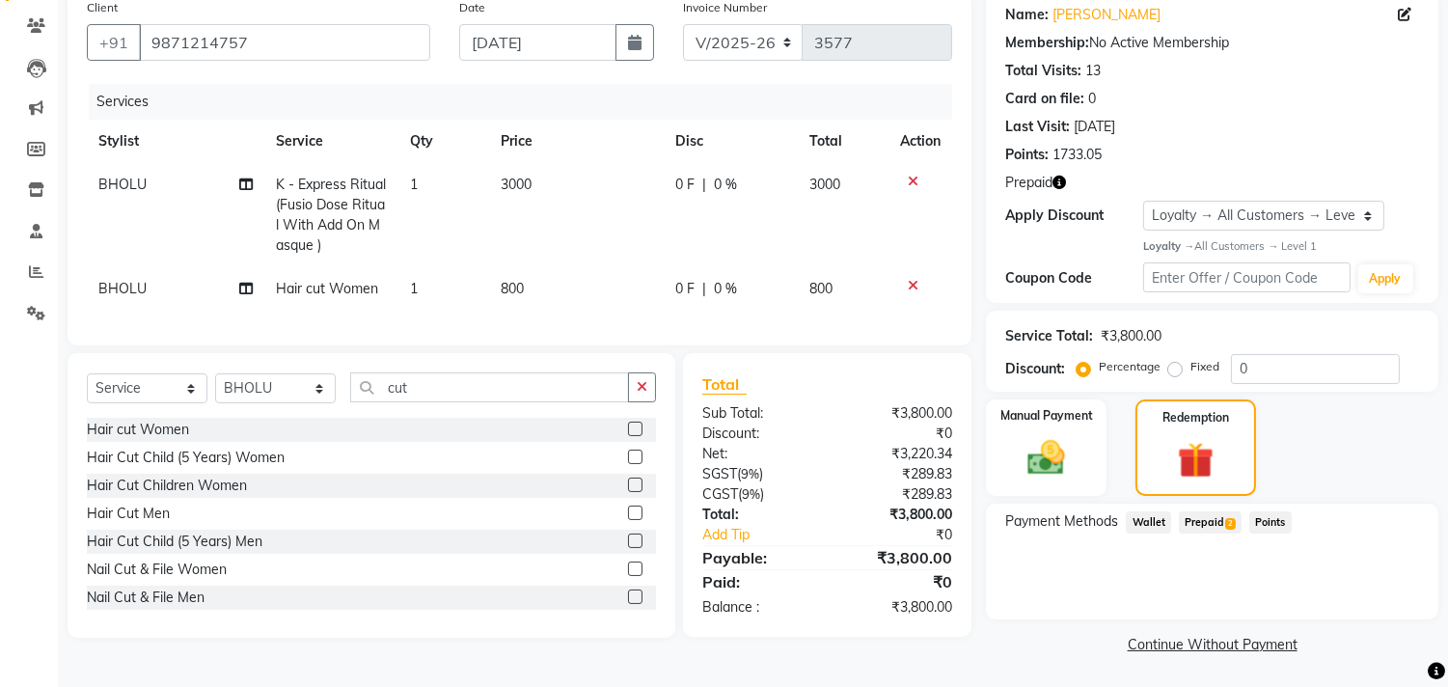
click at [1207, 526] on span "Prepaid 2" at bounding box center [1210, 522] width 63 height 22
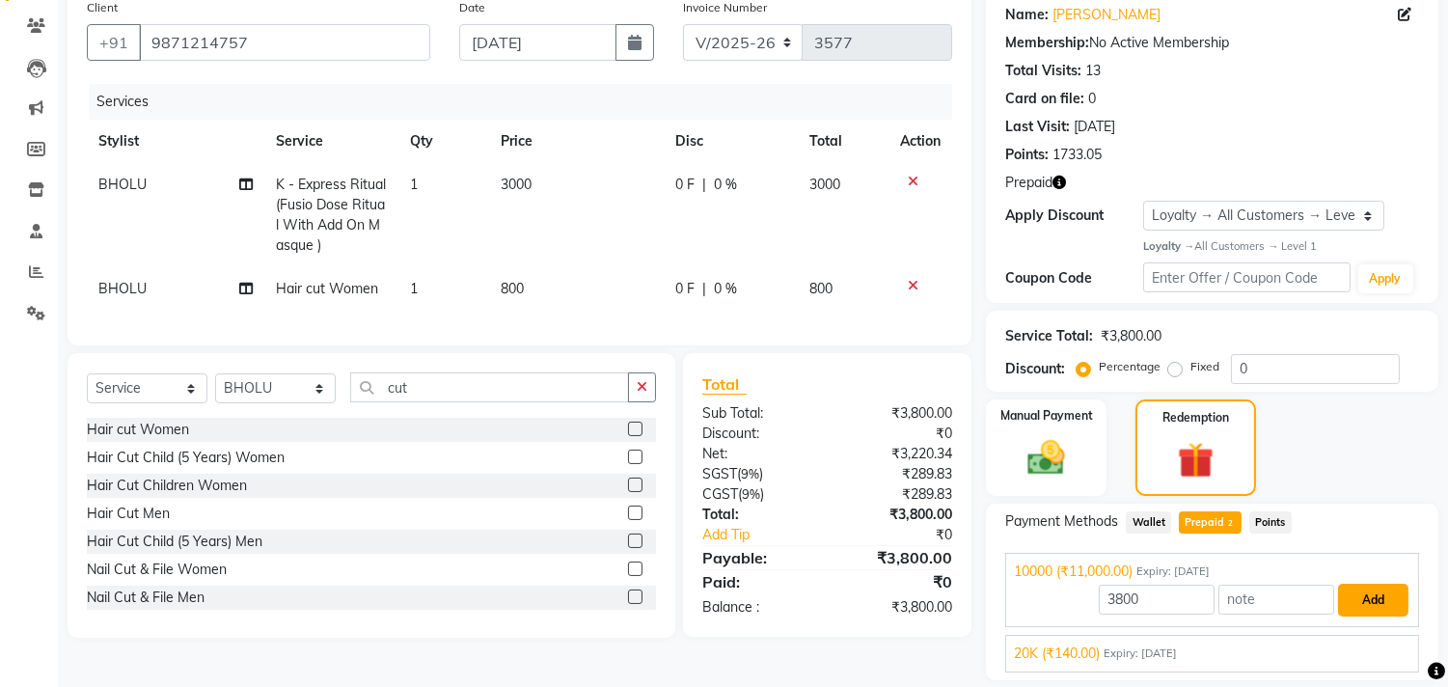
click at [1380, 604] on button "Add" at bounding box center [1373, 600] width 70 height 33
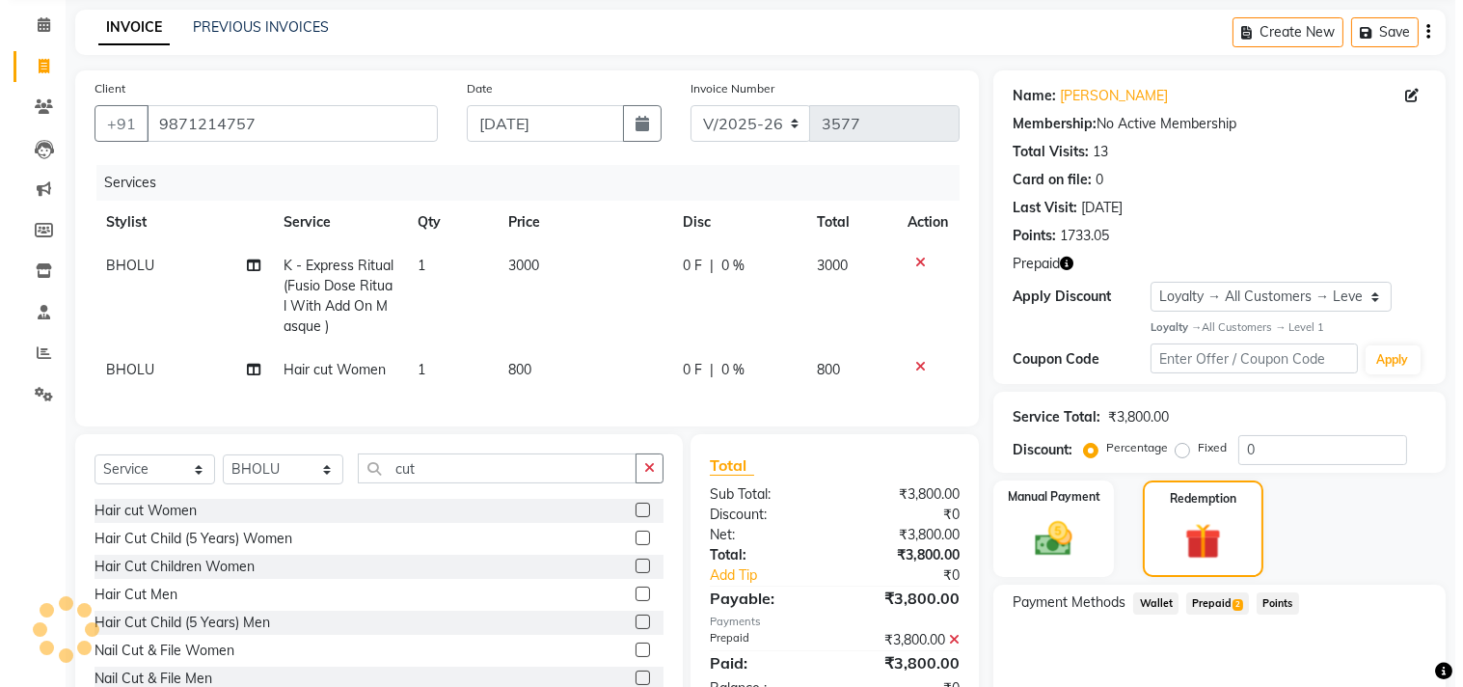
scroll to position [0, 0]
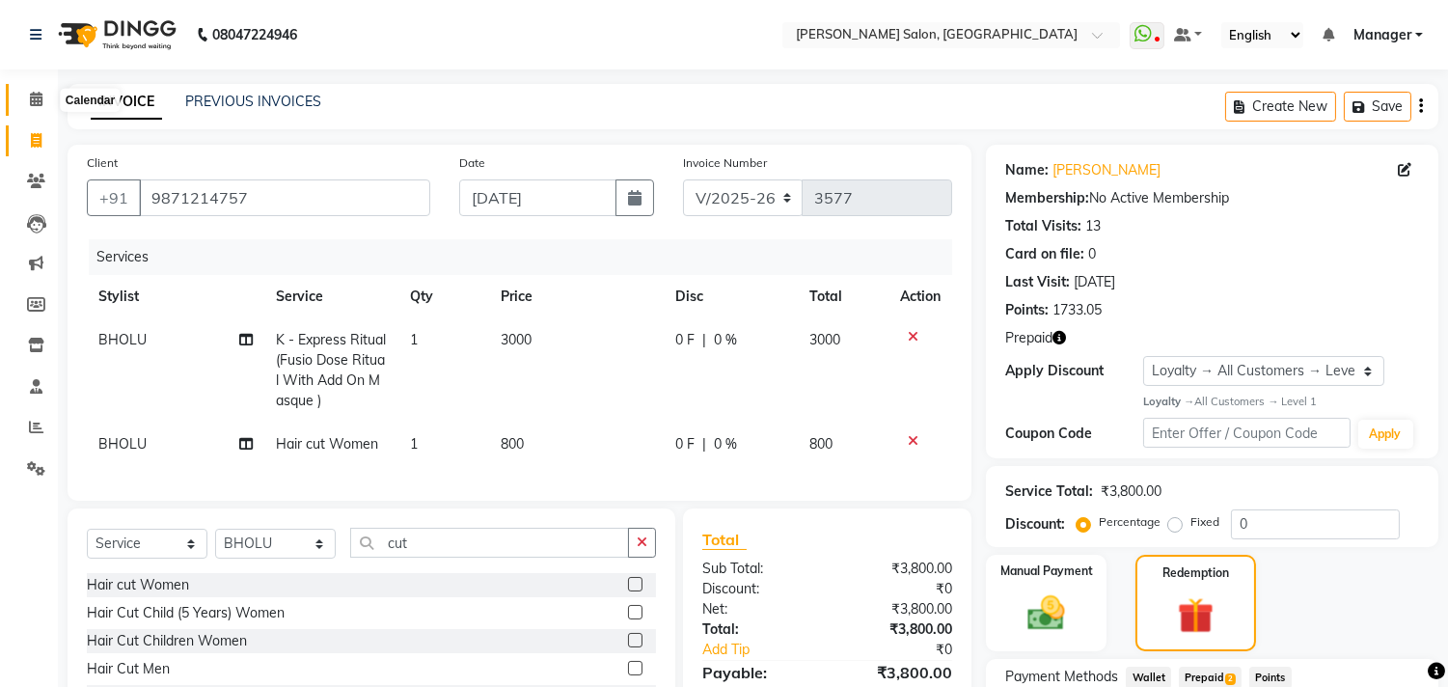
click at [42, 97] on span at bounding box center [36, 100] width 34 height 22
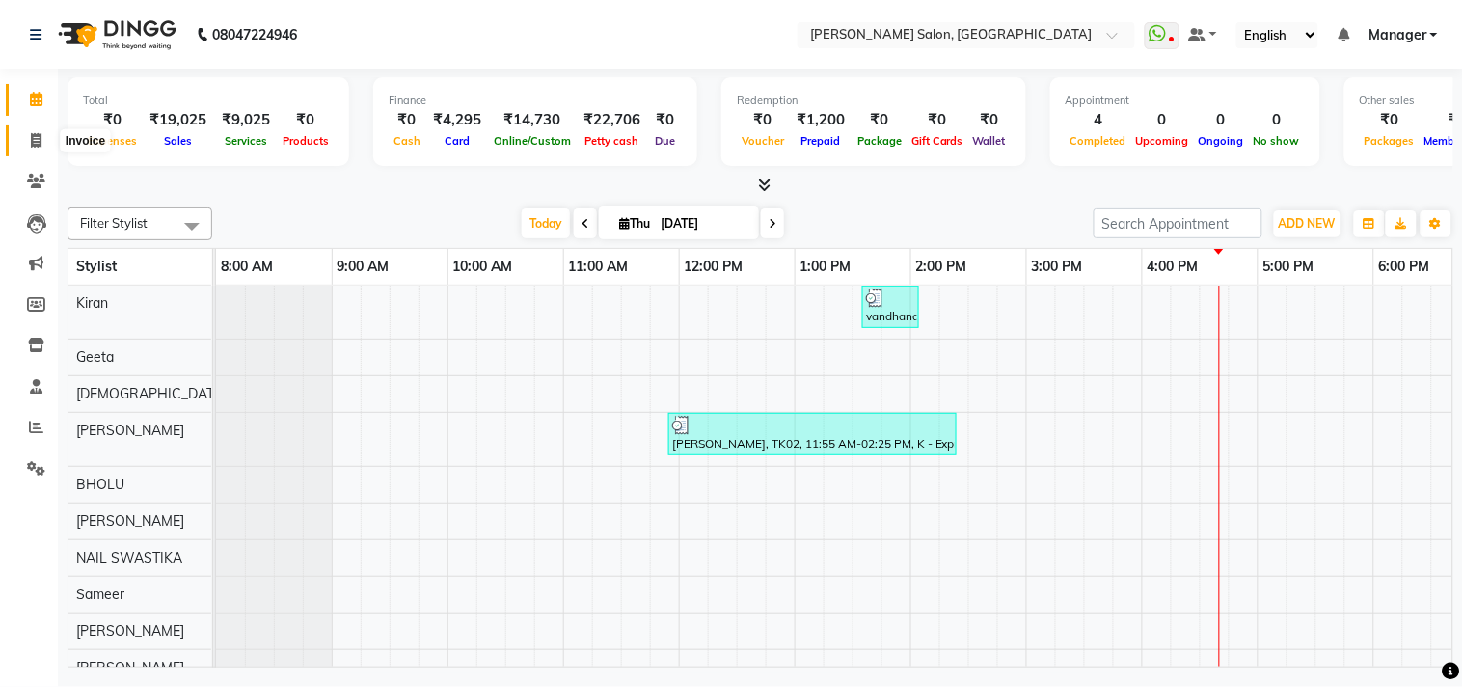
click at [39, 140] on icon at bounding box center [36, 140] width 11 height 14
select select "service"
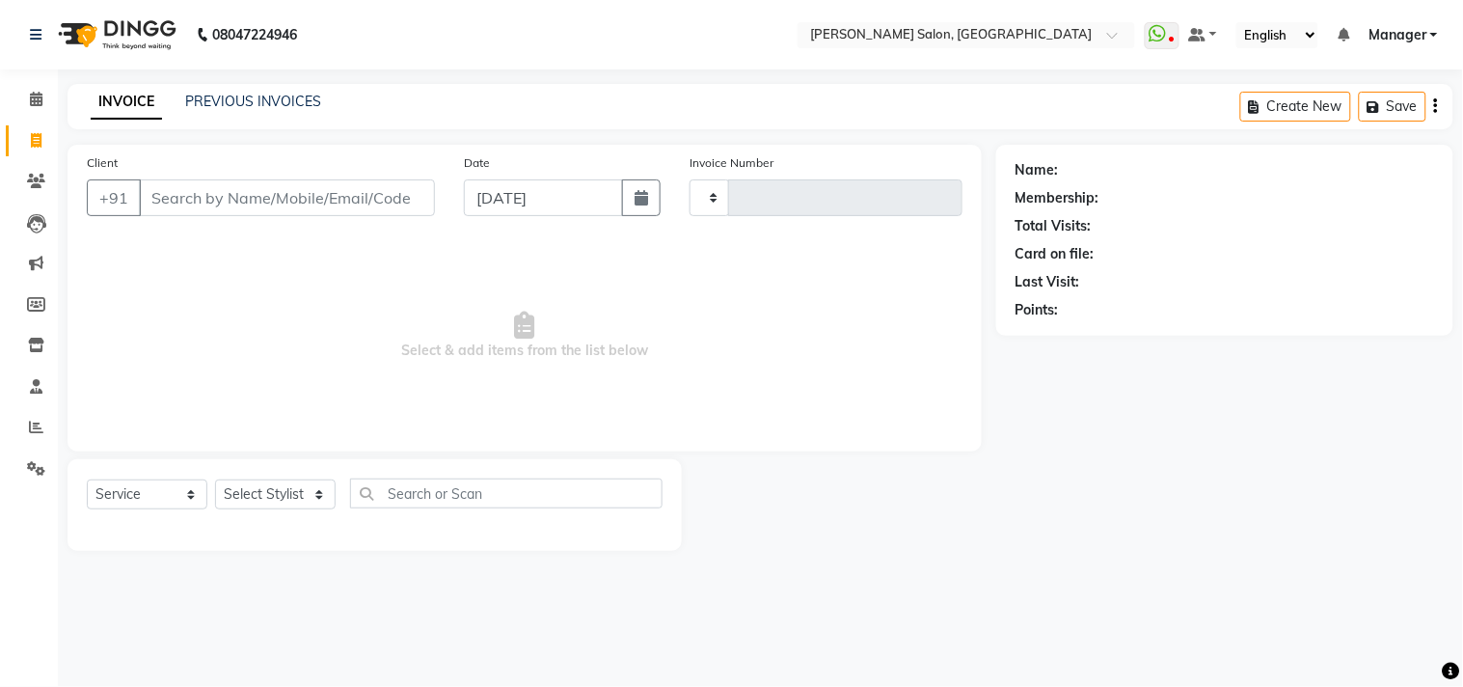
type input "3577"
select select "7229"
click at [370, 205] on input "Client" at bounding box center [287, 197] width 296 height 37
type input "9871214757"
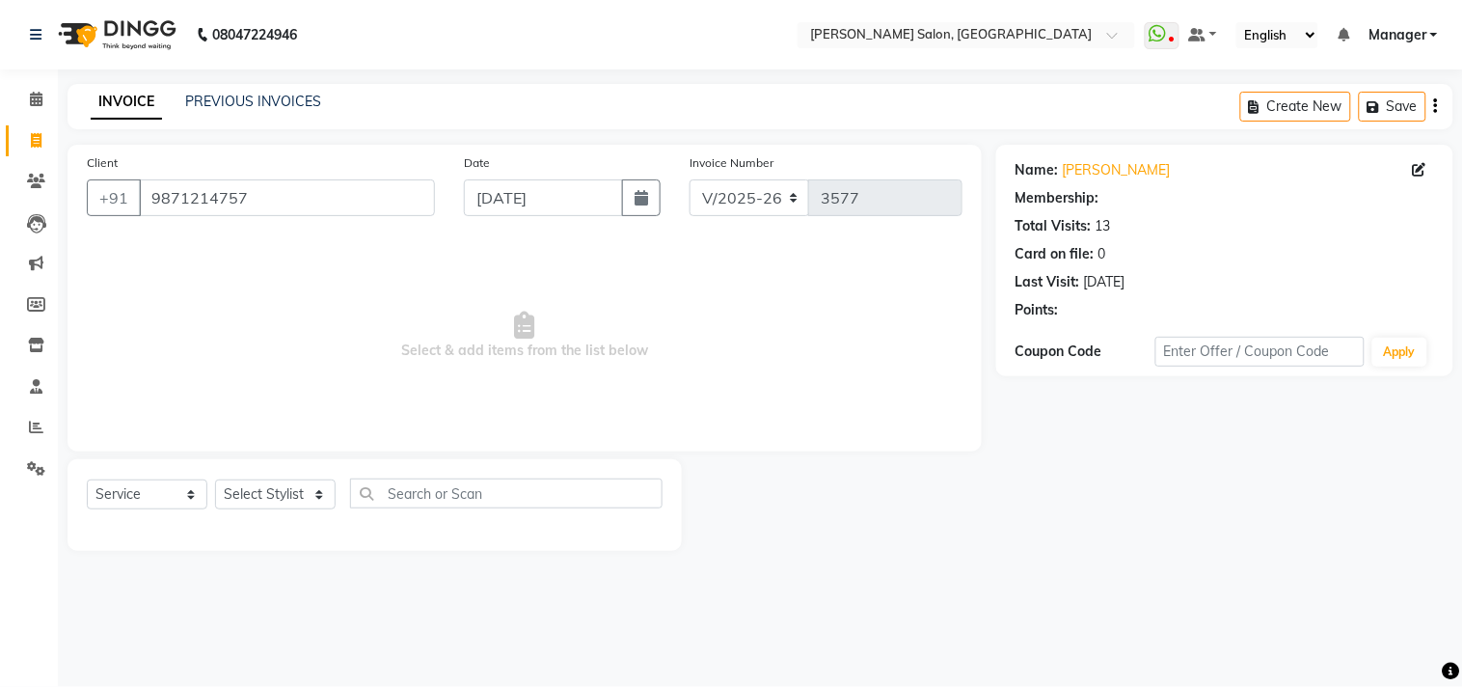
select select "1: Object"
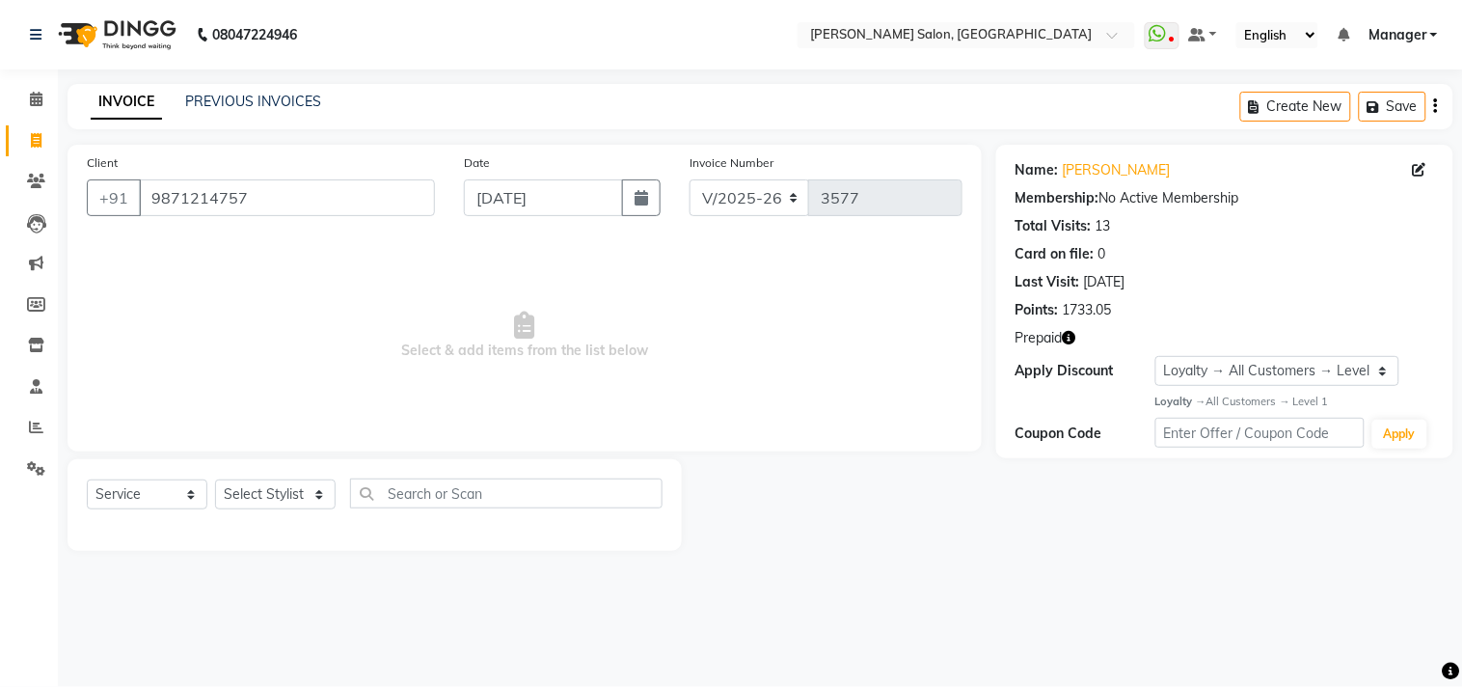
click at [1071, 338] on icon "button" at bounding box center [1070, 338] width 14 height 14
click at [326, 505] on select "Select Stylist [PERSON_NAME] Divya [PERSON_NAME] [PERSON_NAME] [PERSON_NAME] PE…" at bounding box center [275, 494] width 121 height 30
select select "63474"
click at [215, 480] on select "Select Stylist [PERSON_NAME] Divya [PERSON_NAME] [PERSON_NAME] [PERSON_NAME] PE…" at bounding box center [275, 494] width 121 height 30
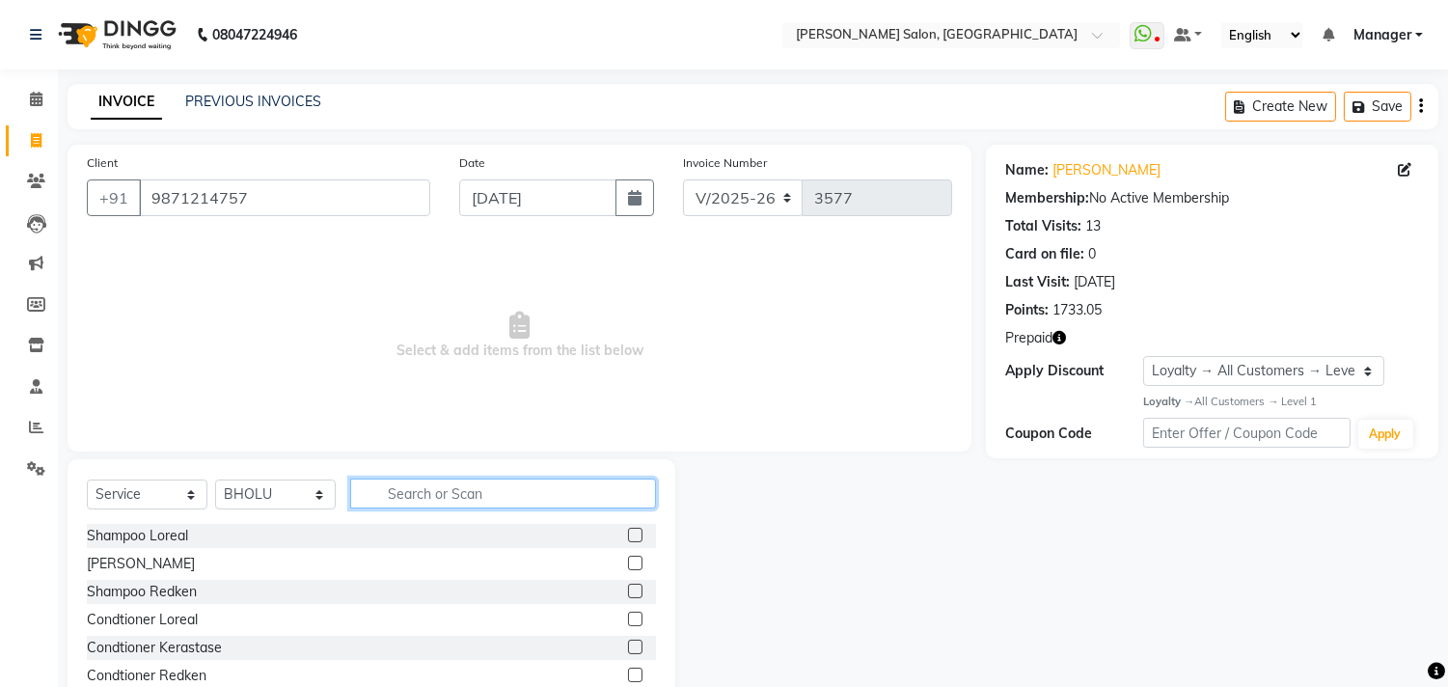
click at [463, 502] on input "text" at bounding box center [503, 493] width 306 height 30
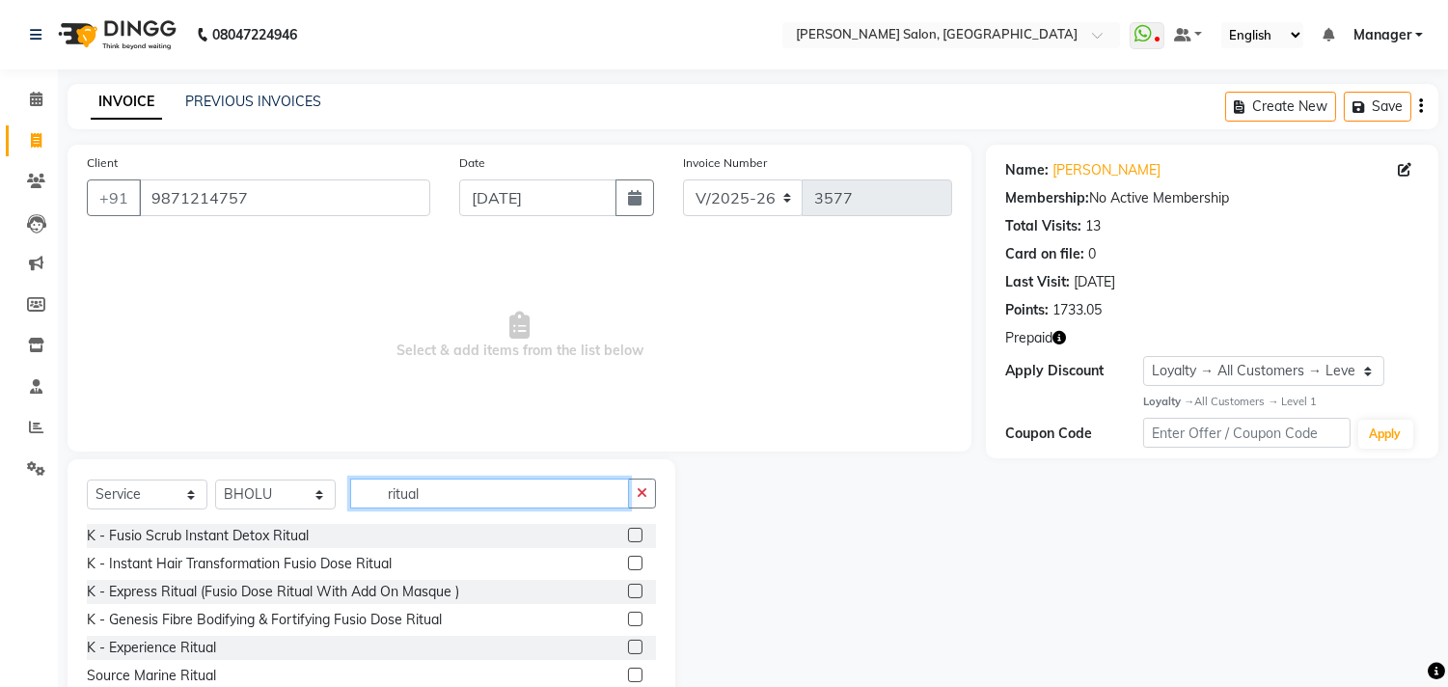
type input "ritual"
click at [628, 591] on label at bounding box center [635, 591] width 14 height 14
click at [628, 591] on input "checkbox" at bounding box center [634, 592] width 13 height 13
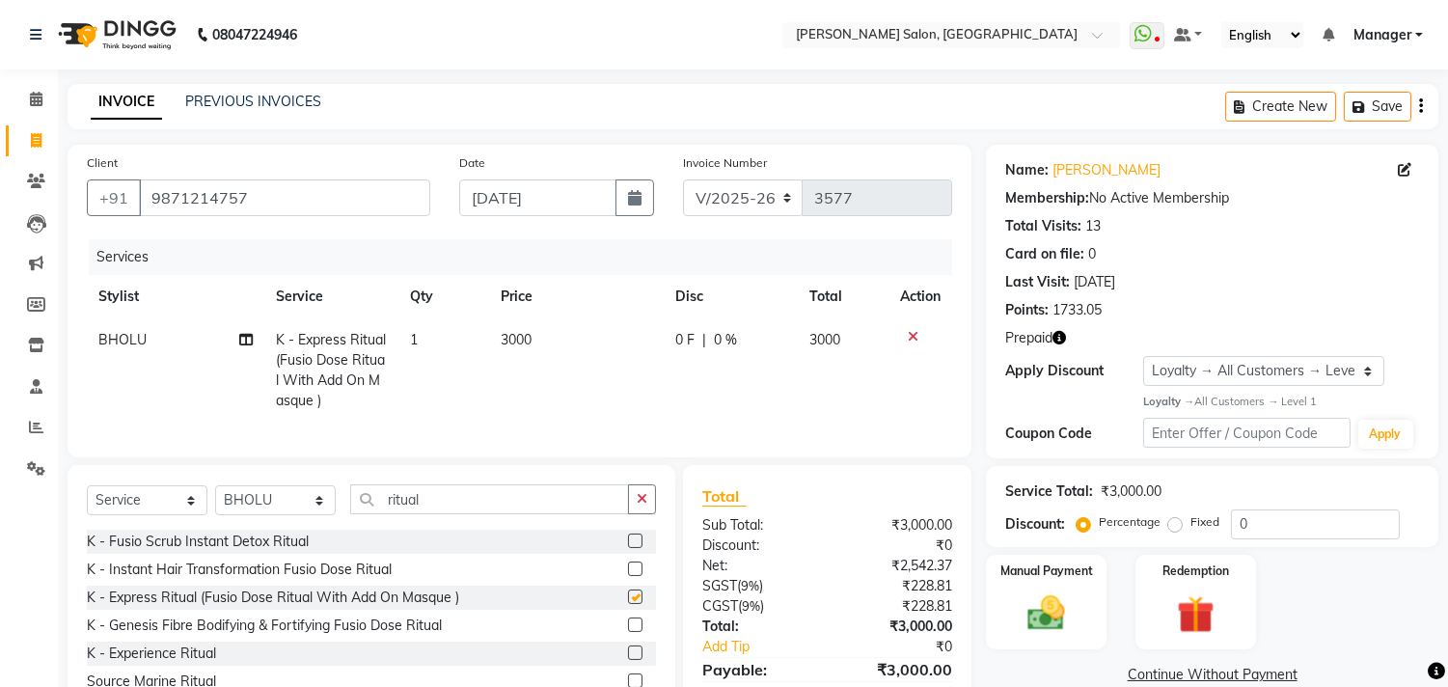
checkbox input "false"
click at [493, 513] on input "ritual" at bounding box center [489, 499] width 279 height 30
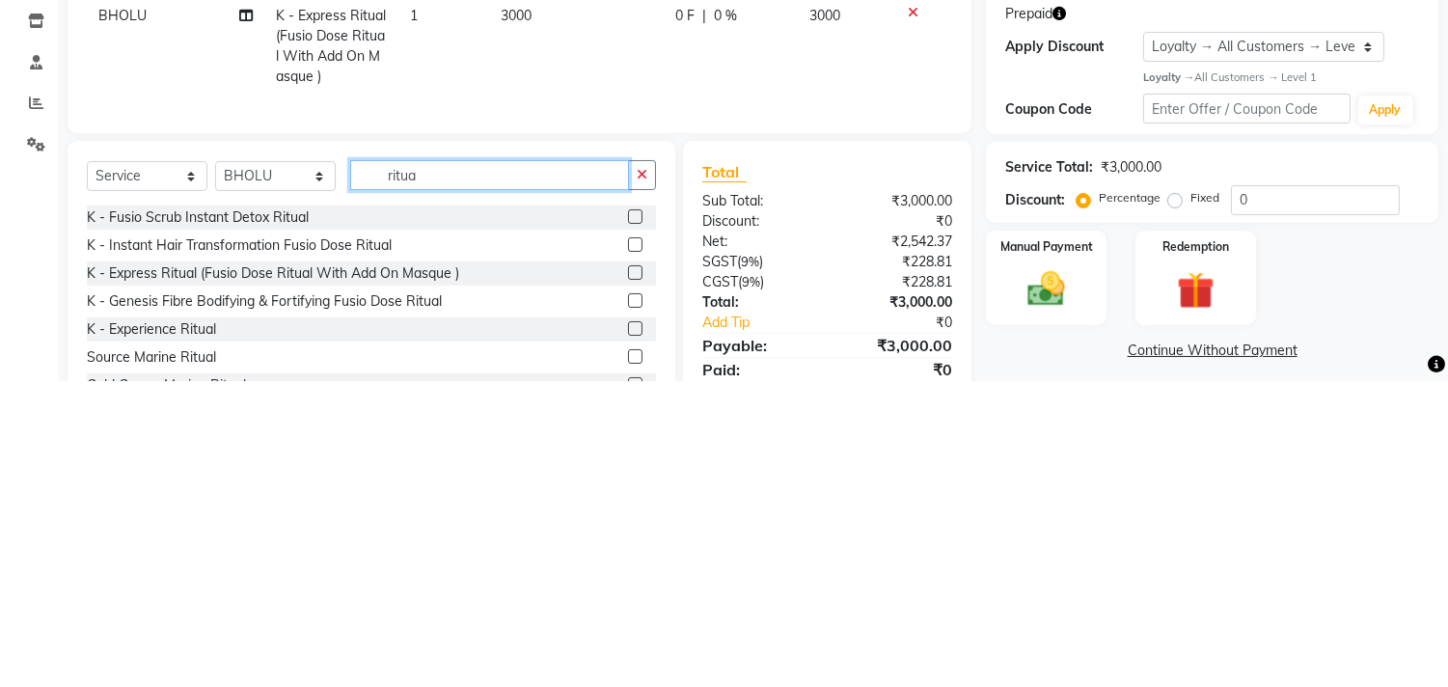
scroll to position [17, 0]
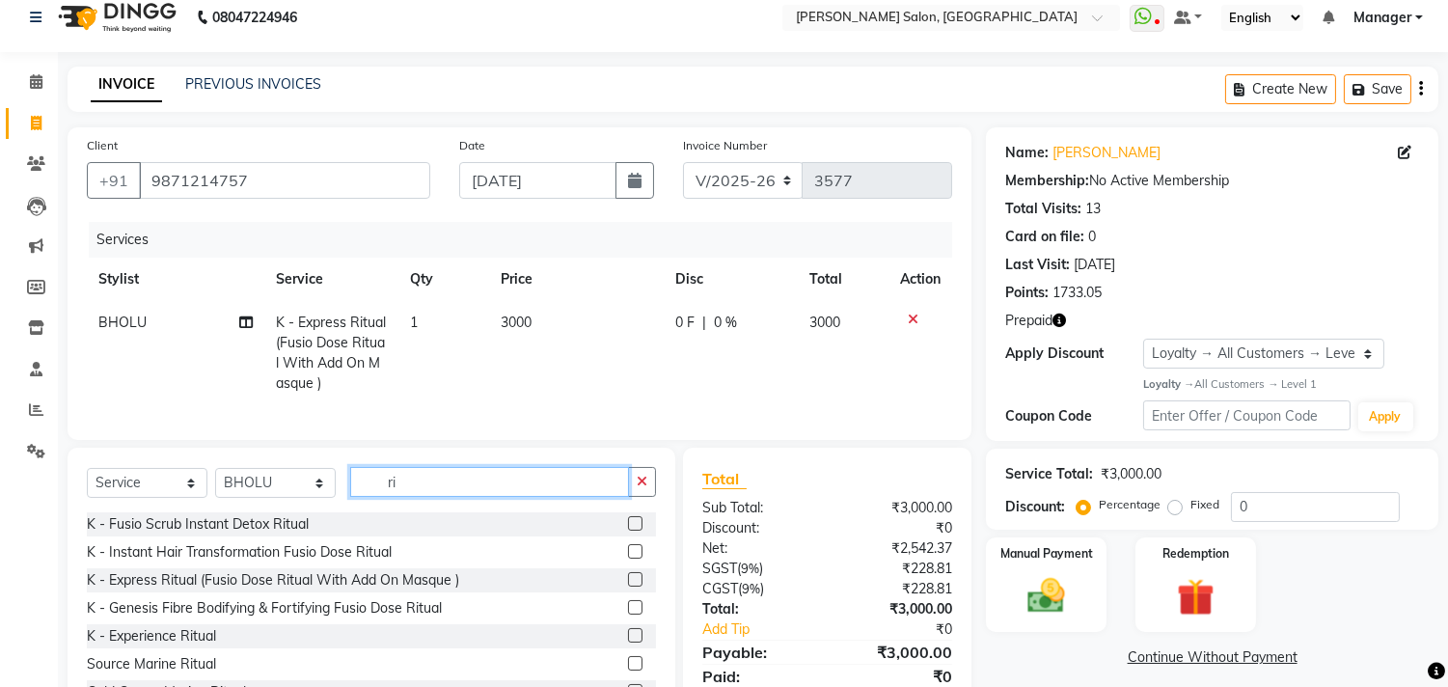
type input "r"
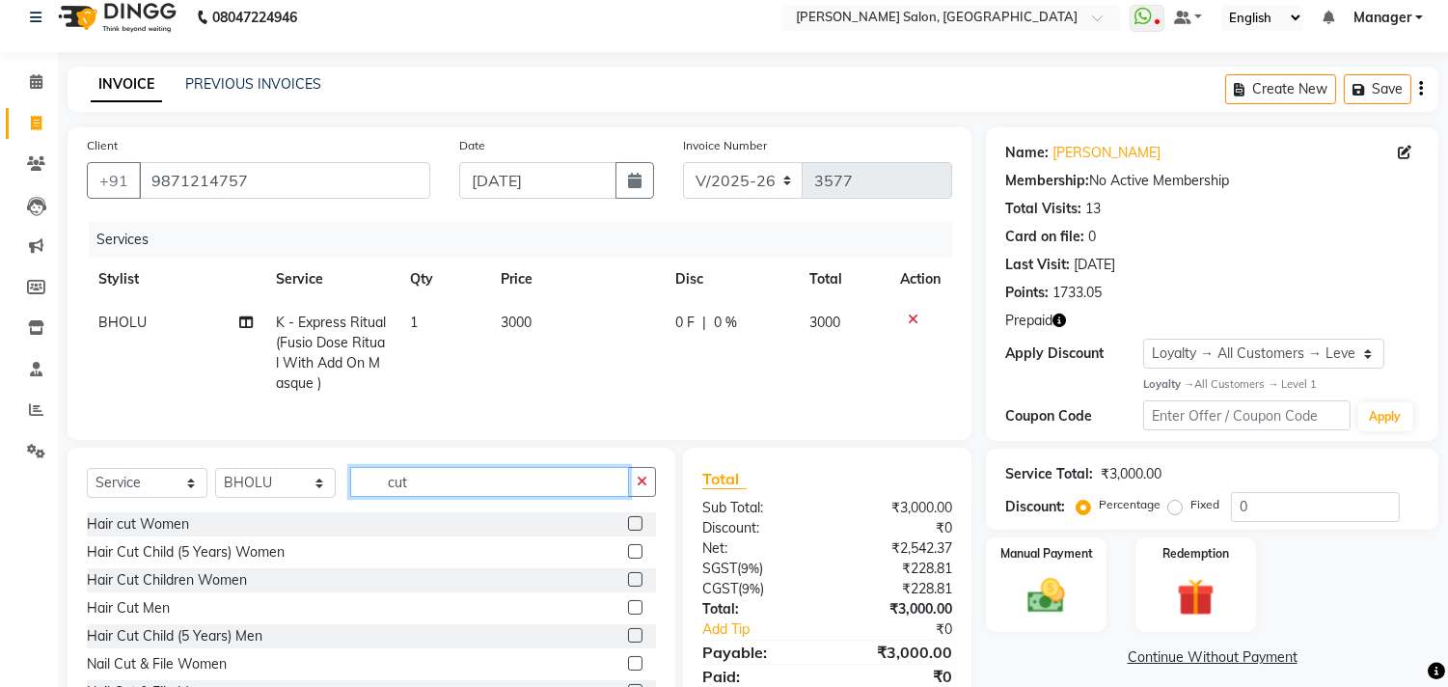
type input "cut"
click at [628, 531] on label at bounding box center [635, 523] width 14 height 14
click at [628, 531] on input "checkbox" at bounding box center [634, 524] width 13 height 13
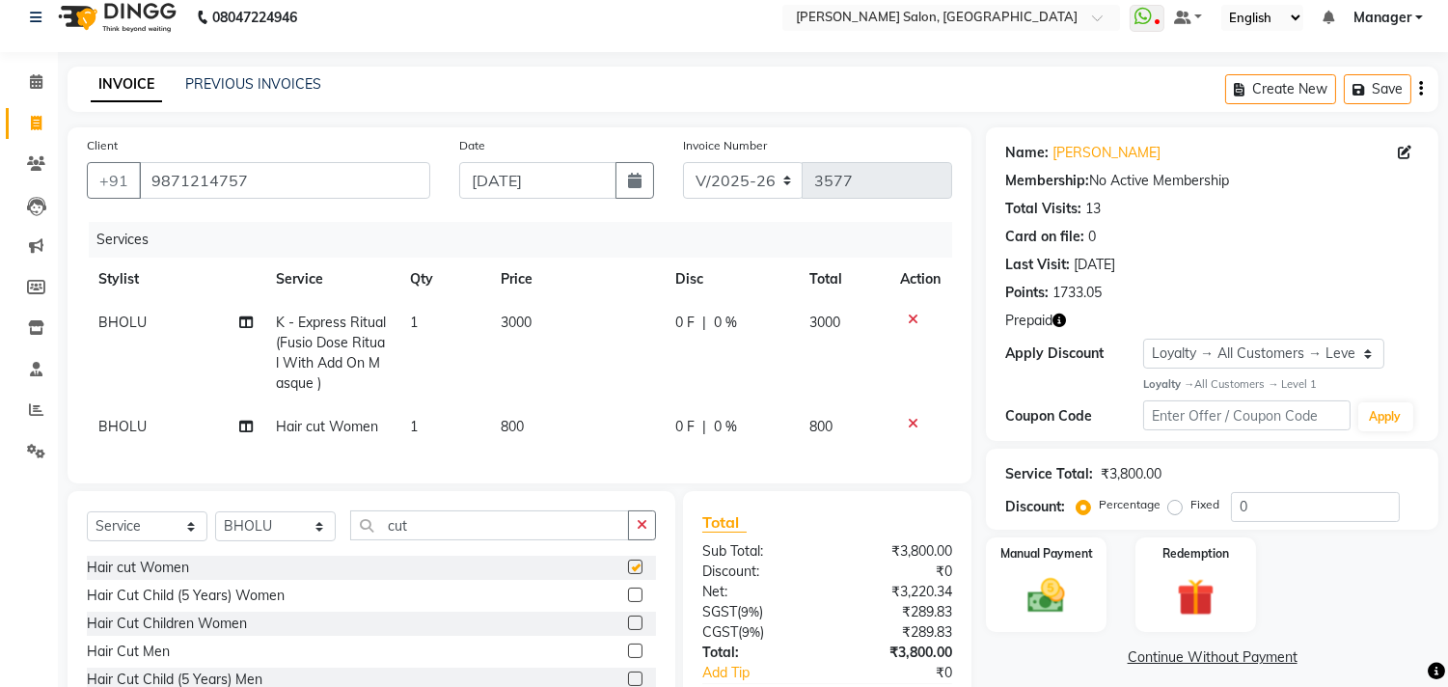
checkbox input "false"
click at [573, 437] on td "800" at bounding box center [576, 426] width 175 height 43
select select "63474"
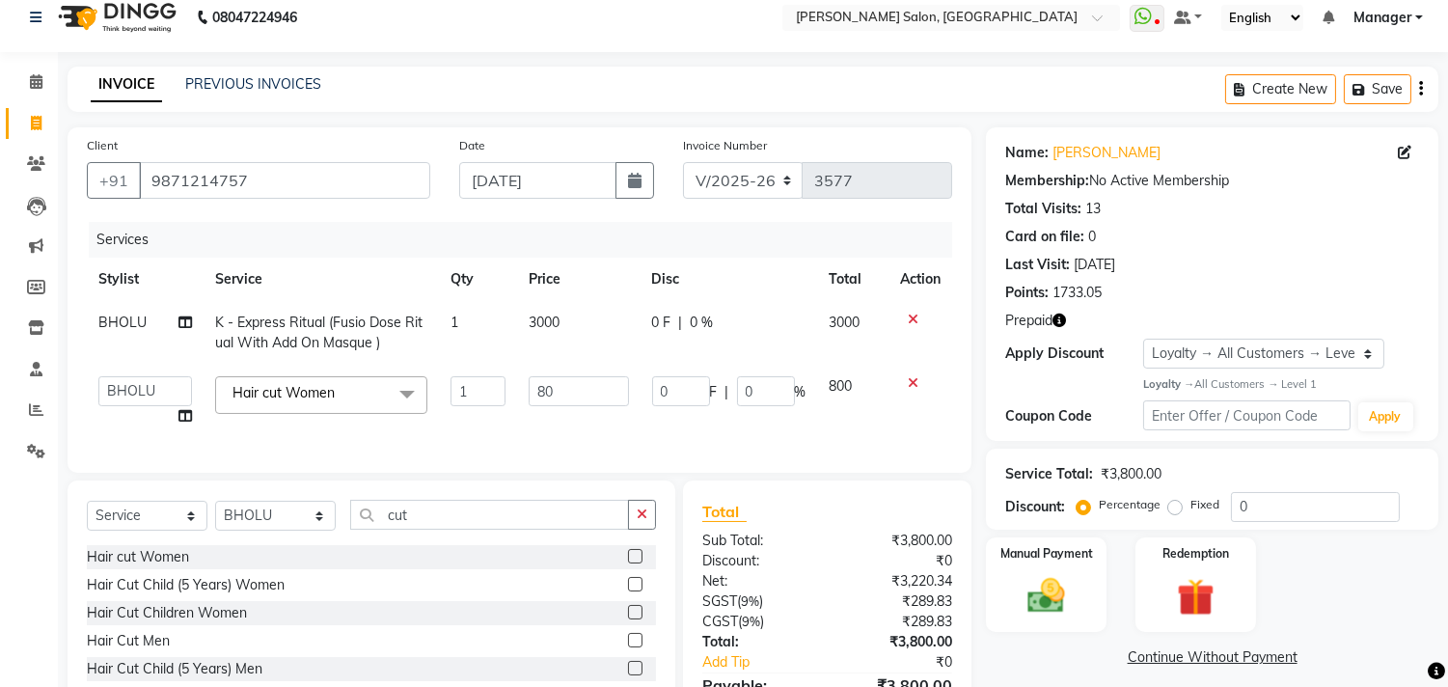
type input "8"
type input "700"
click at [820, 424] on td "800" at bounding box center [853, 401] width 71 height 73
select select "63474"
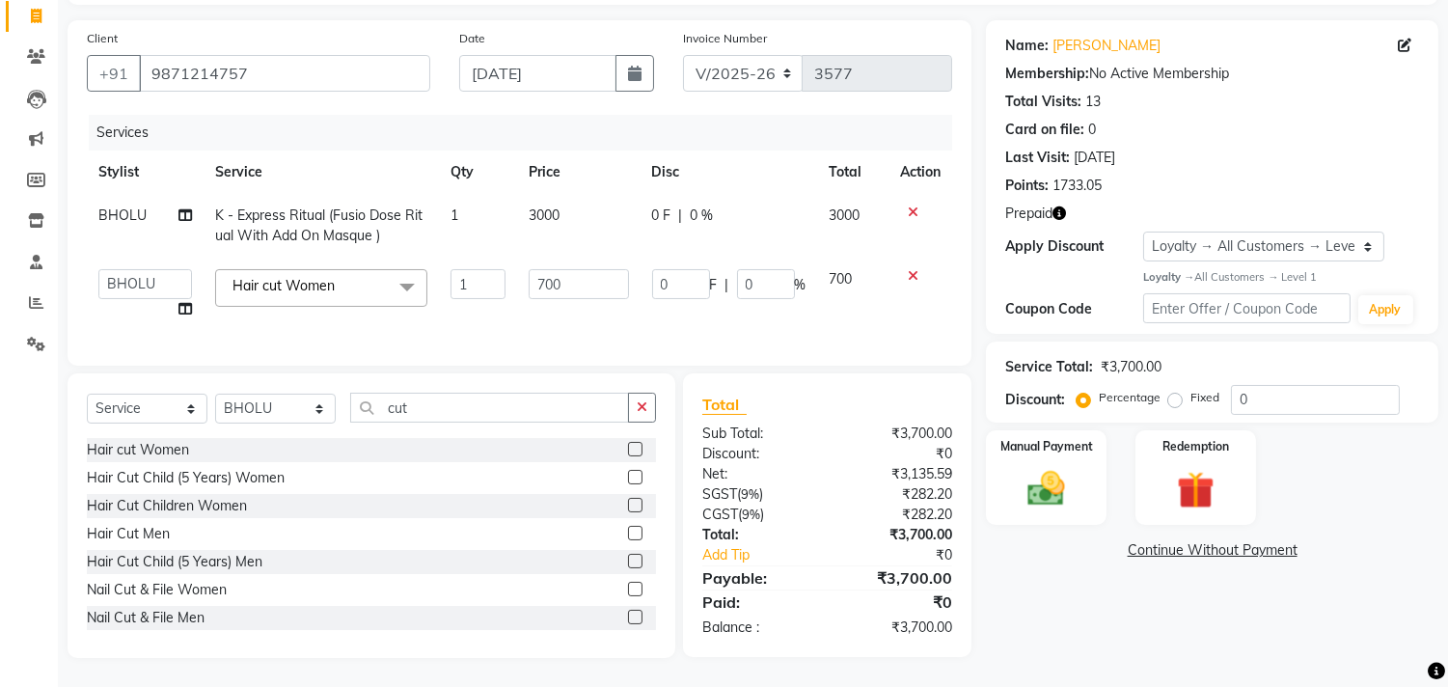
click at [1193, 489] on img at bounding box center [1195, 490] width 61 height 47
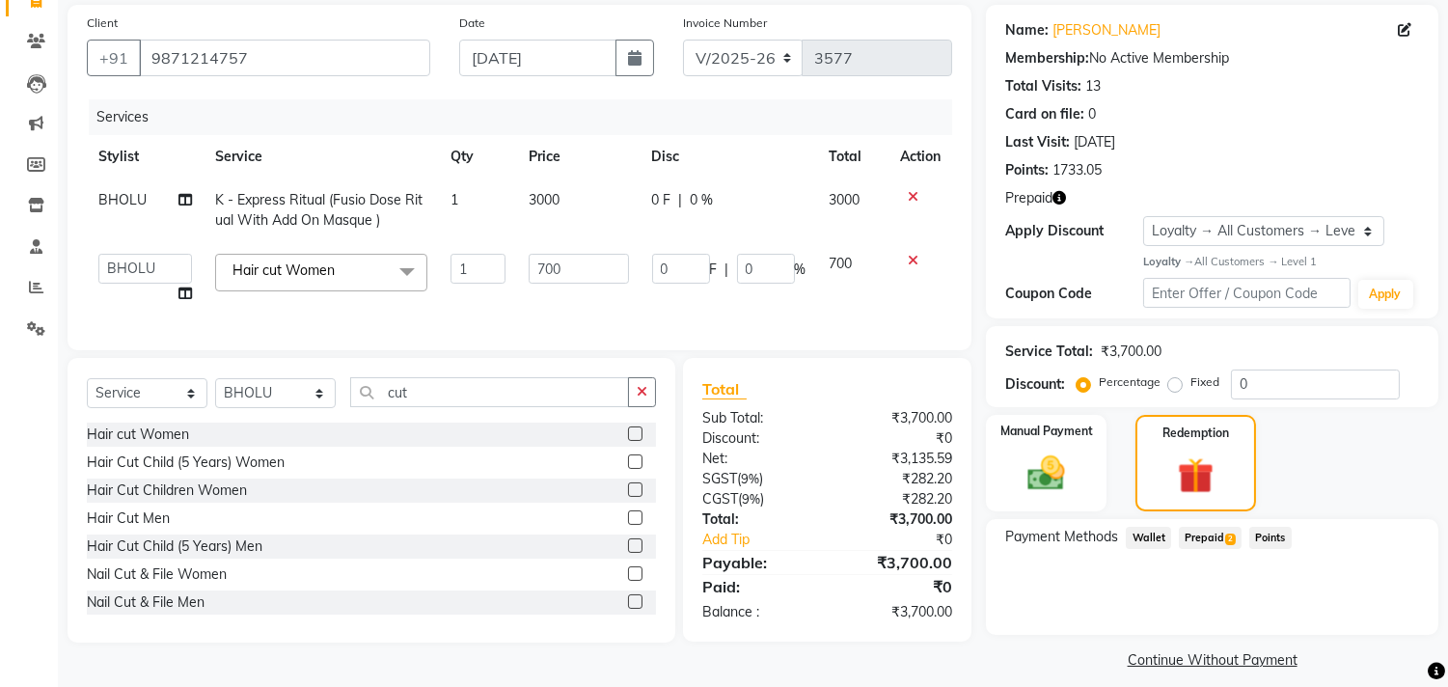
click at [1210, 541] on span "Prepaid 2" at bounding box center [1210, 538] width 63 height 22
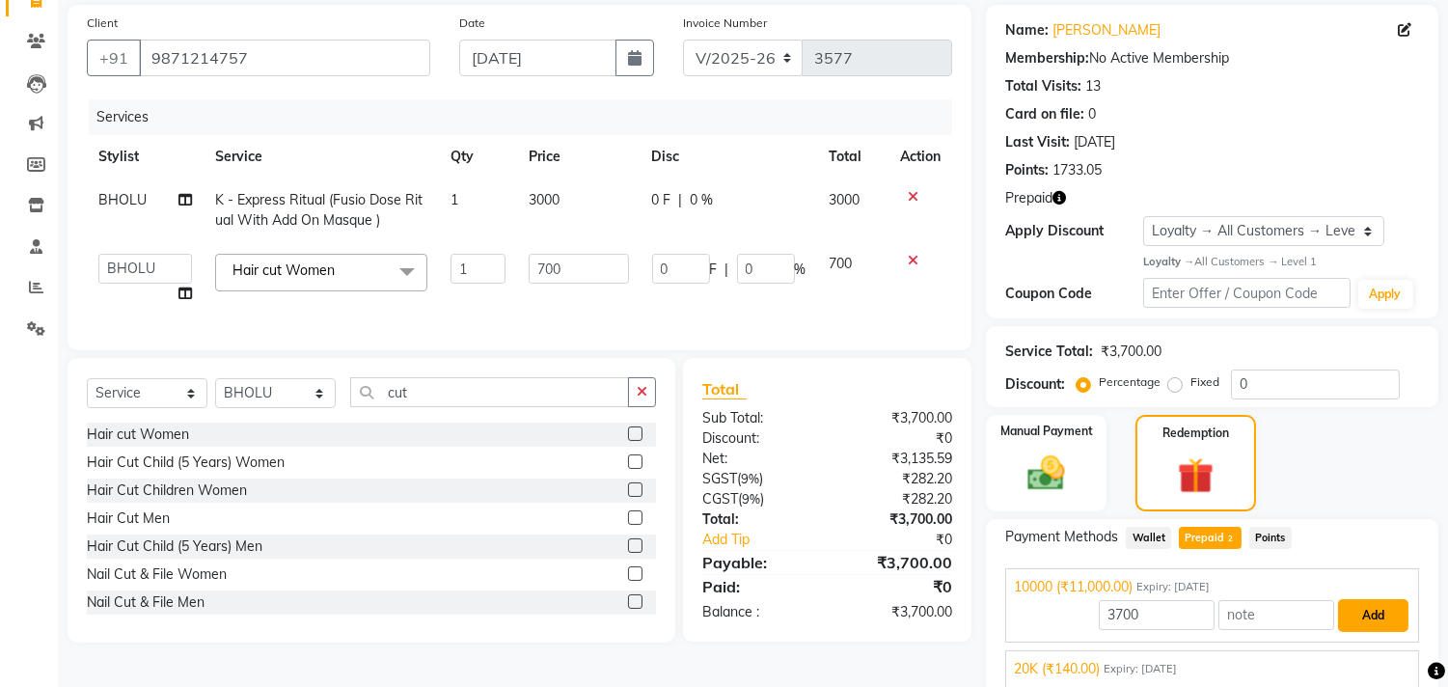
click at [1373, 617] on button "Add" at bounding box center [1373, 615] width 70 height 33
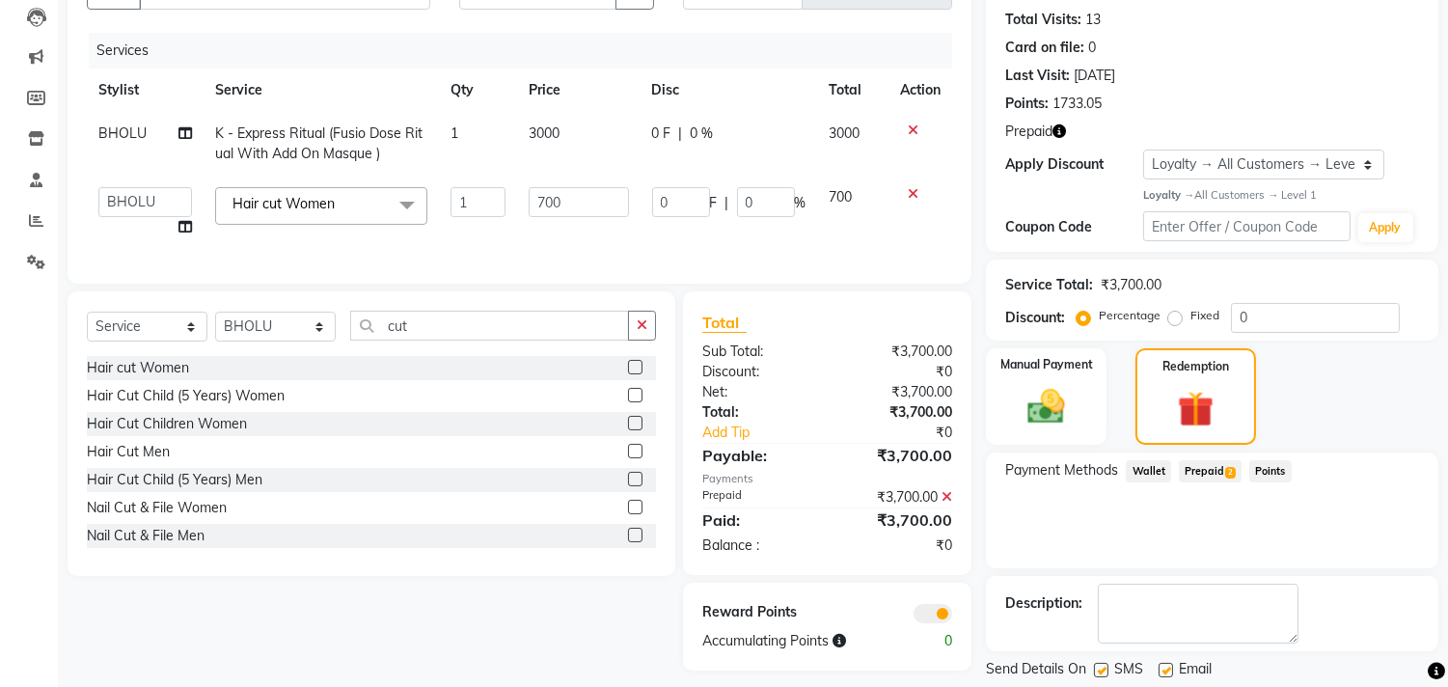
scroll to position [264, 0]
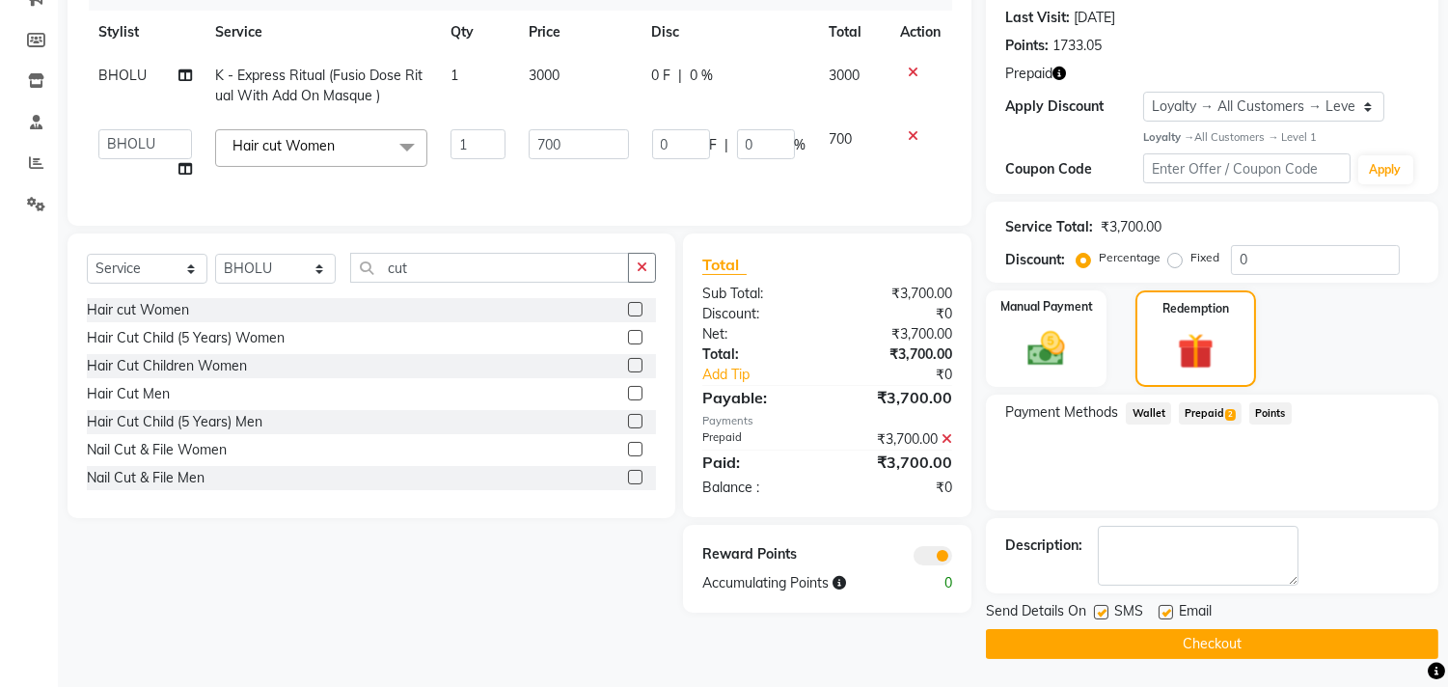
click at [1247, 652] on button "Checkout" at bounding box center [1212, 644] width 452 height 30
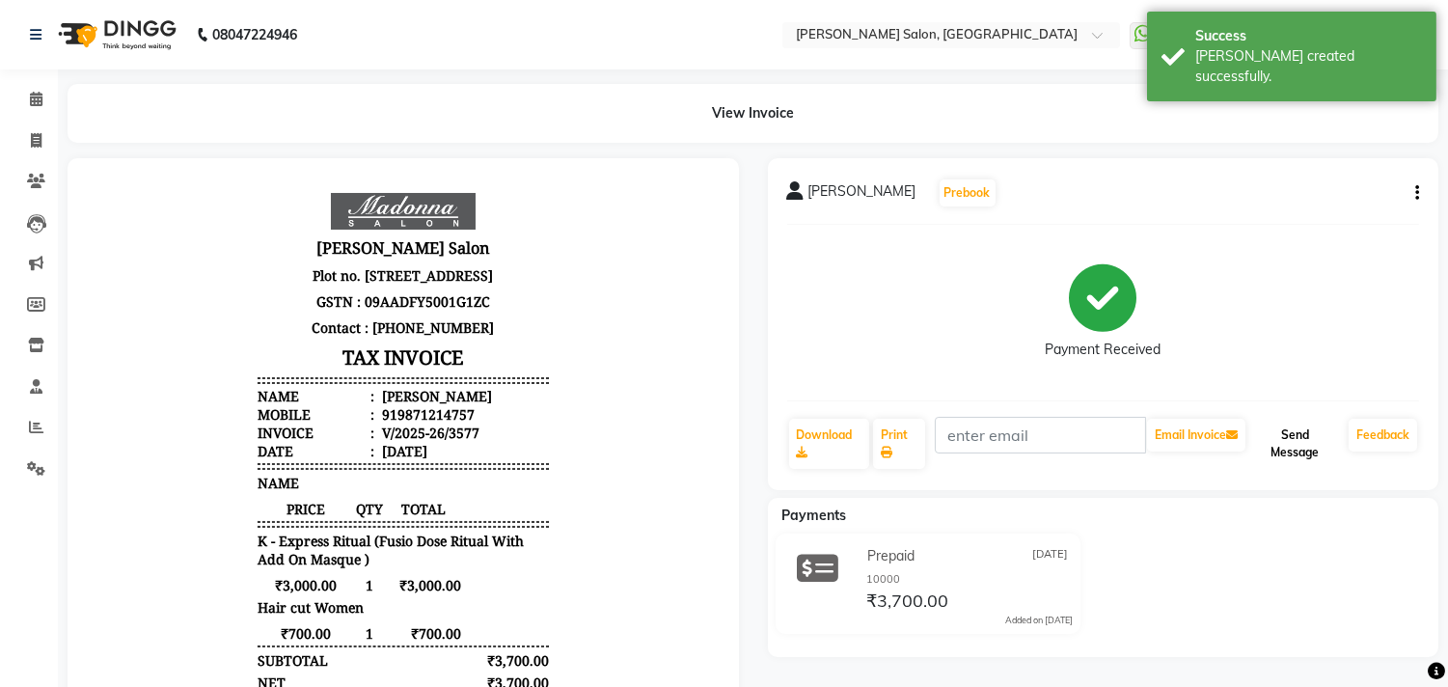
click at [1294, 444] on button "Send Message" at bounding box center [1295, 444] width 92 height 50
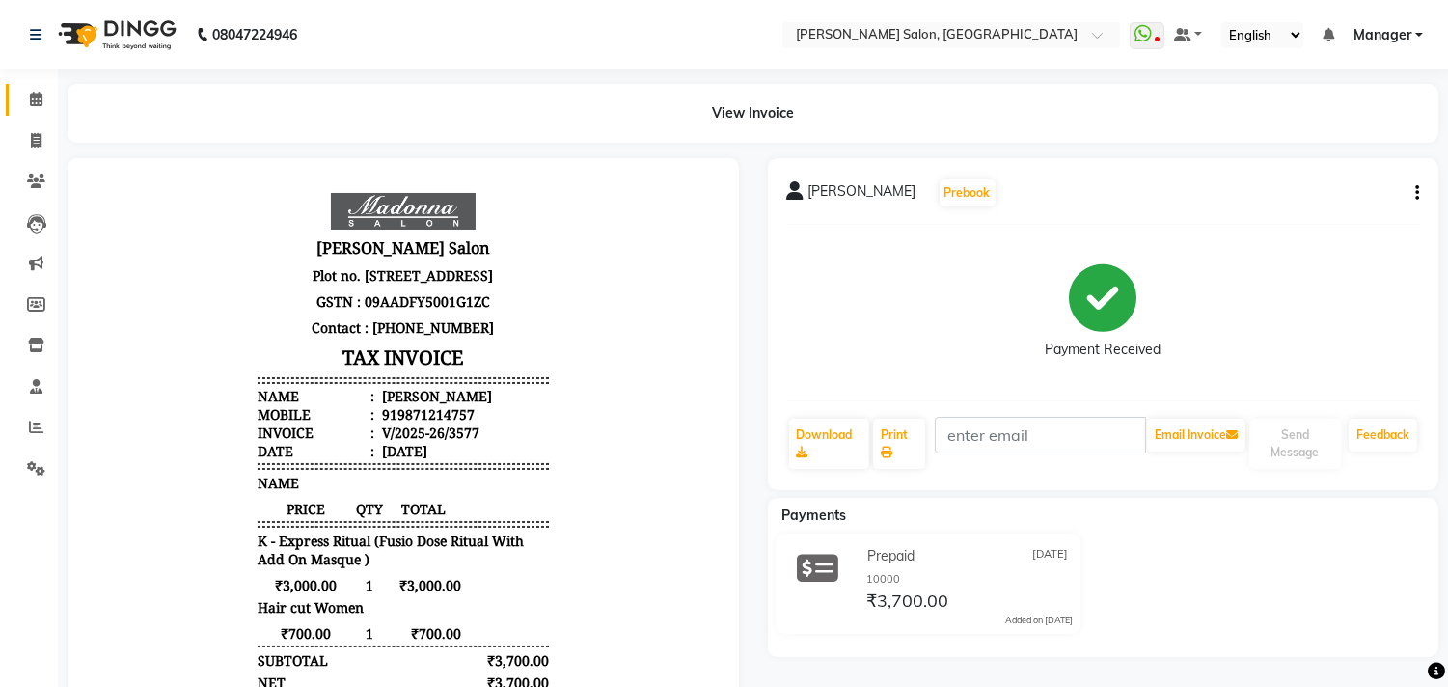
click at [35, 101] on icon at bounding box center [36, 99] width 13 height 14
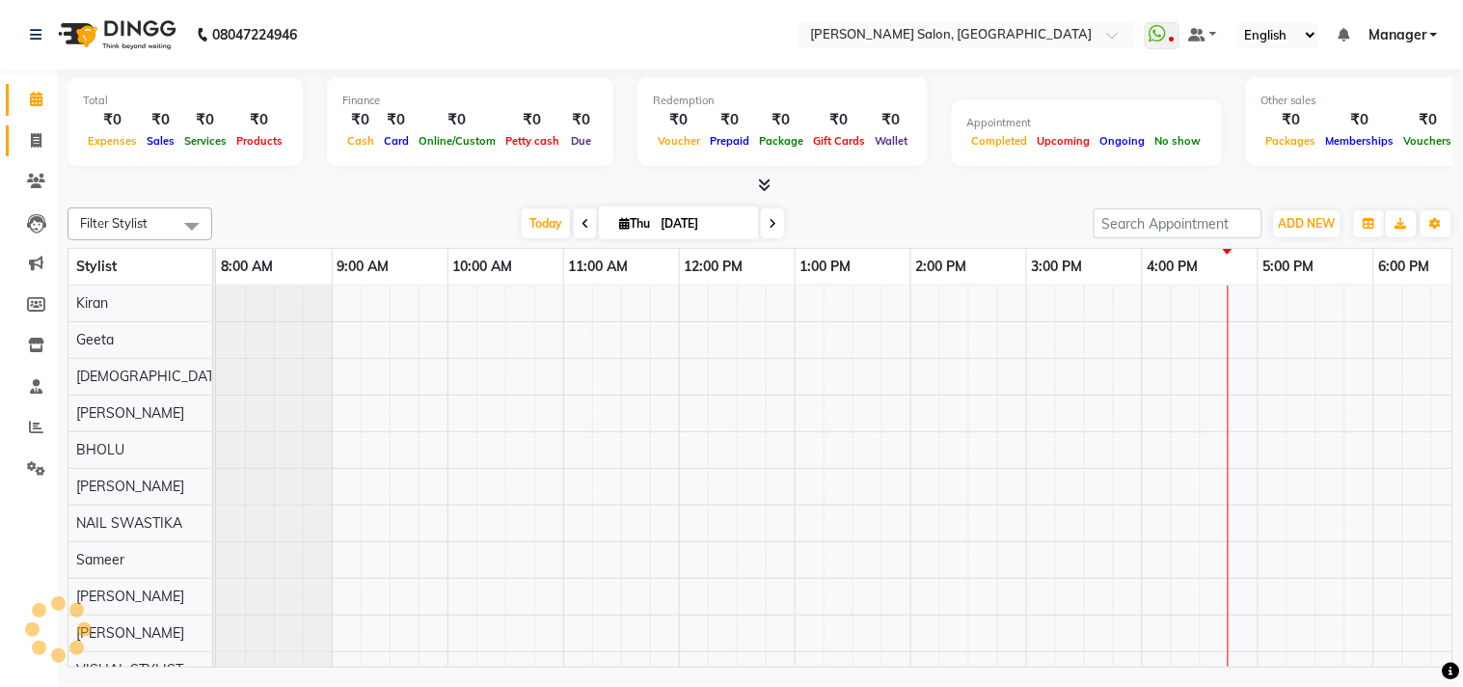
click at [35, 142] on icon at bounding box center [36, 140] width 11 height 14
select select "service"
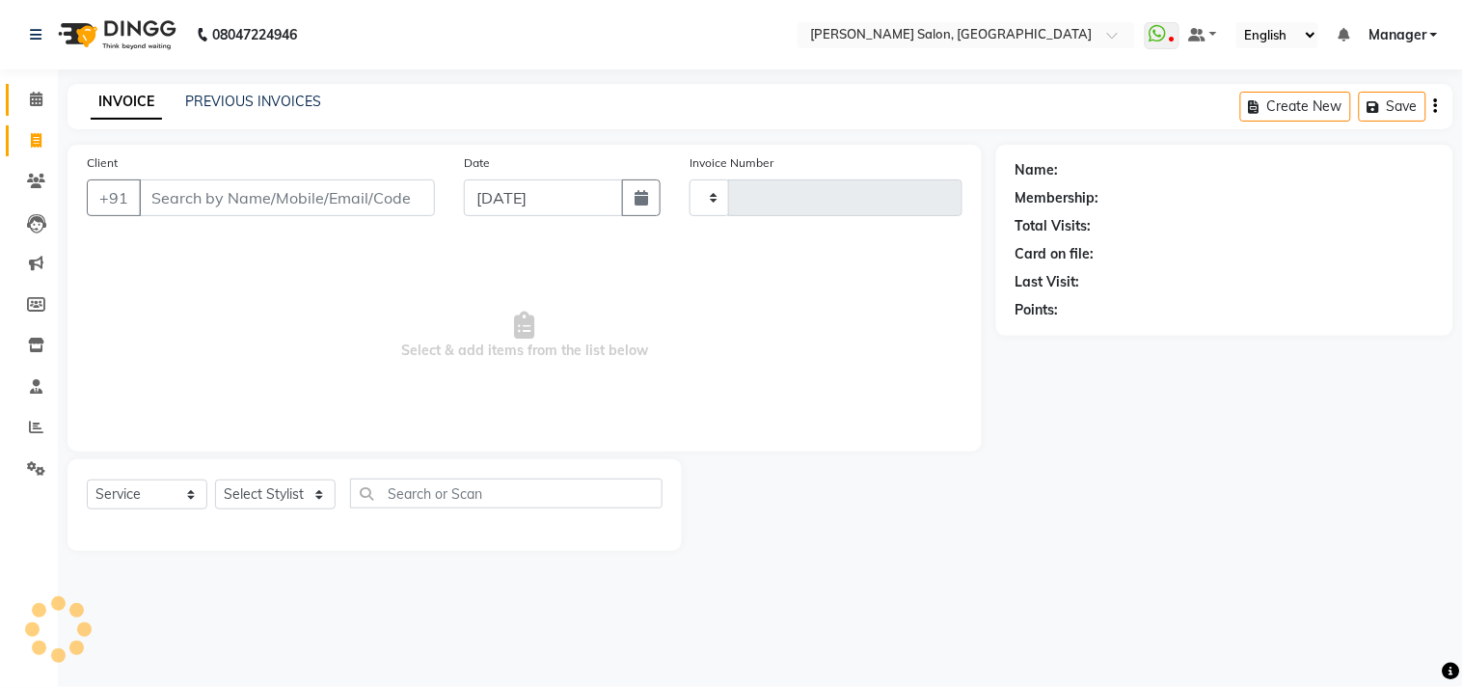
click at [34, 96] on icon at bounding box center [36, 99] width 13 height 14
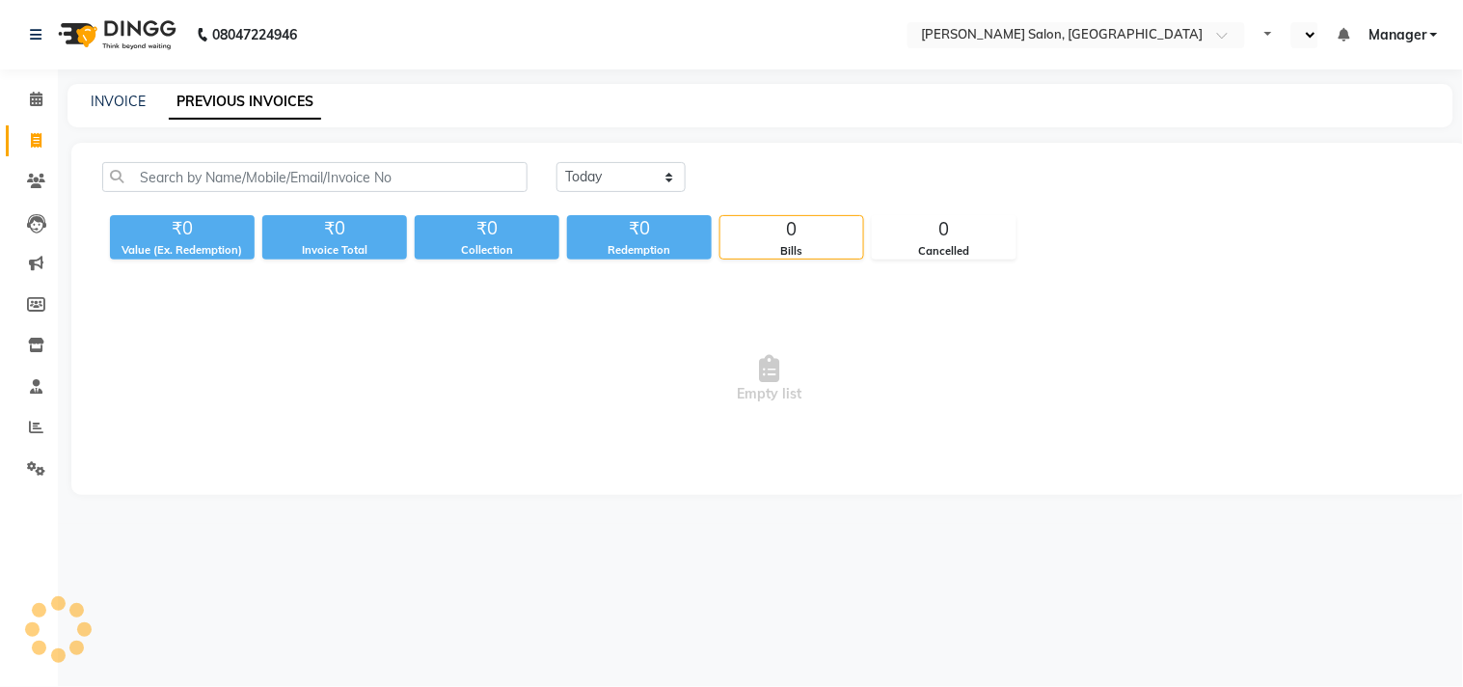
select select "en"
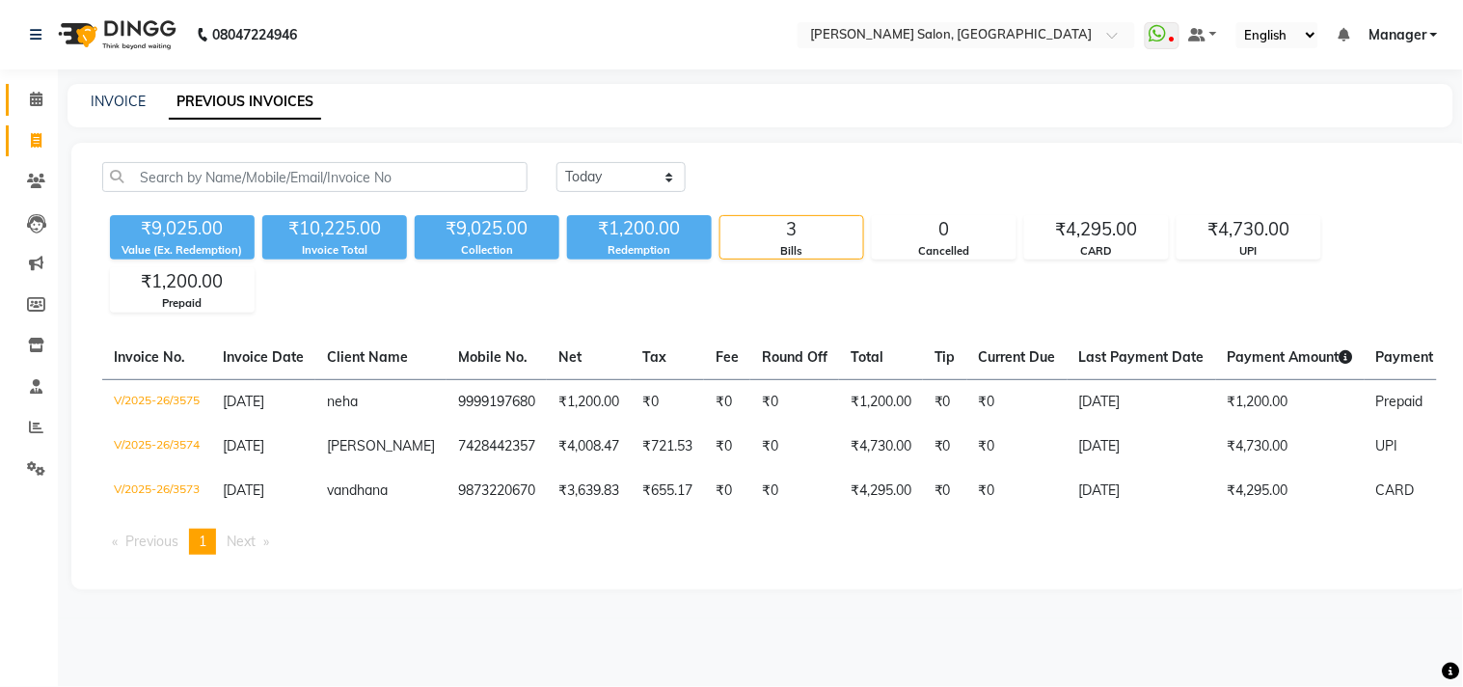
click at [35, 98] on icon at bounding box center [36, 99] width 13 height 14
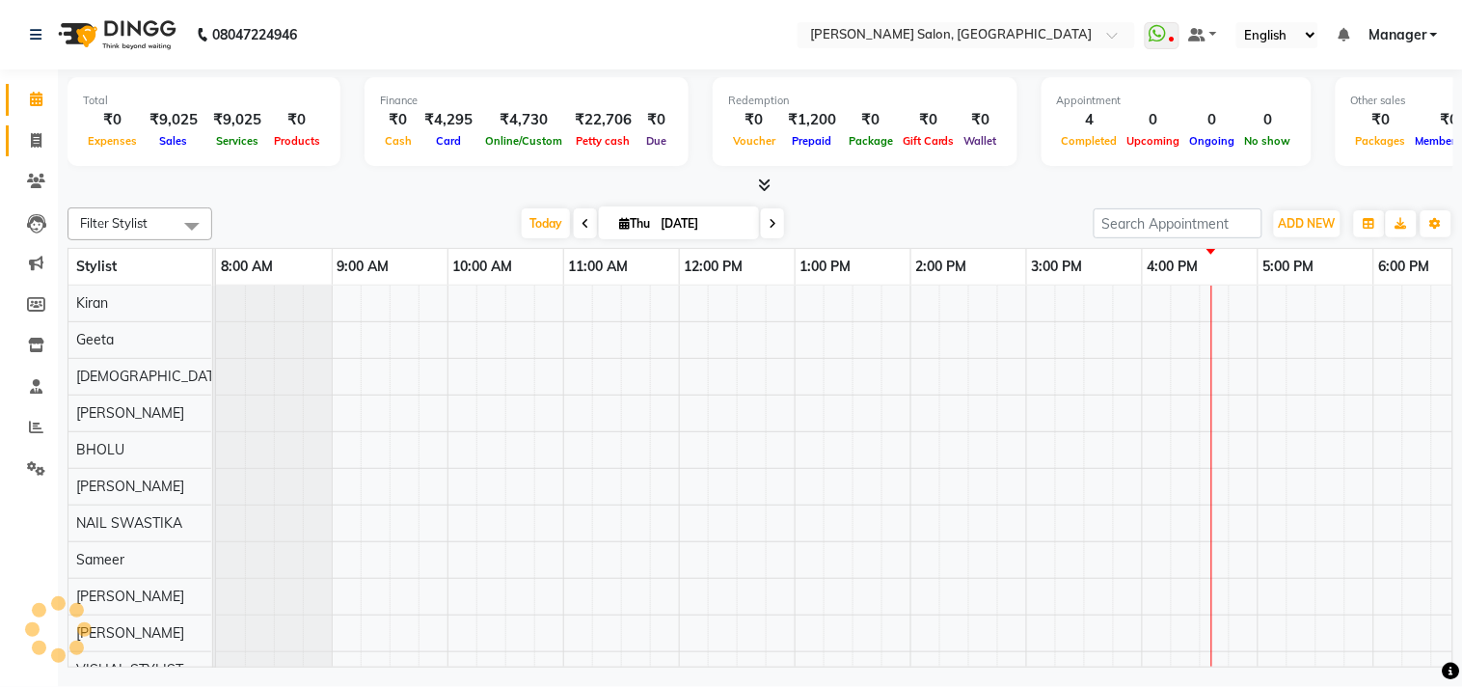
click at [36, 140] on icon at bounding box center [36, 140] width 11 height 14
select select "service"
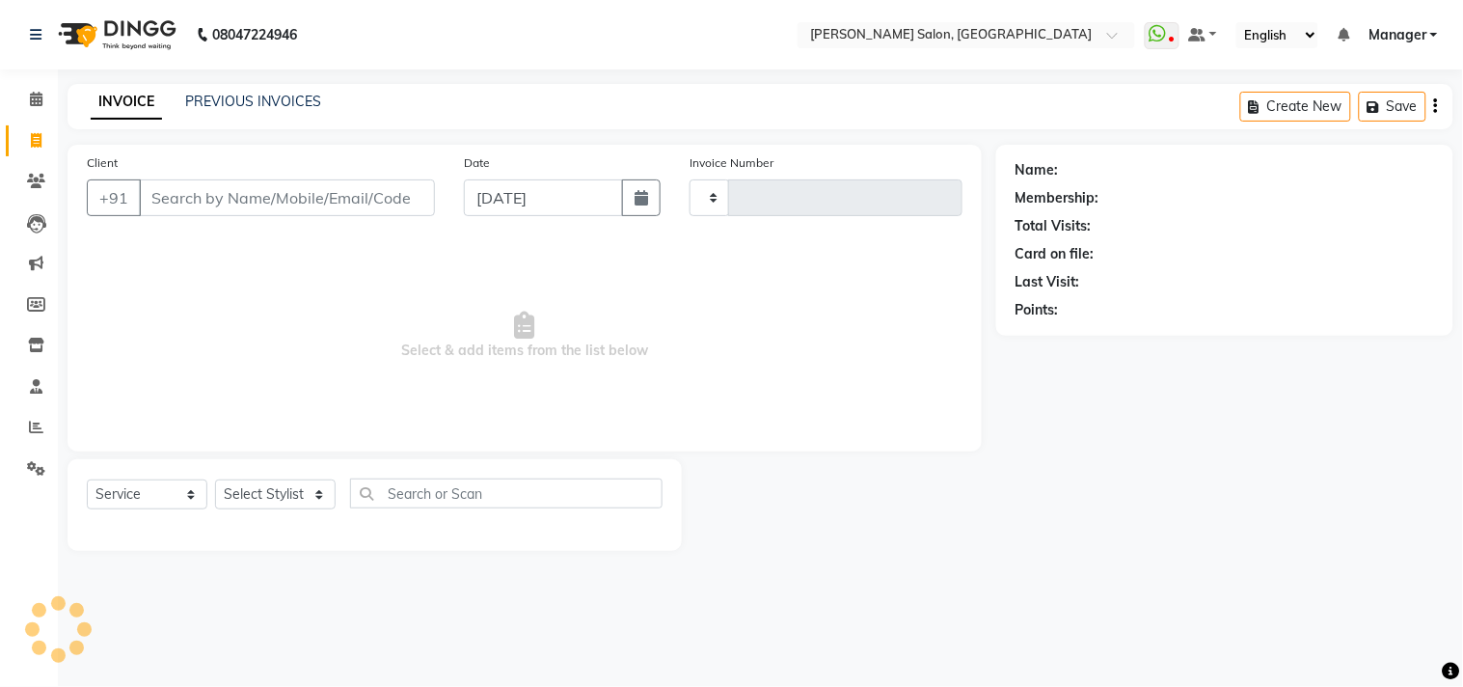
type input "3576"
select select "7229"
type input "9871214757"
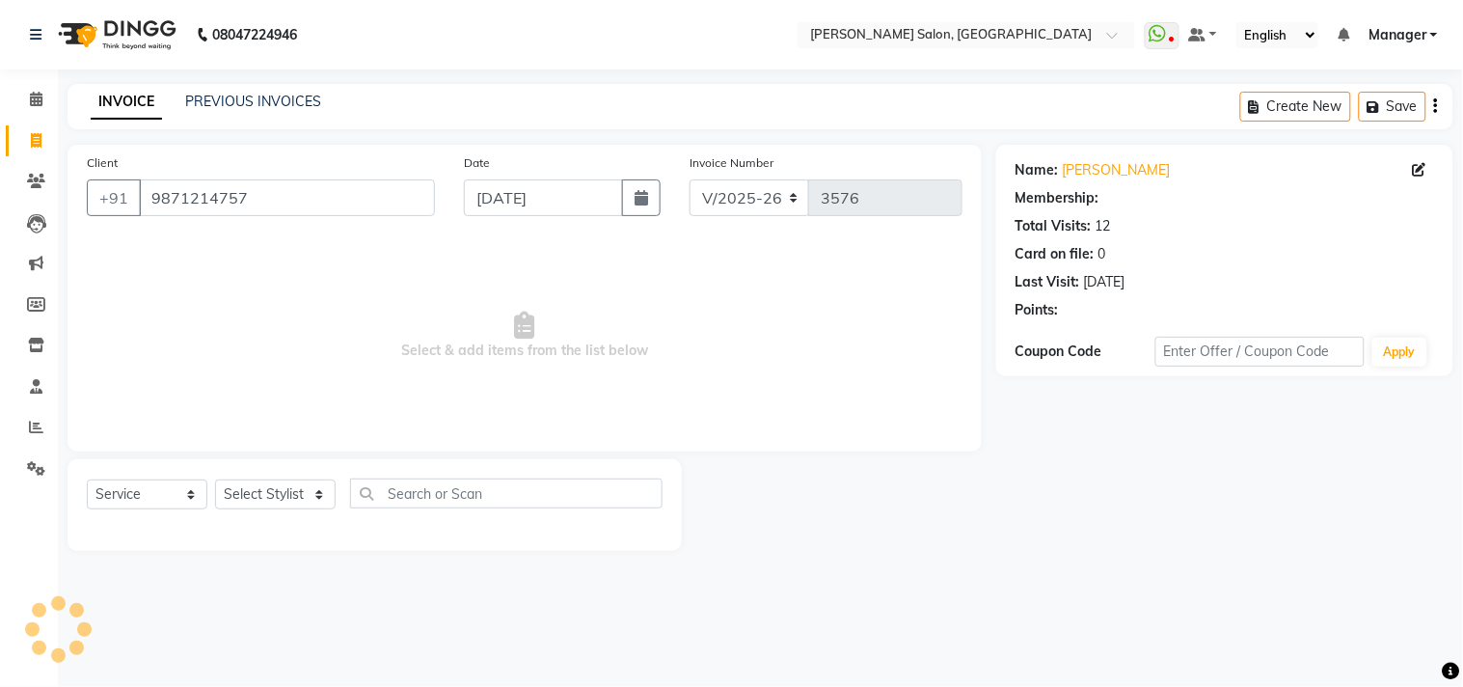
select select "1: Object"
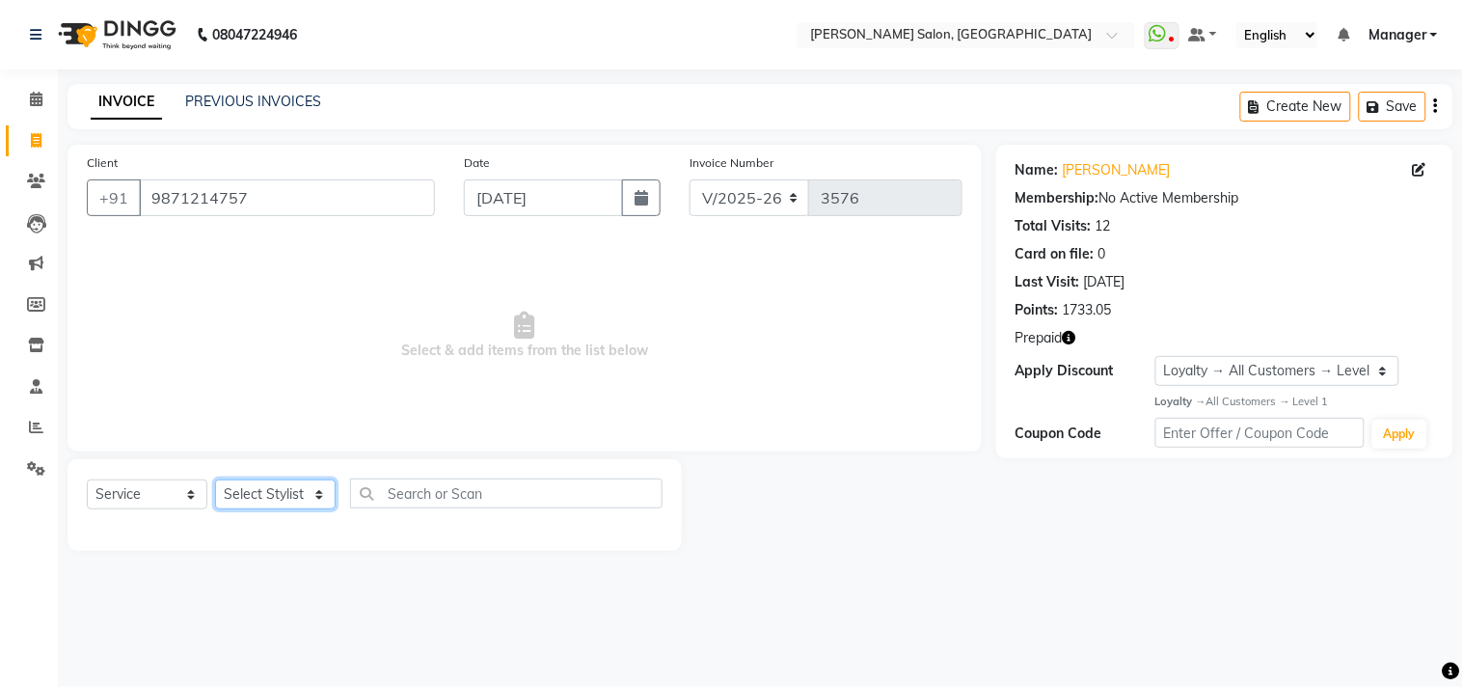
click at [318, 506] on select "Select Stylist [PERSON_NAME] Divya [PERSON_NAME] [PERSON_NAME] [PERSON_NAME] PE…" at bounding box center [275, 494] width 121 height 30
select select "63474"
click at [215, 480] on select "Select Stylist [PERSON_NAME] Divya [PERSON_NAME] [PERSON_NAME] [PERSON_NAME] PE…" at bounding box center [275, 494] width 121 height 30
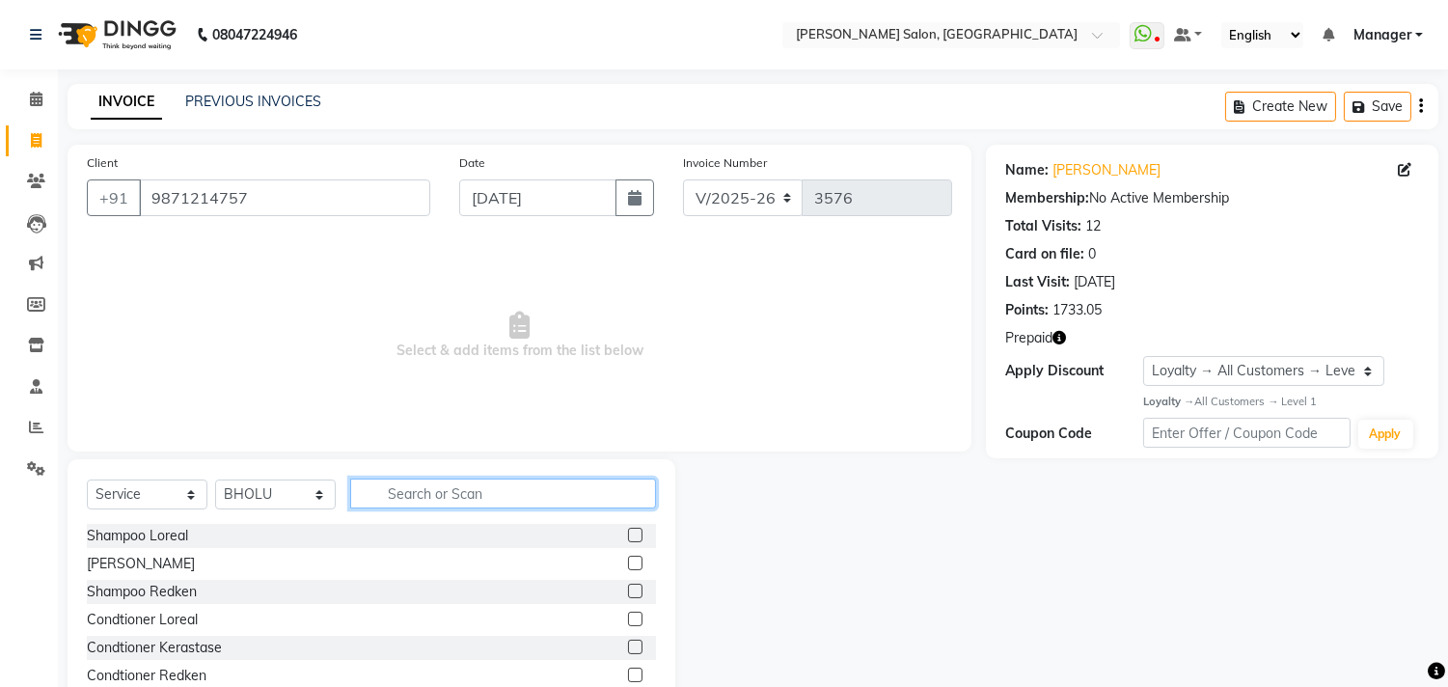
click at [496, 494] on input "text" at bounding box center [503, 493] width 306 height 30
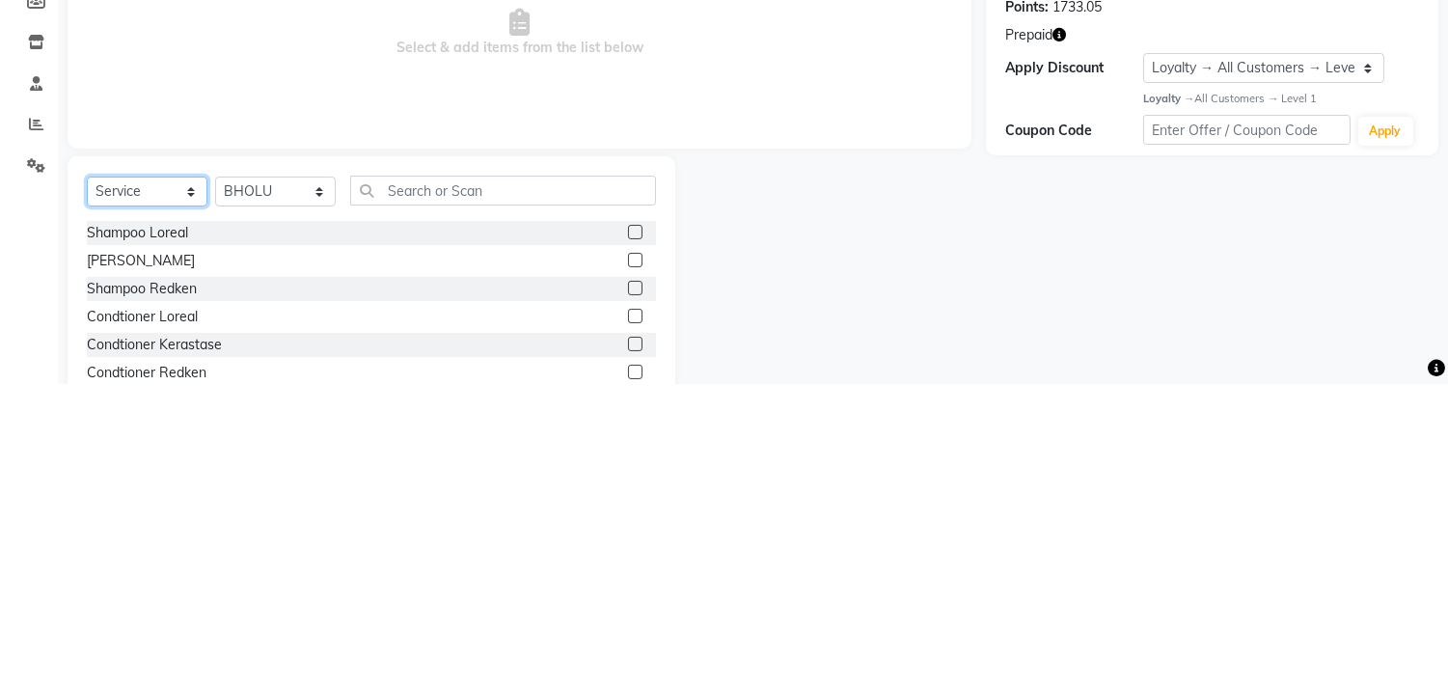
click at [198, 497] on select "Select Service Product Membership Package Voucher Prepaid Gift Card" at bounding box center [147, 494] width 121 height 30
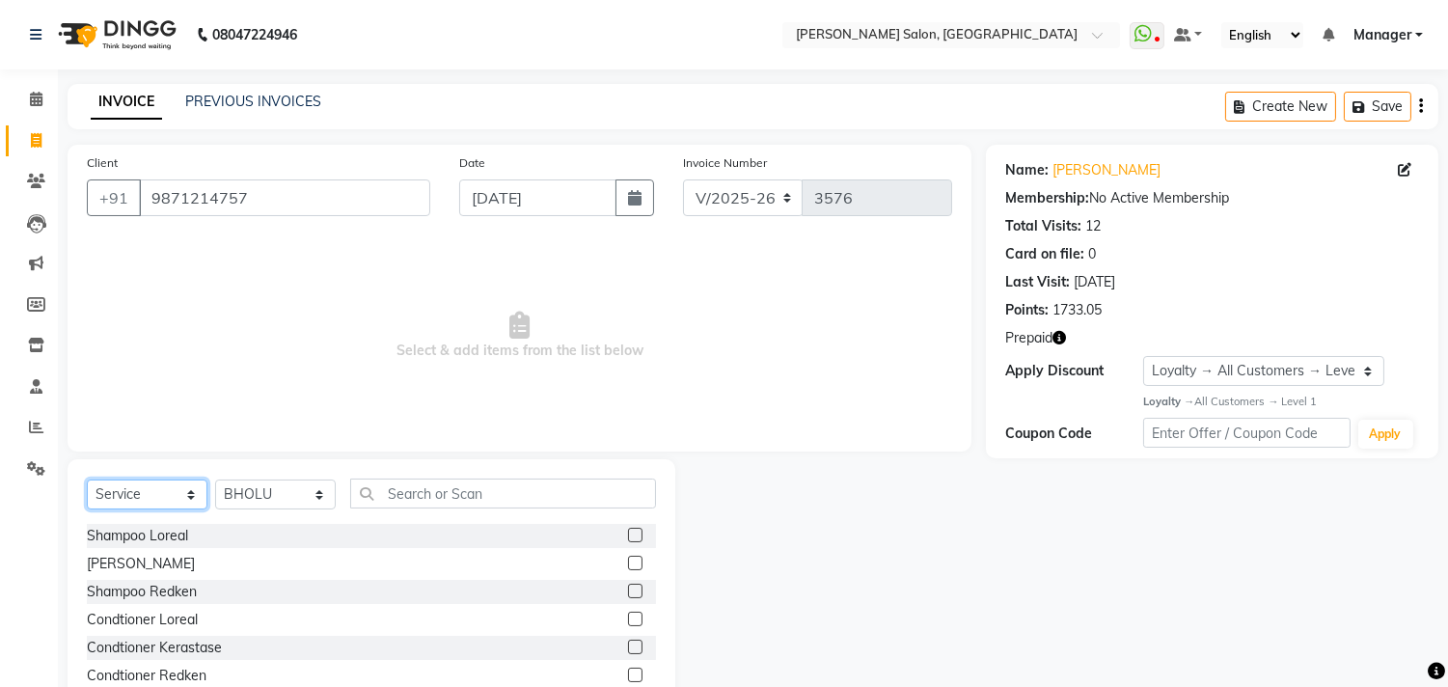
select select "P"
click at [87, 480] on select "Select Service Product Membership Package Voucher Prepaid Gift Card" at bounding box center [147, 494] width 121 height 30
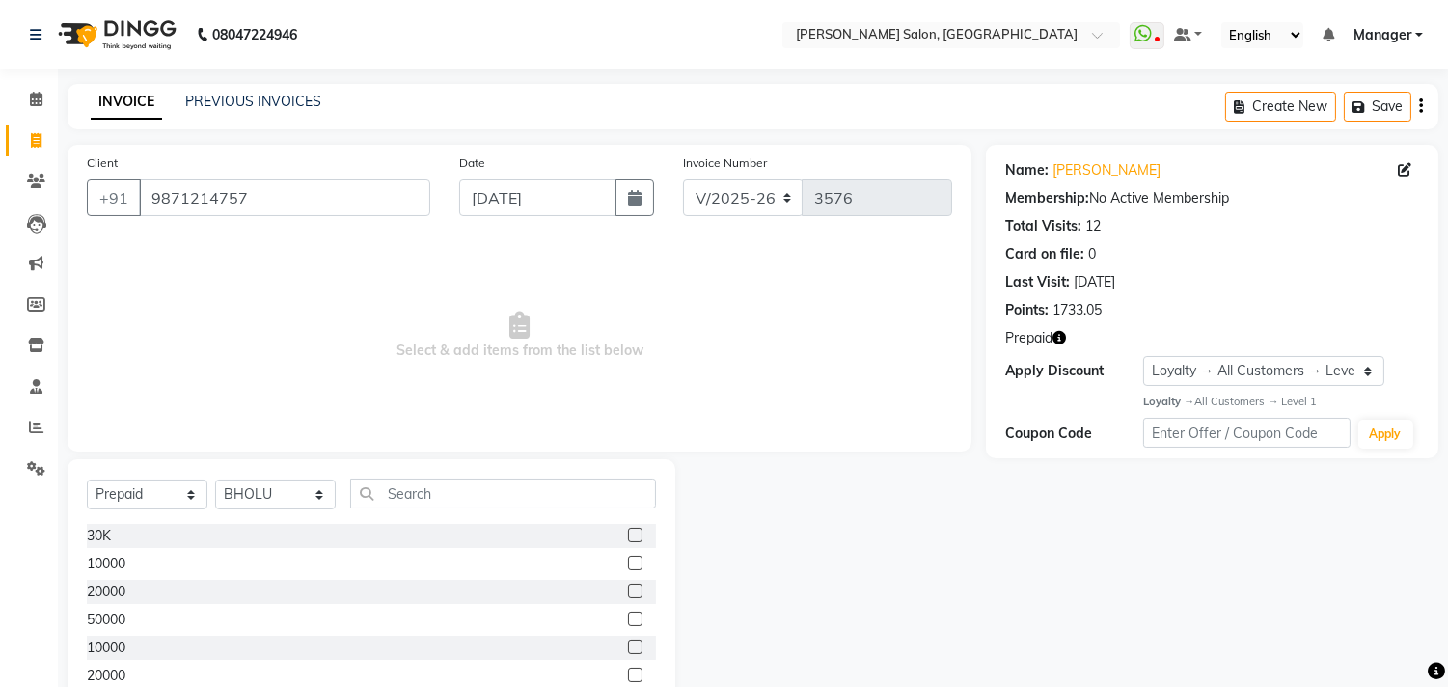
click at [628, 562] on label at bounding box center [635, 563] width 14 height 14
click at [628, 562] on input "checkbox" at bounding box center [634, 564] width 13 height 13
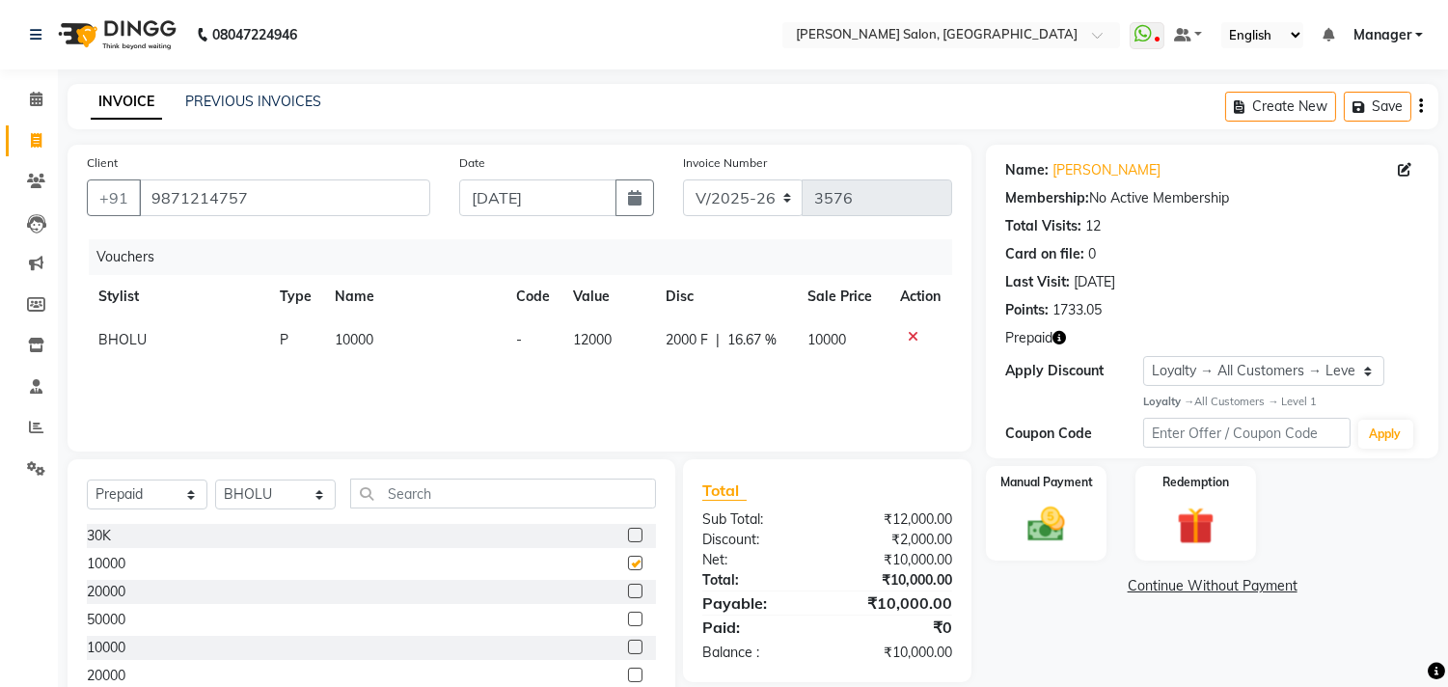
checkbox input "false"
click at [912, 335] on icon at bounding box center [913, 337] width 11 height 14
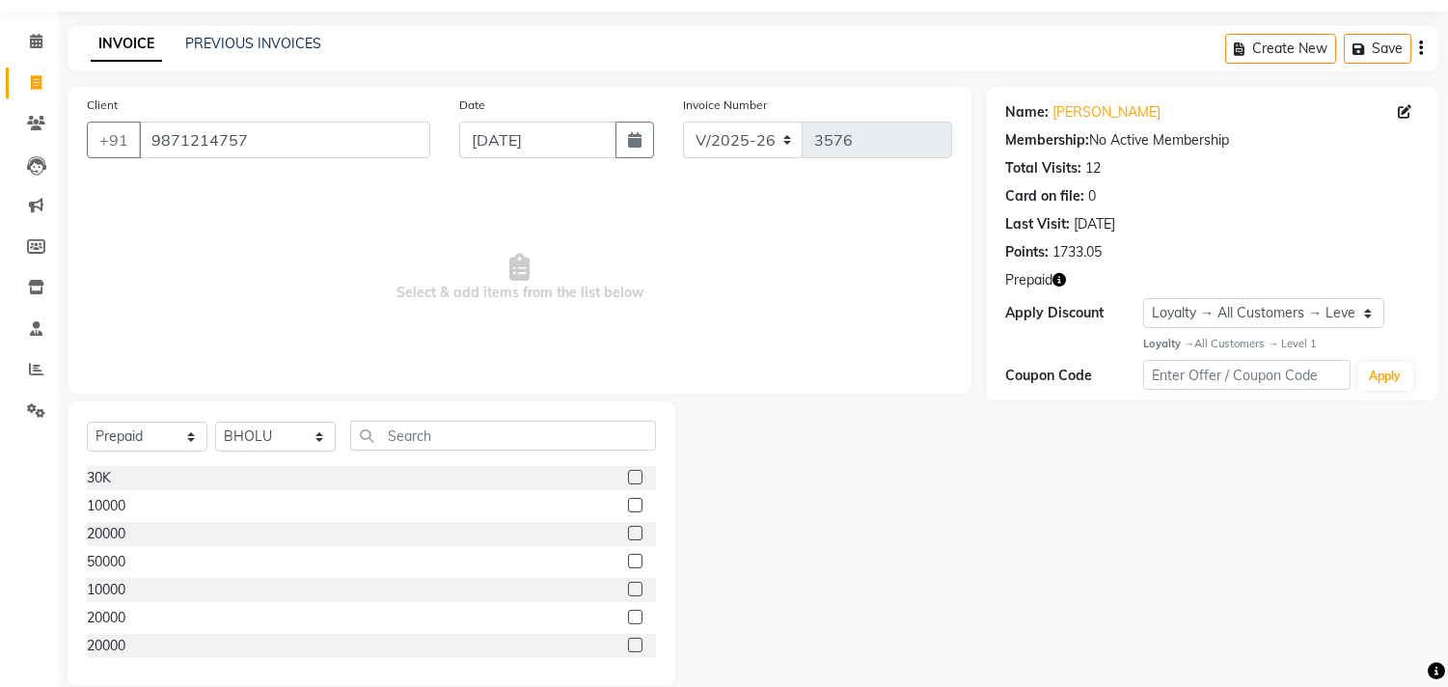
scroll to position [85, 0]
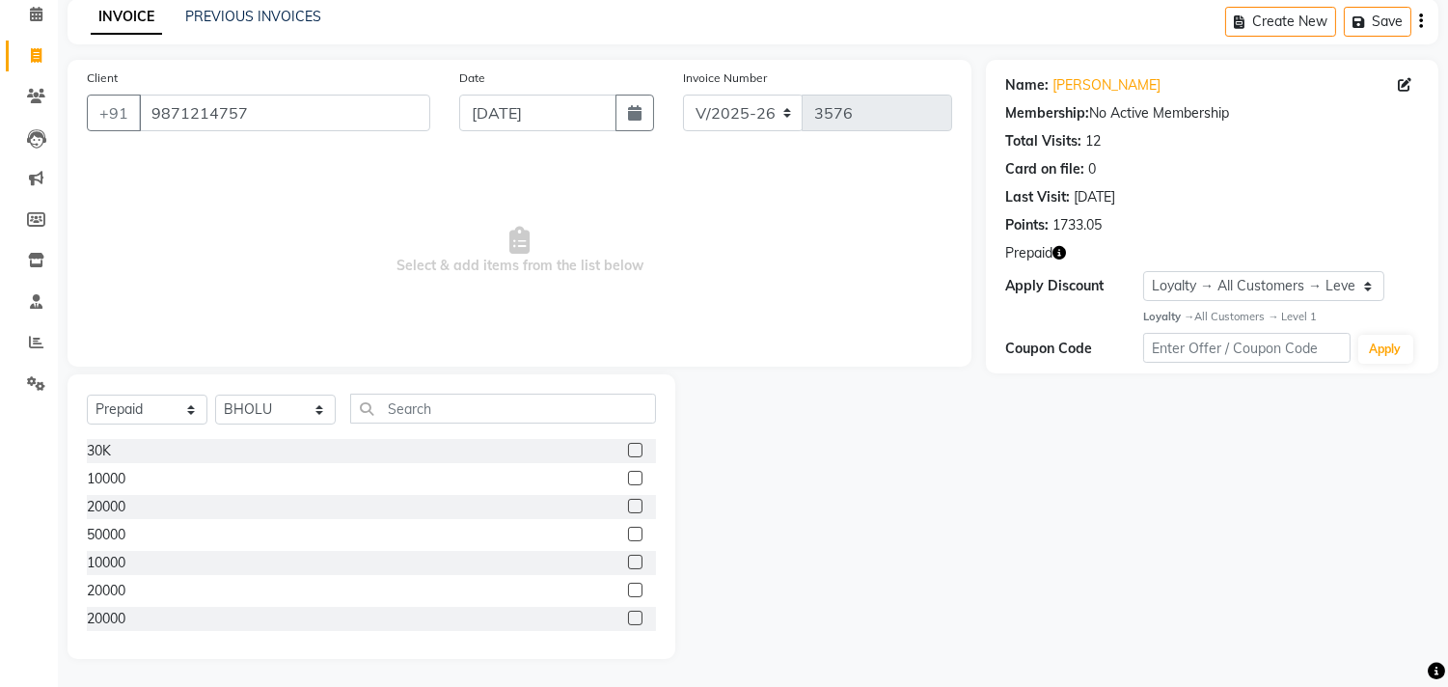
click at [628, 564] on label at bounding box center [635, 562] width 14 height 14
click at [628, 564] on input "checkbox" at bounding box center [634, 563] width 13 height 13
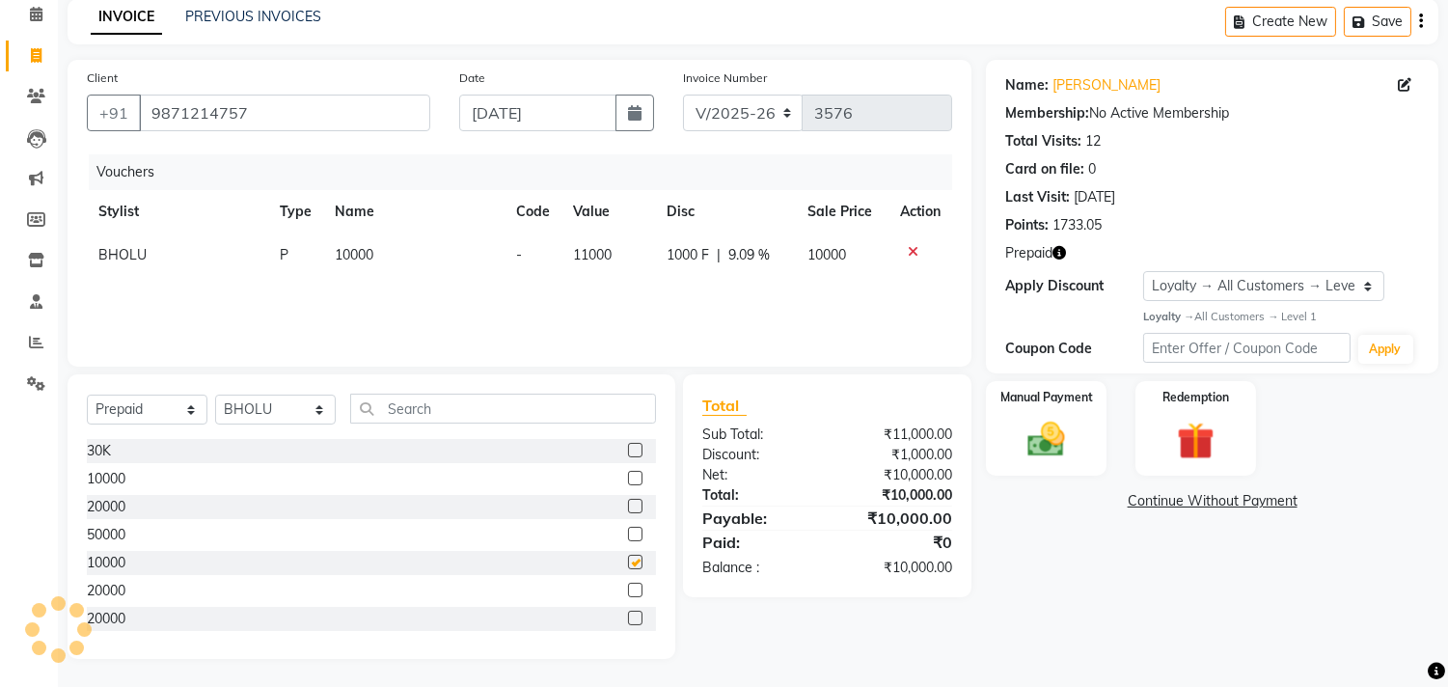
checkbox input "false"
click at [1059, 447] on img at bounding box center [1047, 439] width 64 height 45
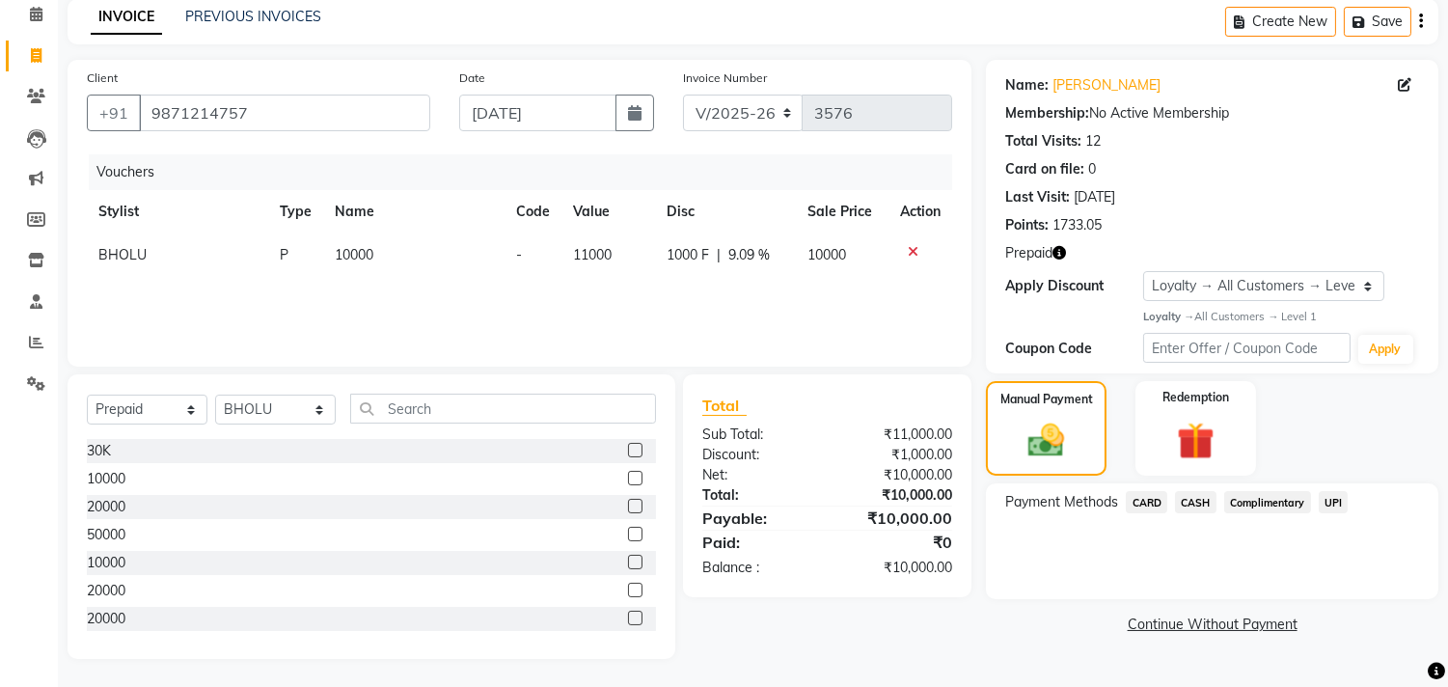
click at [1341, 502] on span "UPI" at bounding box center [1334, 502] width 30 height 22
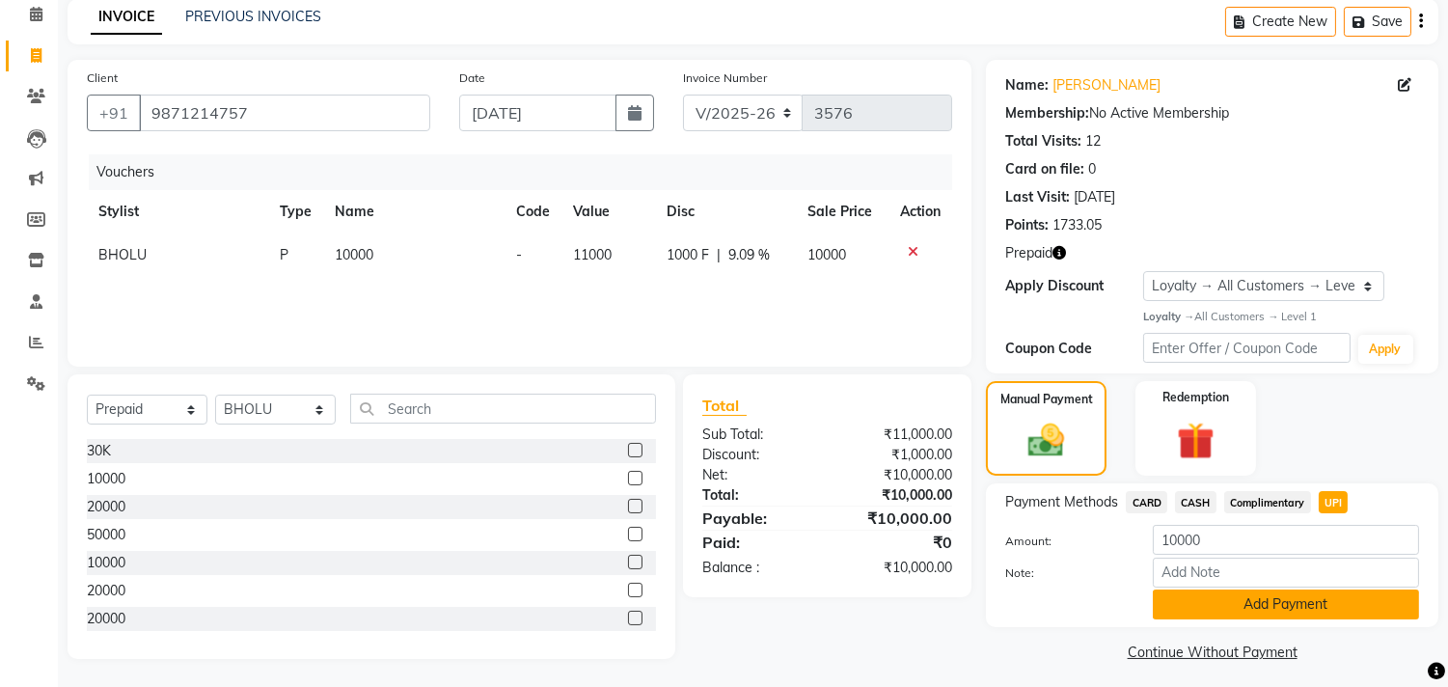
click at [1299, 610] on button "Add Payment" at bounding box center [1286, 604] width 266 height 30
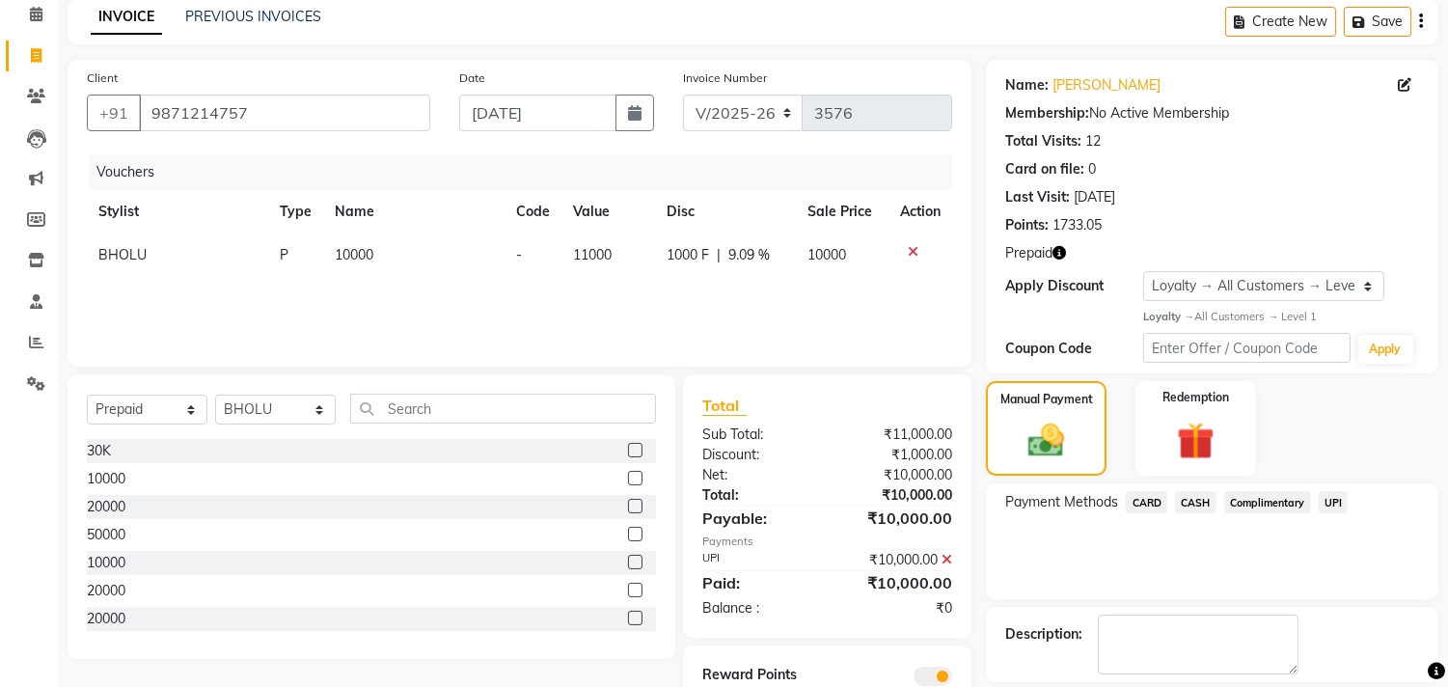
scroll to position [175, 0]
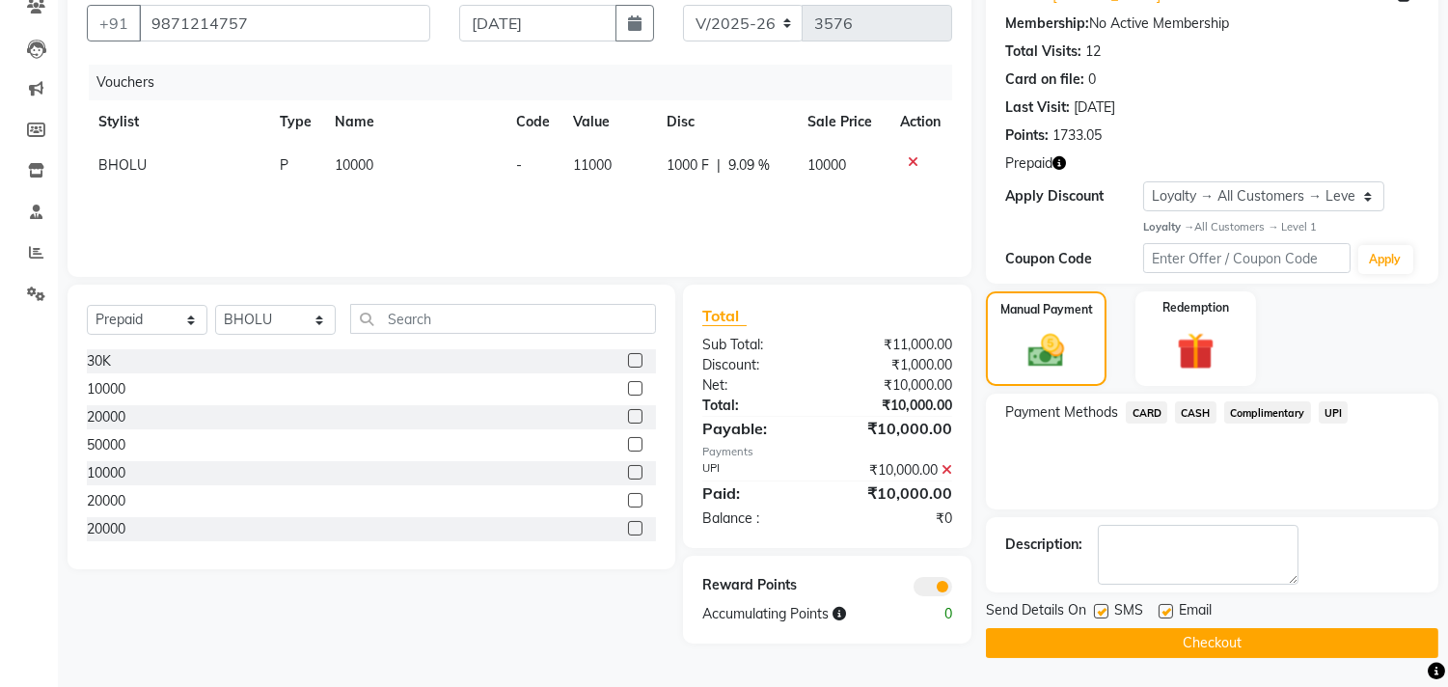
click at [1267, 640] on button "Checkout" at bounding box center [1212, 643] width 452 height 30
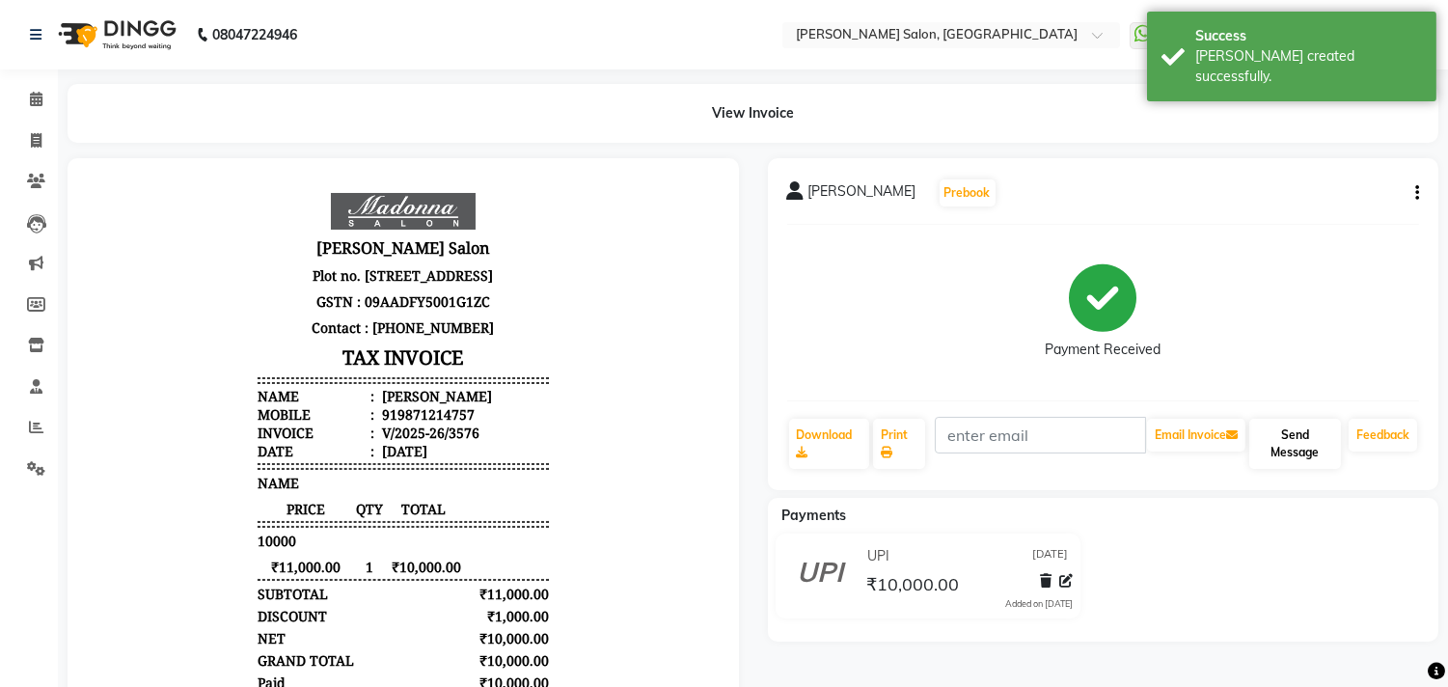
click at [1294, 441] on button "Send Message" at bounding box center [1295, 444] width 92 height 50
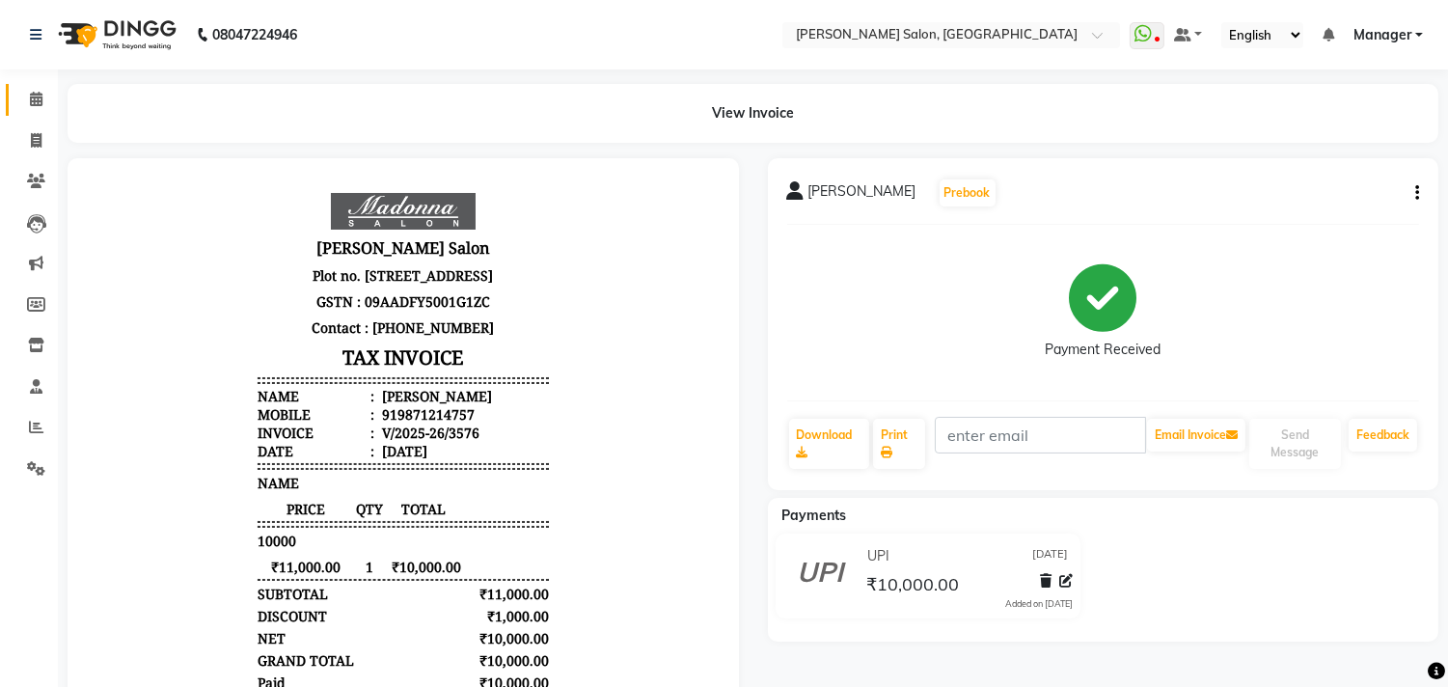
click at [35, 99] on icon at bounding box center [36, 99] width 13 height 14
